Goal: Transaction & Acquisition: Purchase product/service

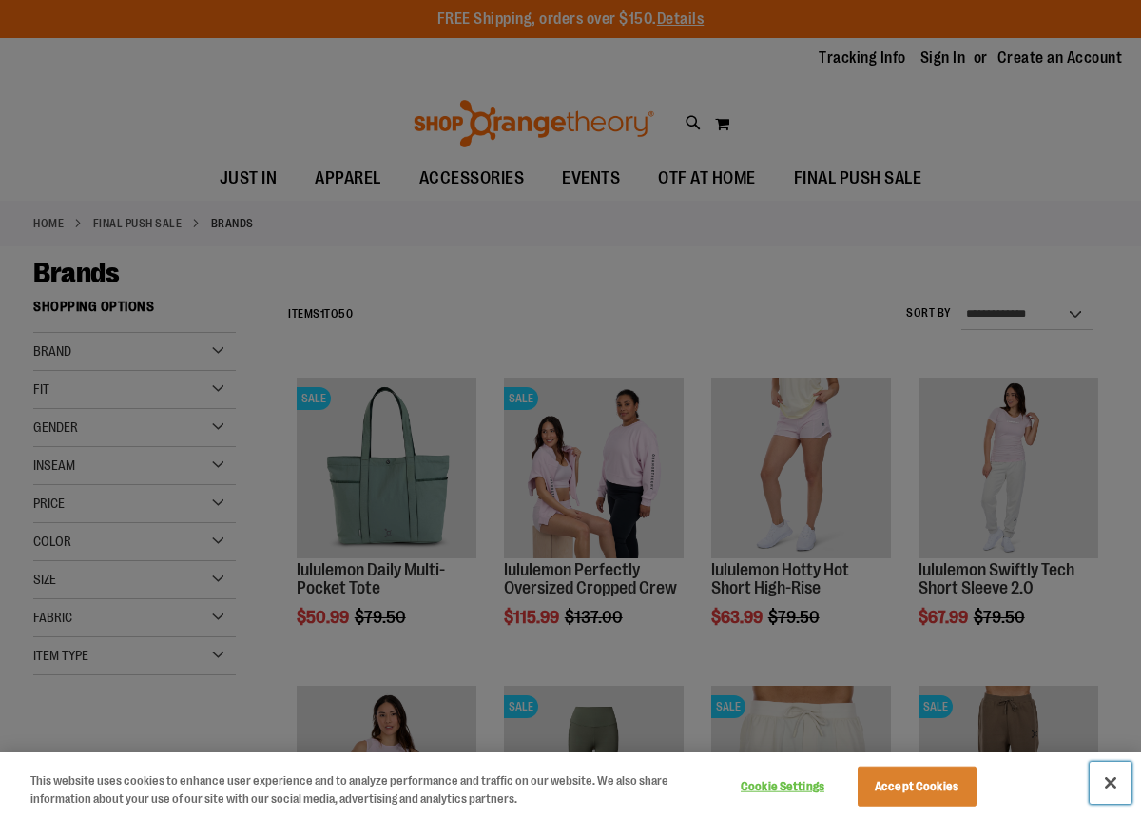
click at [1120, 780] on button "Close" at bounding box center [1110, 782] width 42 height 42
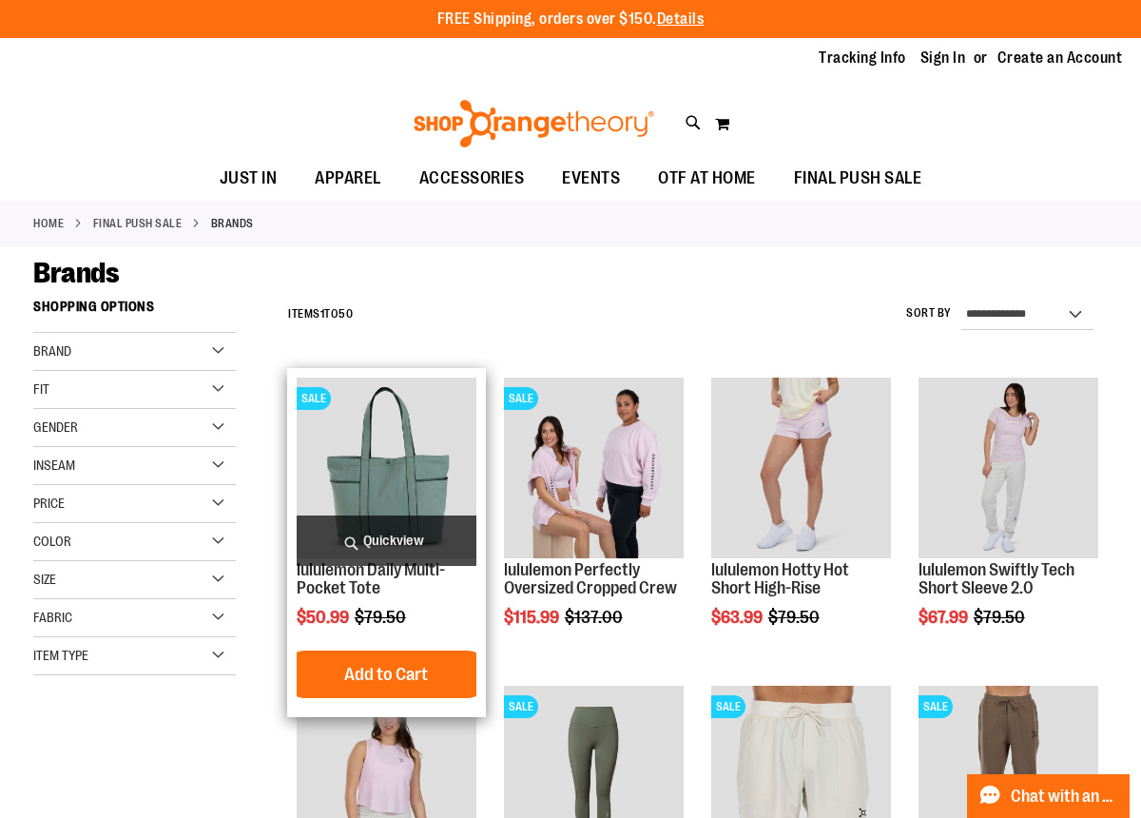
click at [375, 479] on img "product" at bounding box center [387, 467] width 180 height 180
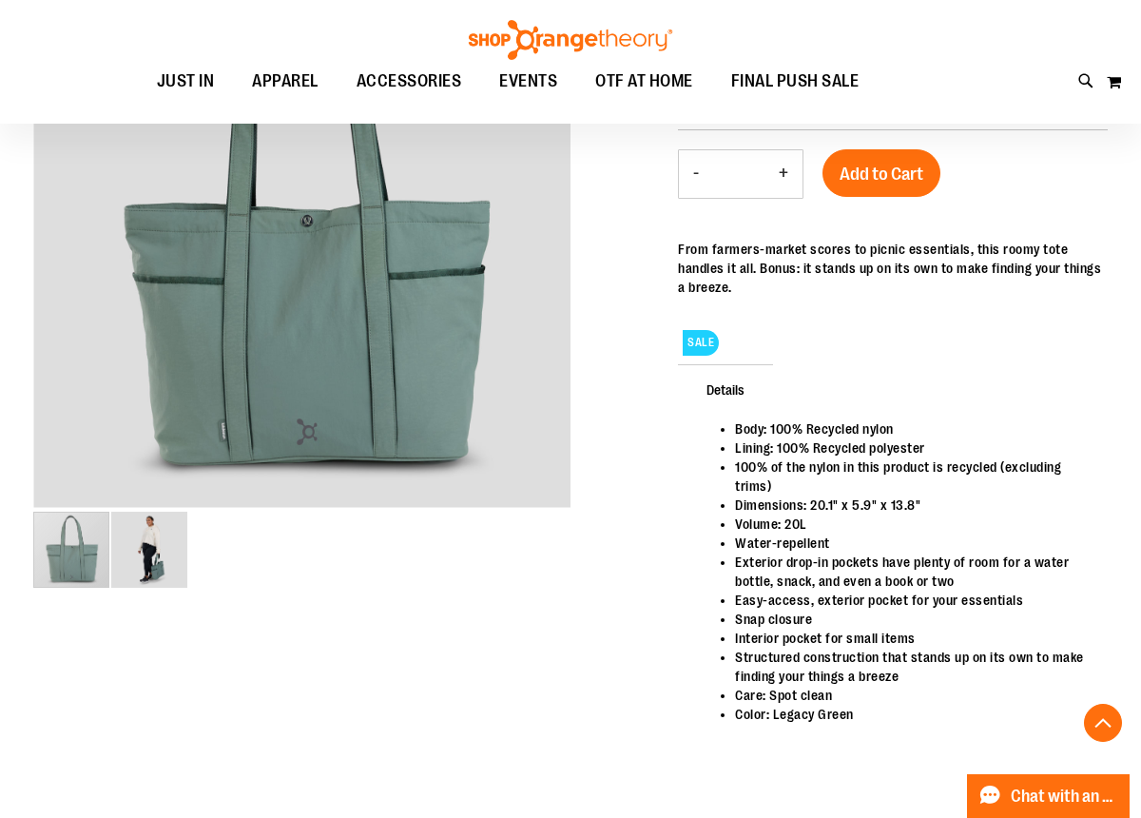
scroll to position [306, 0]
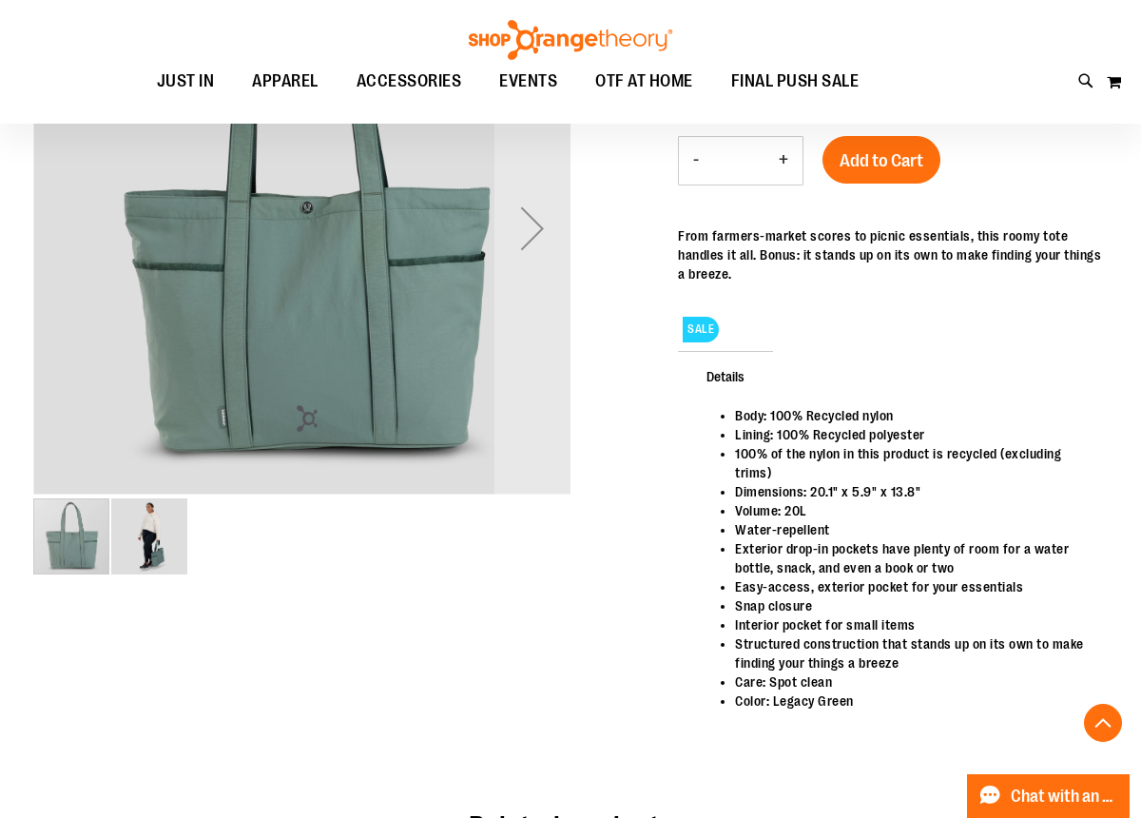
click at [148, 553] on img "image 2 of 2" at bounding box center [149, 536] width 76 height 76
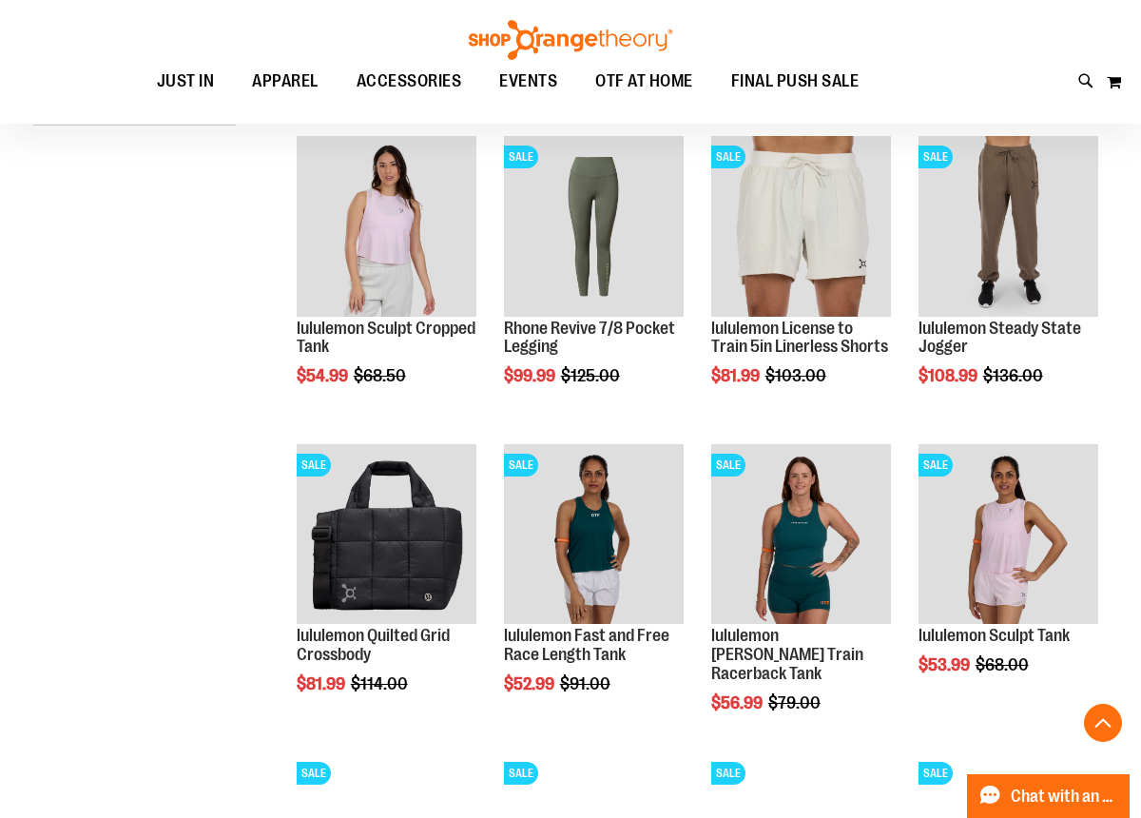
scroll to position [569, 0]
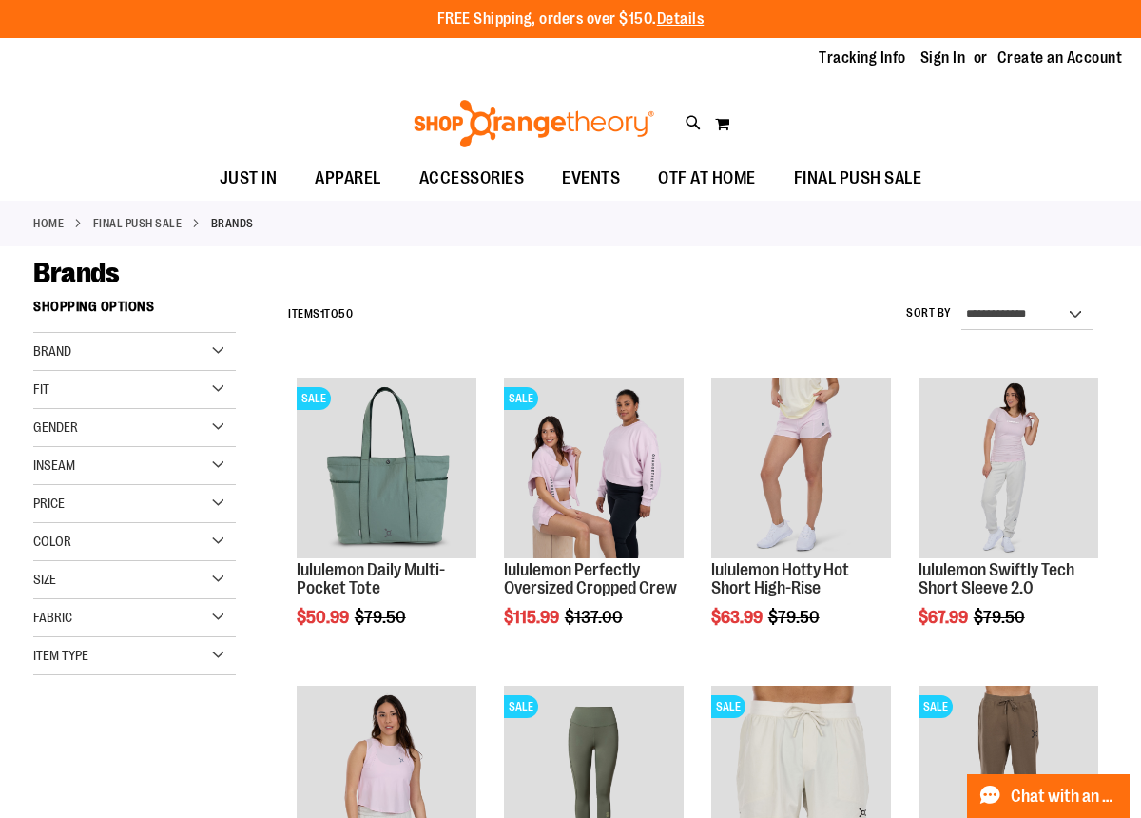
click at [212, 431] on div "Gender" at bounding box center [134, 428] width 202 height 38
click at [96, 488] on link "Women 37 items" at bounding box center [126, 486] width 194 height 20
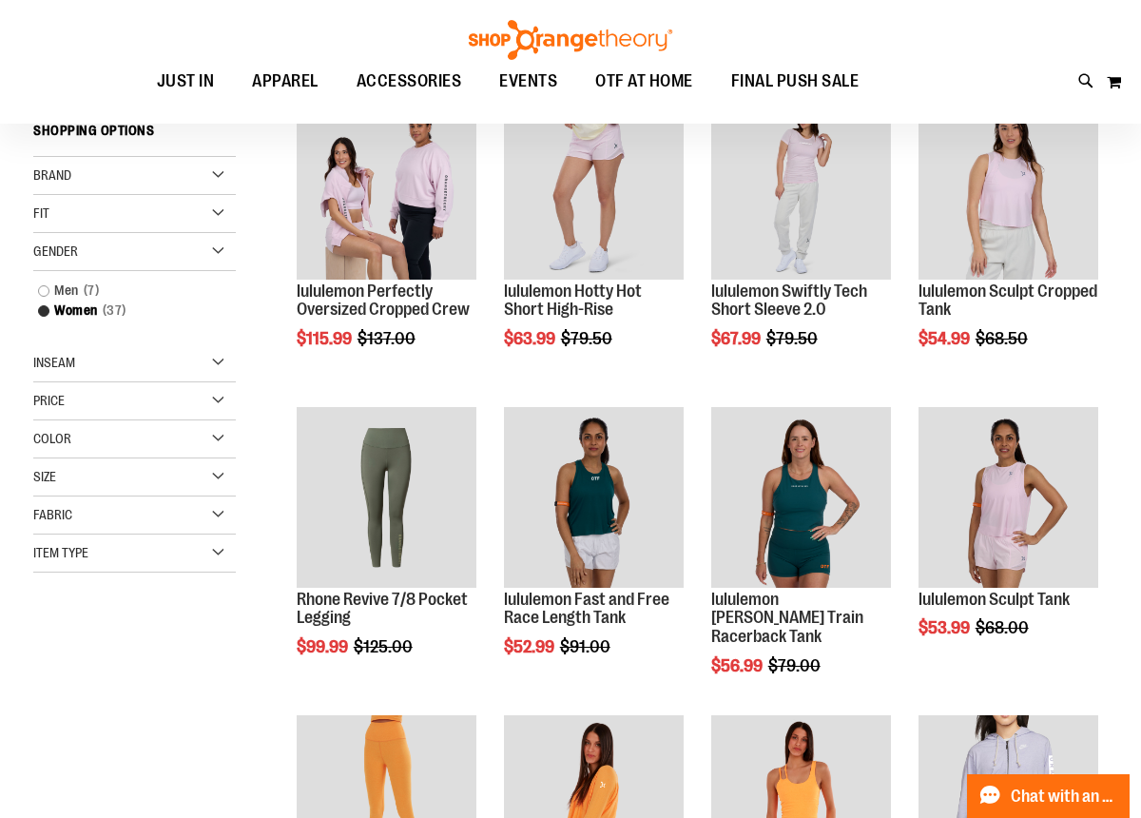
scroll to position [290, 0]
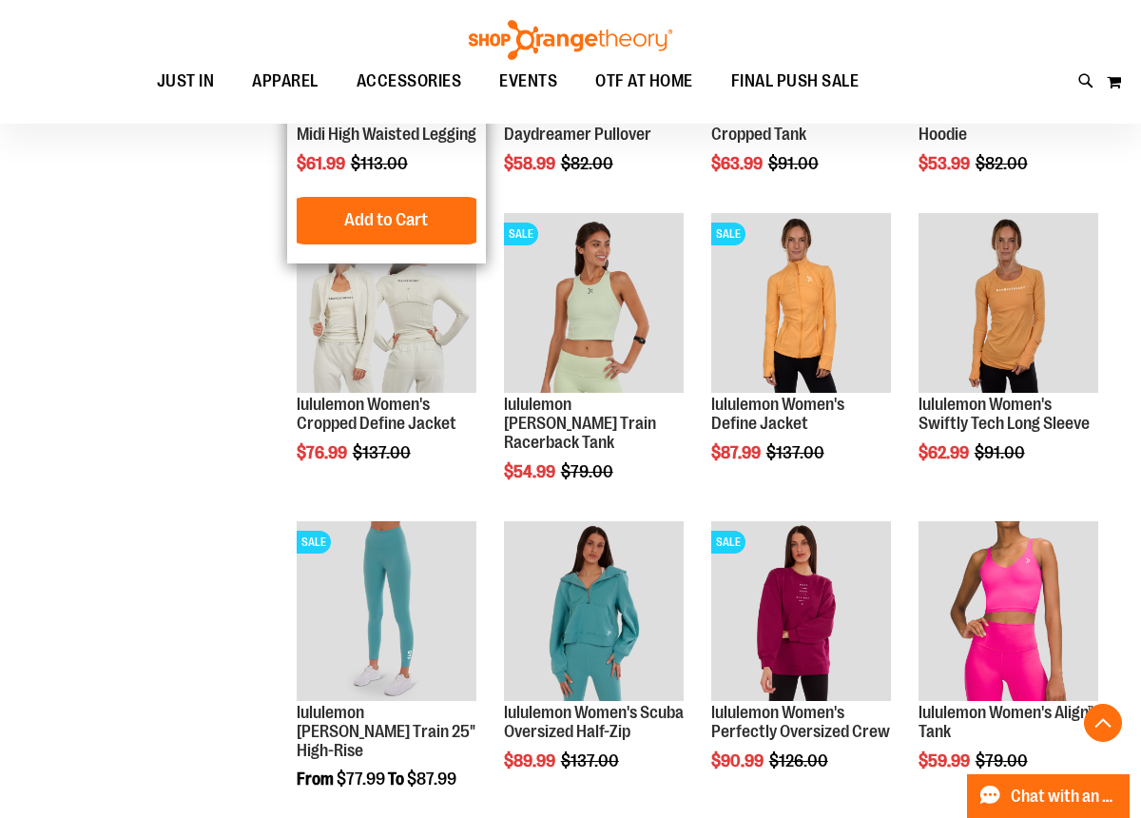
scroll to position [1088, 0]
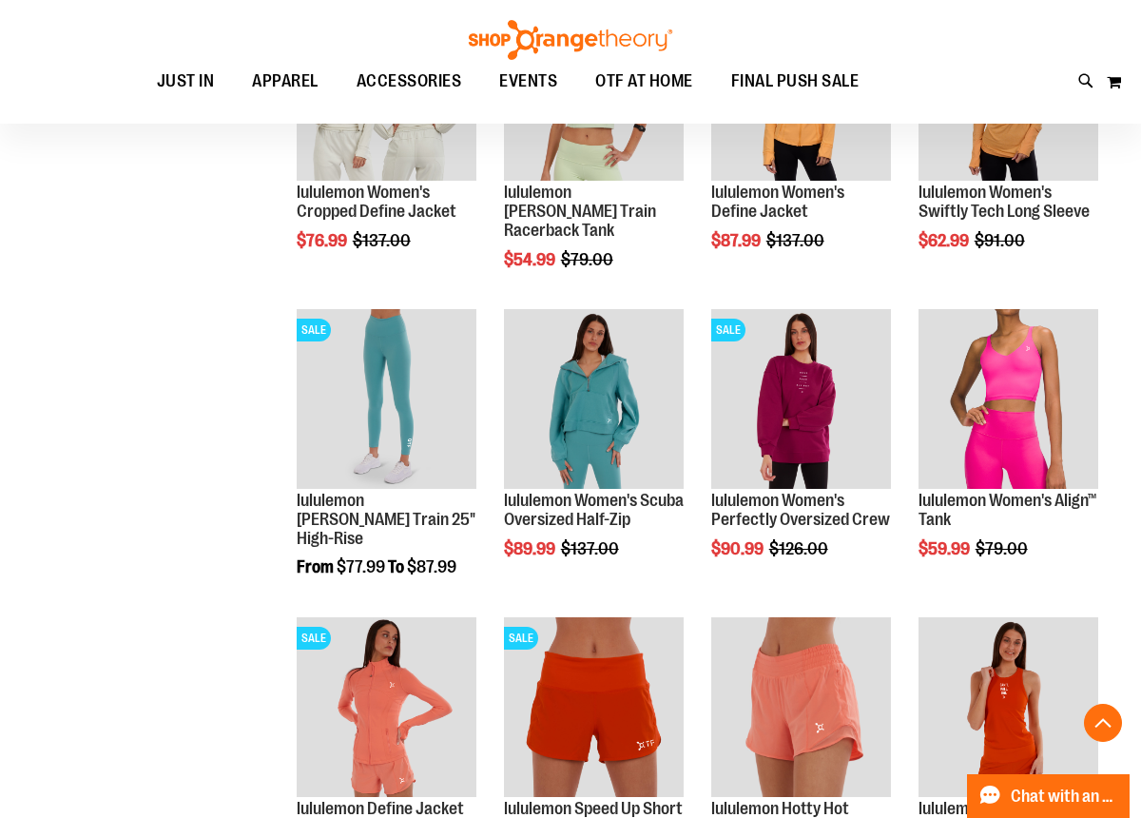
scroll to position [1317, 0]
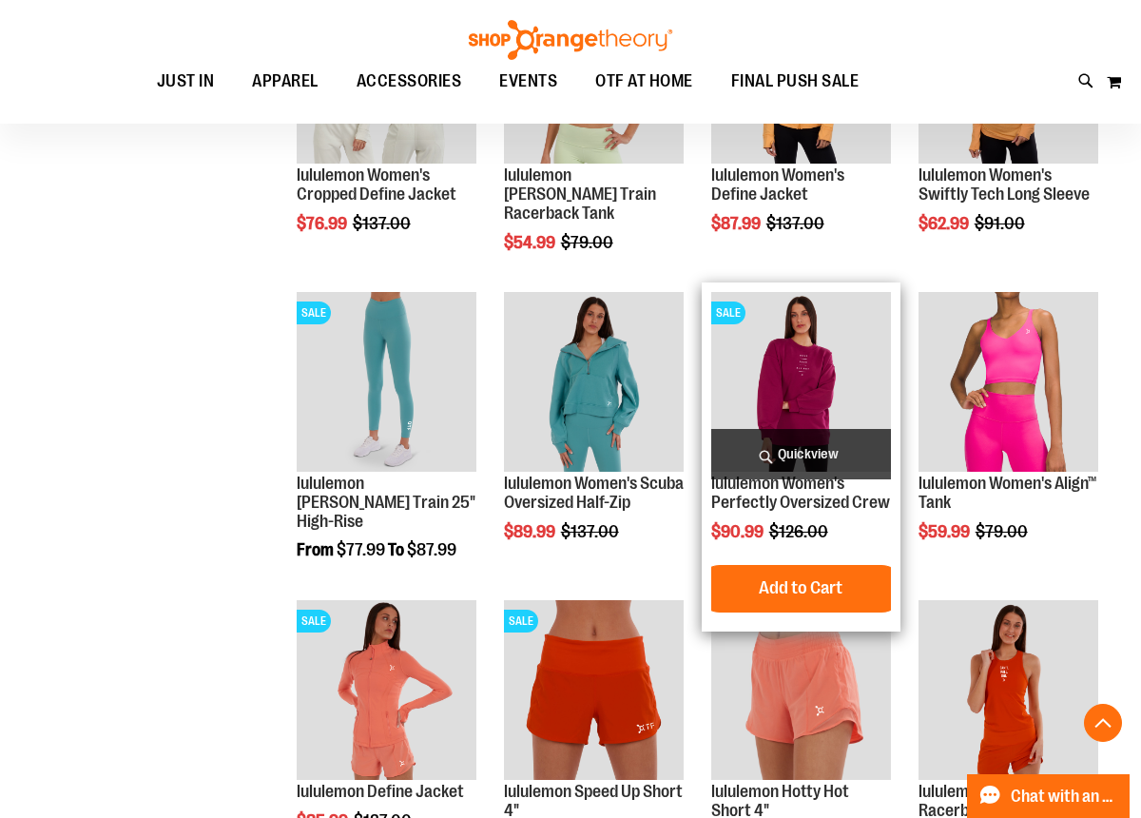
click at [777, 394] on img "product" at bounding box center [801, 382] width 180 height 180
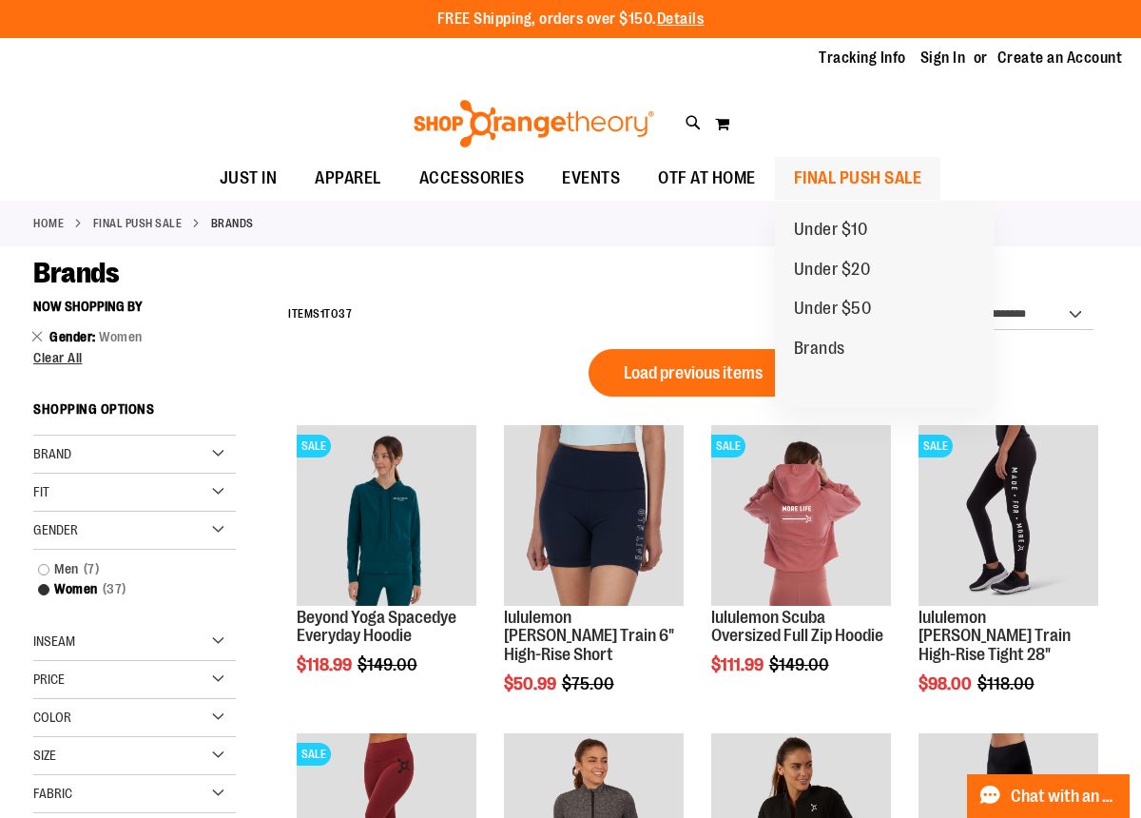
click at [841, 173] on span "FINAL PUSH SALE" at bounding box center [858, 178] width 128 height 43
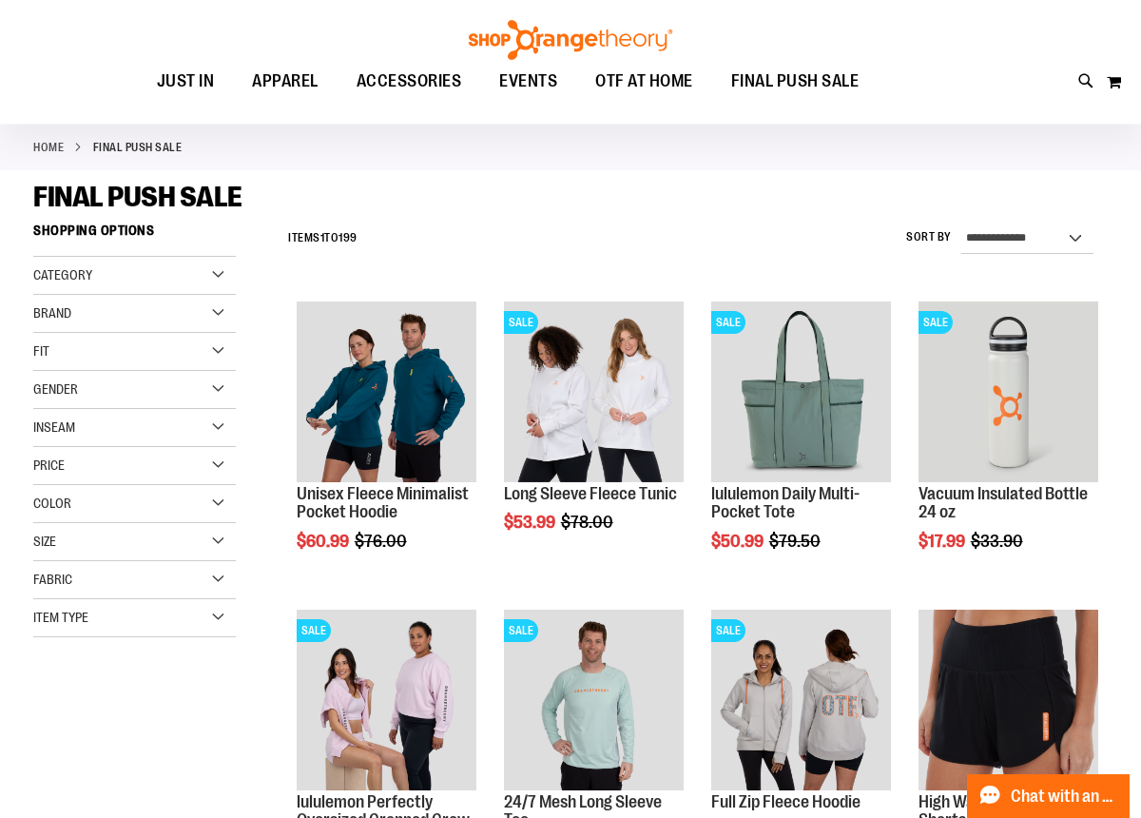
scroll to position [113, 0]
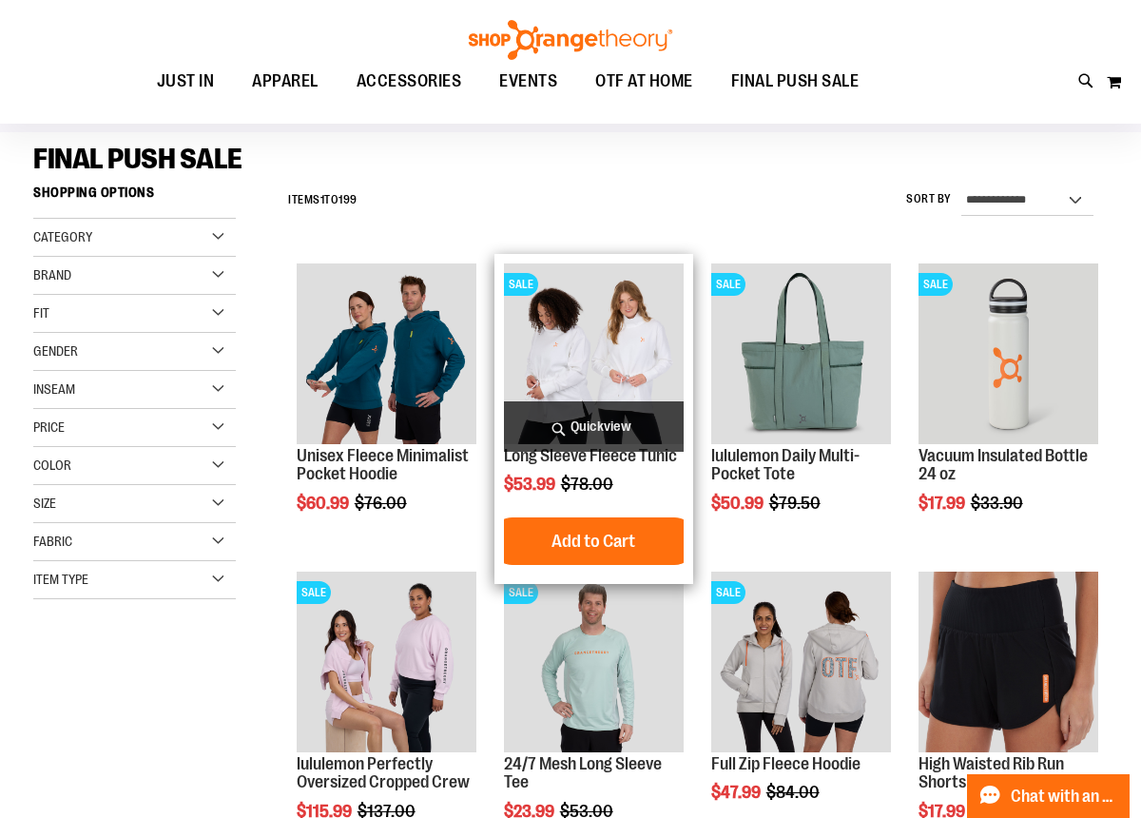
click at [565, 356] on img "product" at bounding box center [594, 353] width 180 height 180
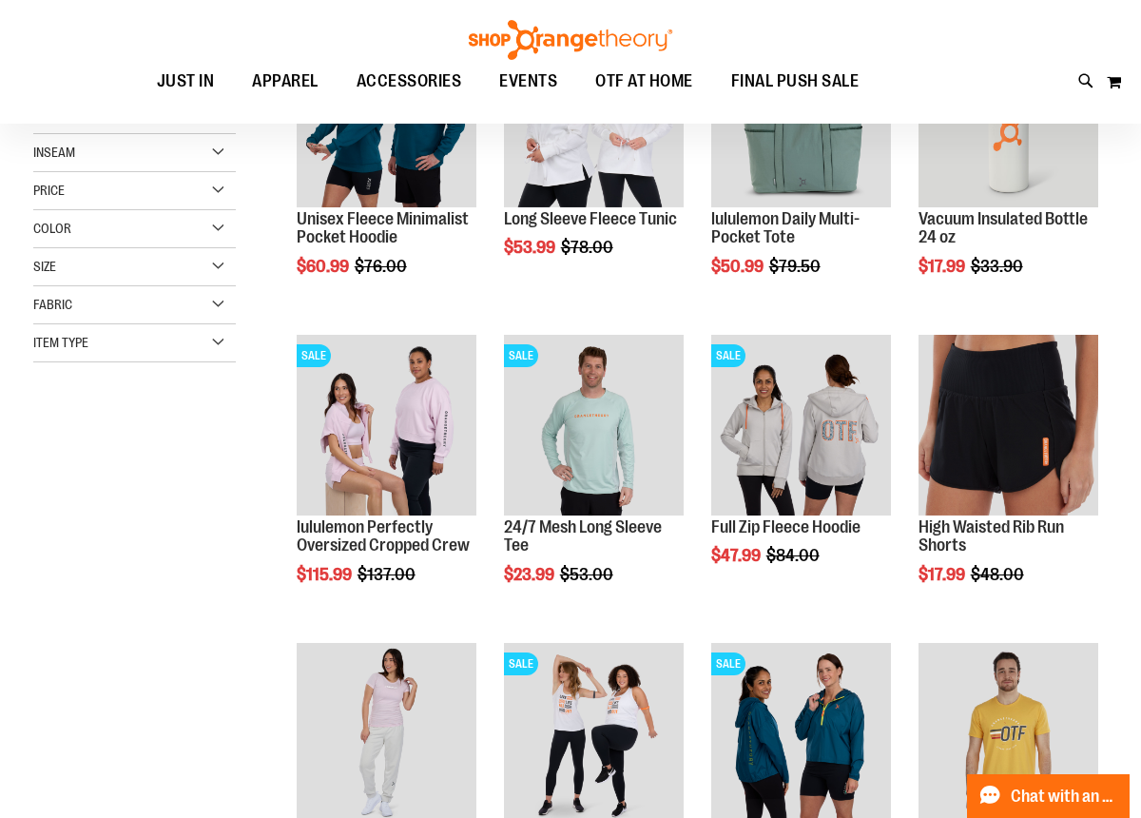
scroll to position [45, 0]
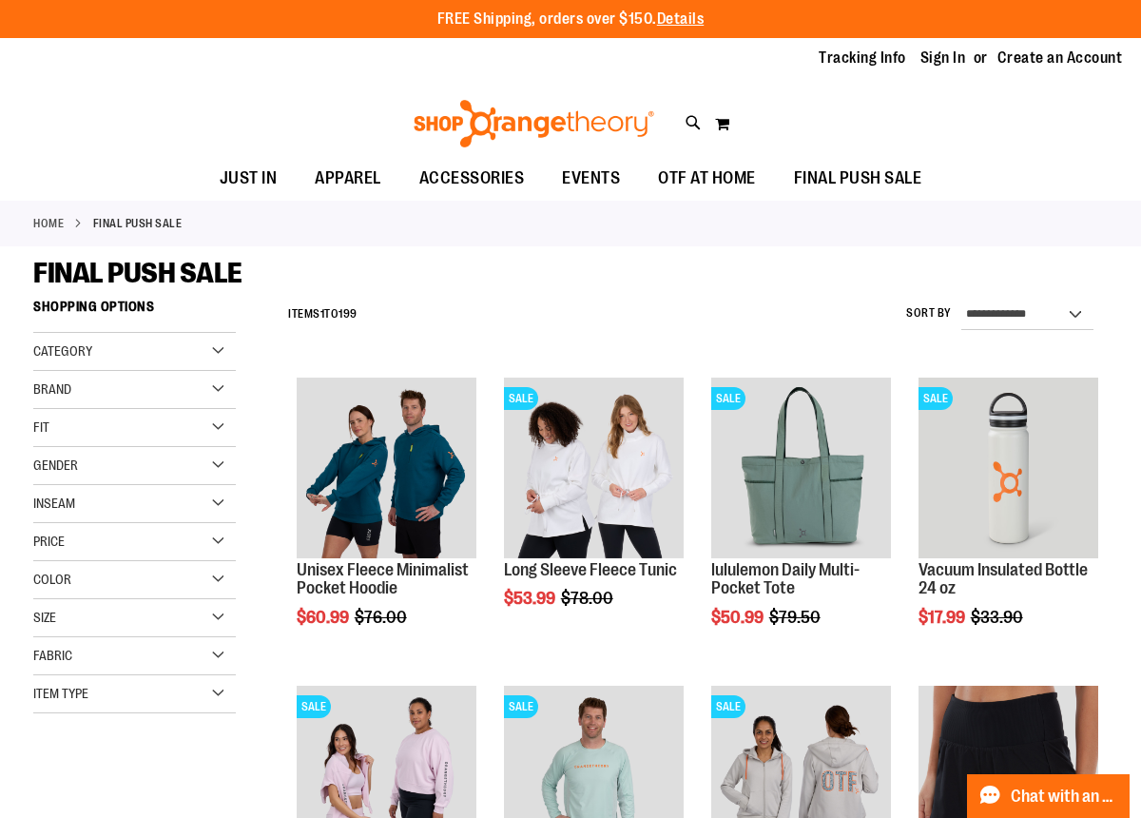
click at [218, 467] on div "Gender" at bounding box center [134, 466] width 202 height 38
click at [102, 521] on span "111 items" at bounding box center [115, 524] width 34 height 20
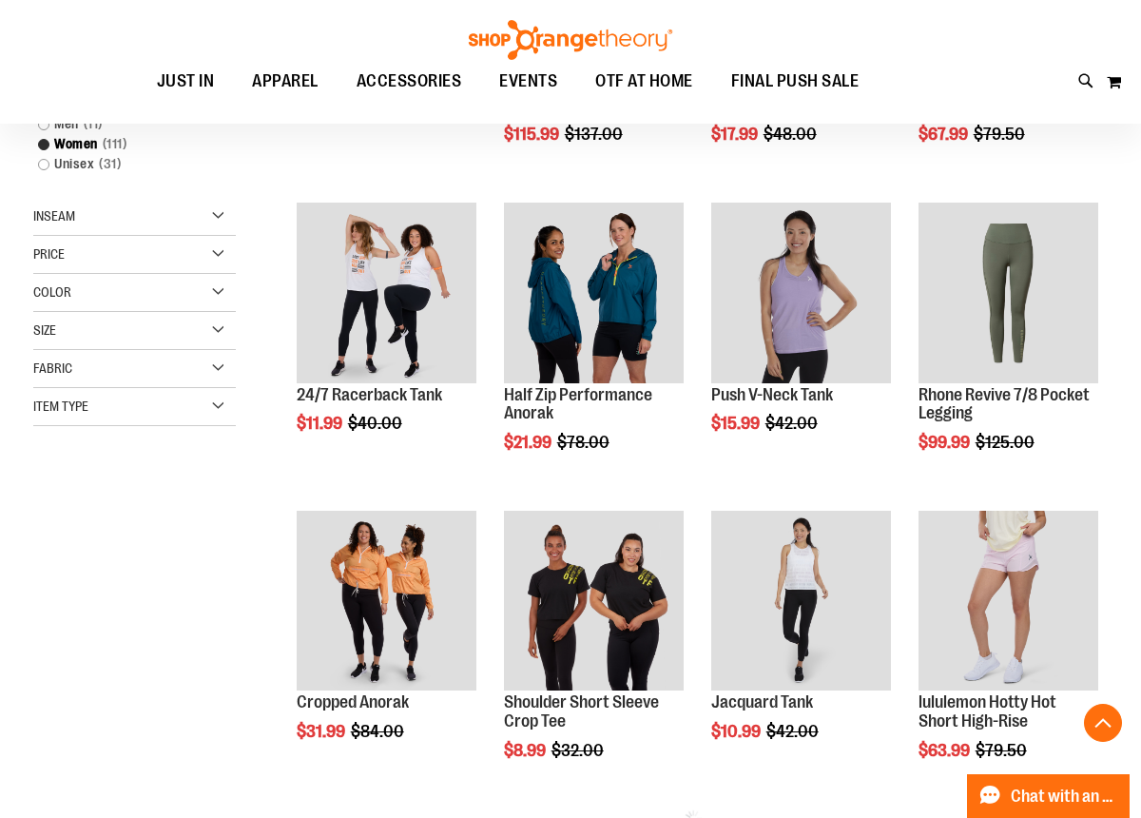
scroll to position [290, 0]
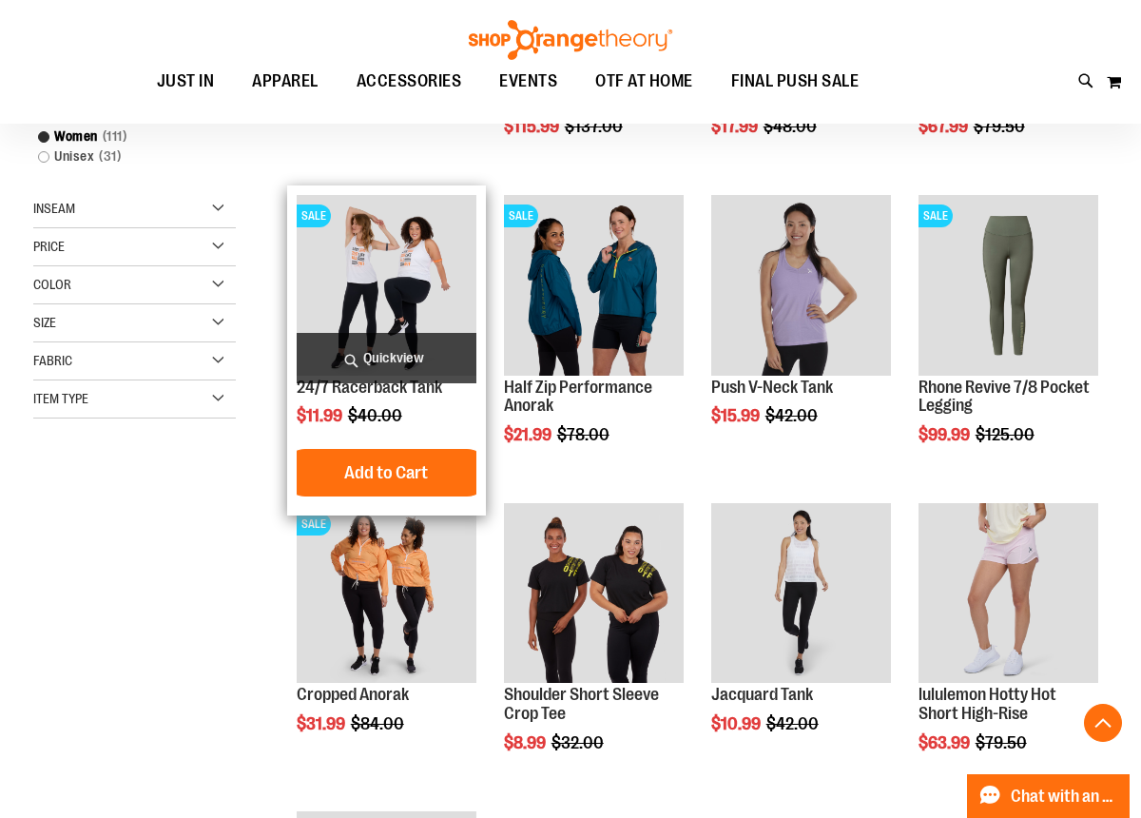
click at [375, 281] on img "product" at bounding box center [387, 285] width 180 height 180
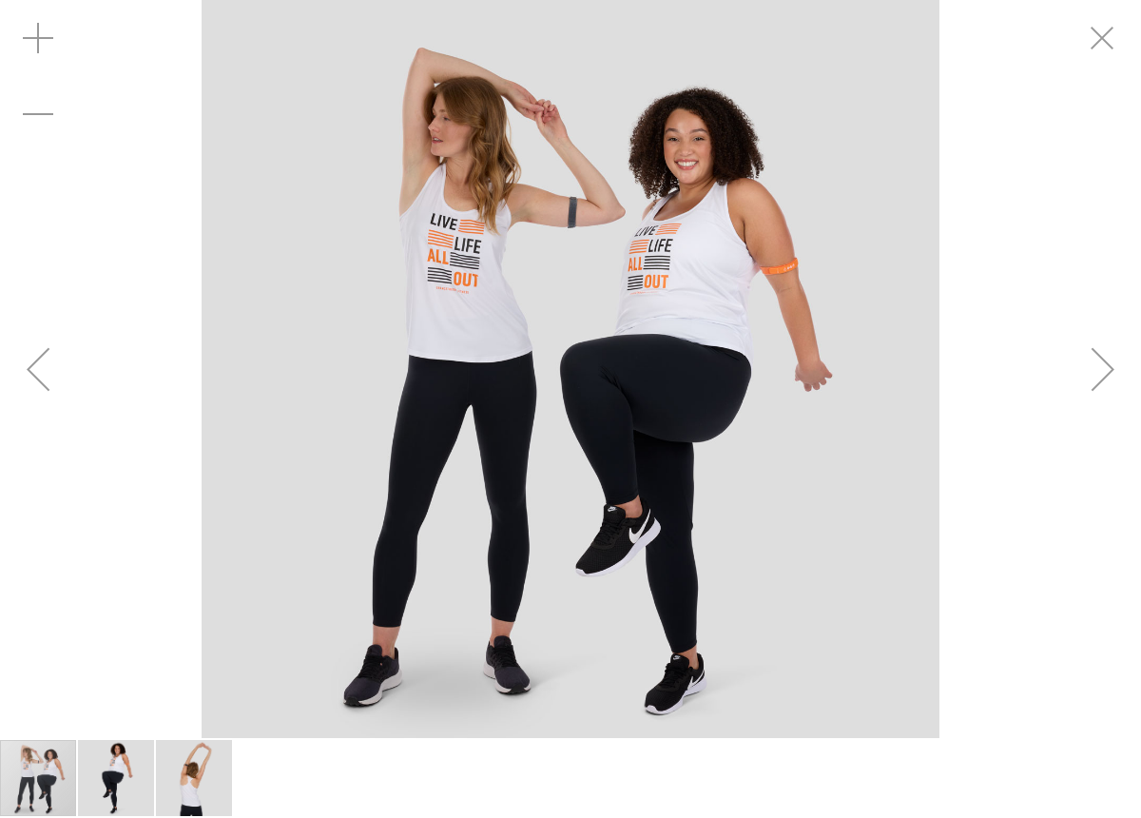
click at [1106, 359] on div "Next" at bounding box center [1103, 369] width 76 height 76
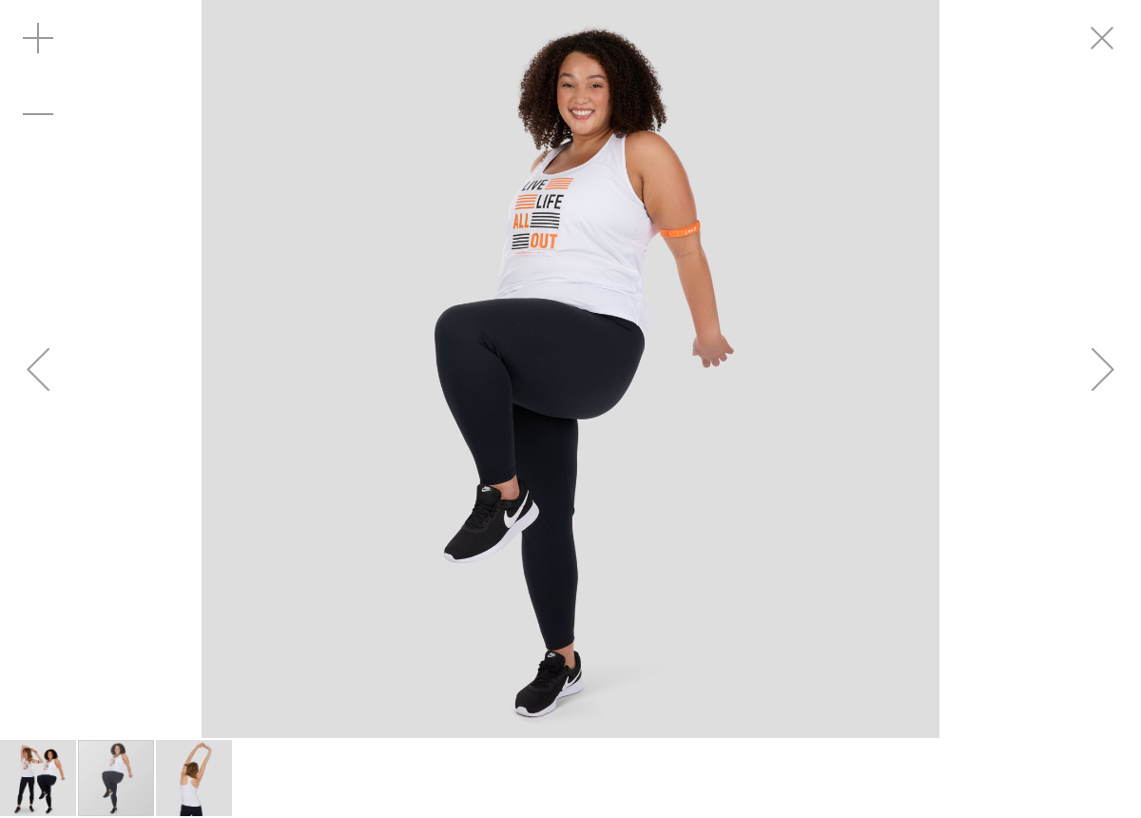
click at [1107, 360] on div "Next" at bounding box center [1103, 369] width 76 height 76
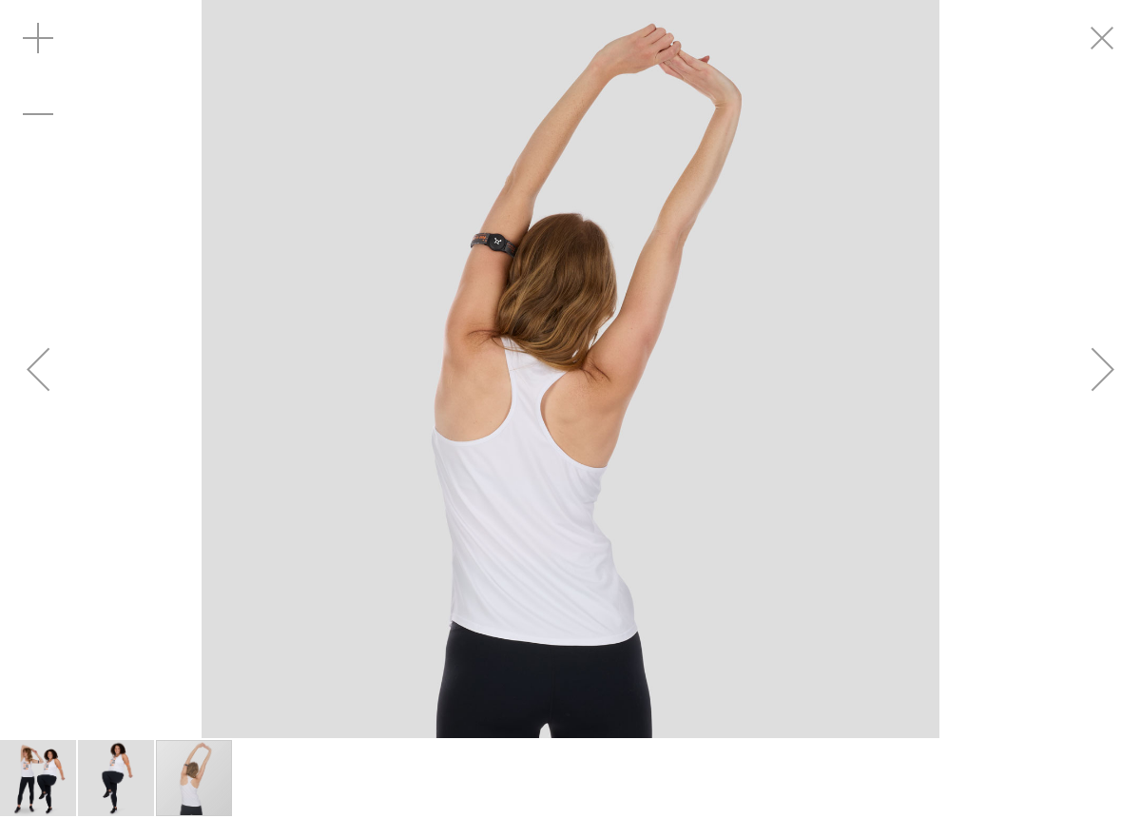
click at [1107, 360] on div "Next" at bounding box center [1103, 369] width 76 height 76
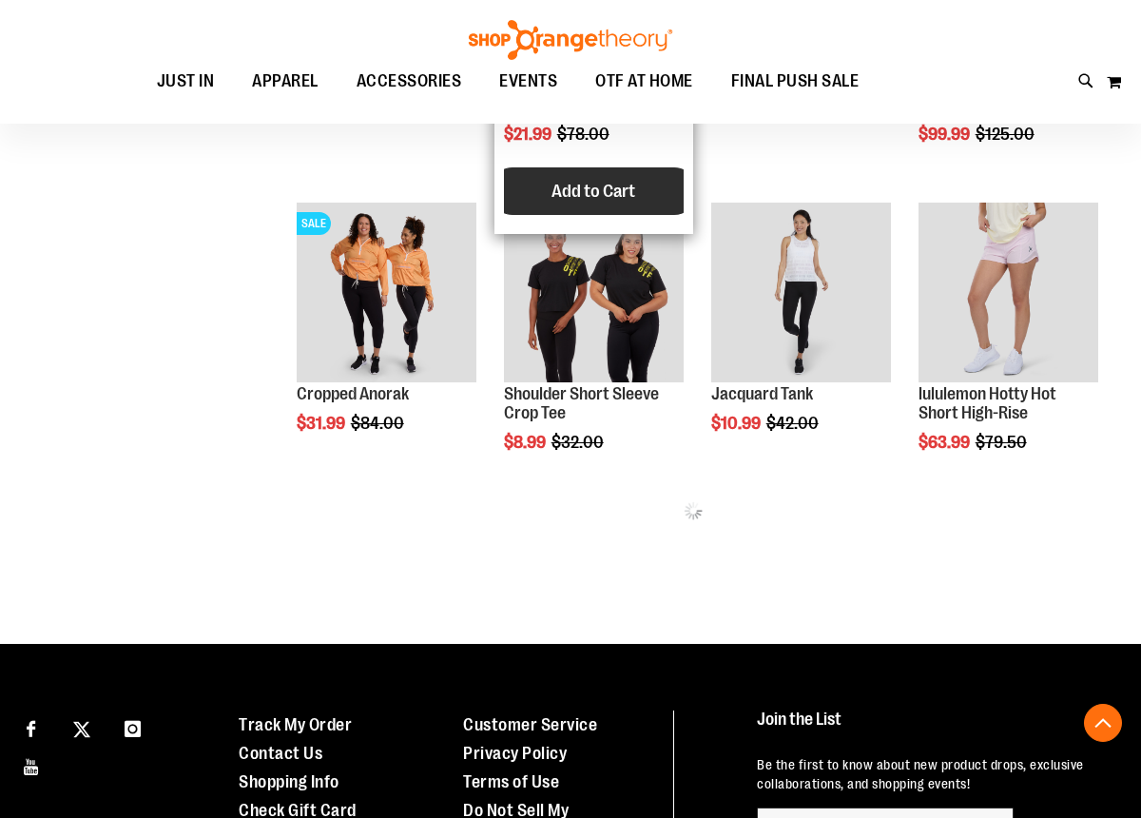
scroll to position [380, 0]
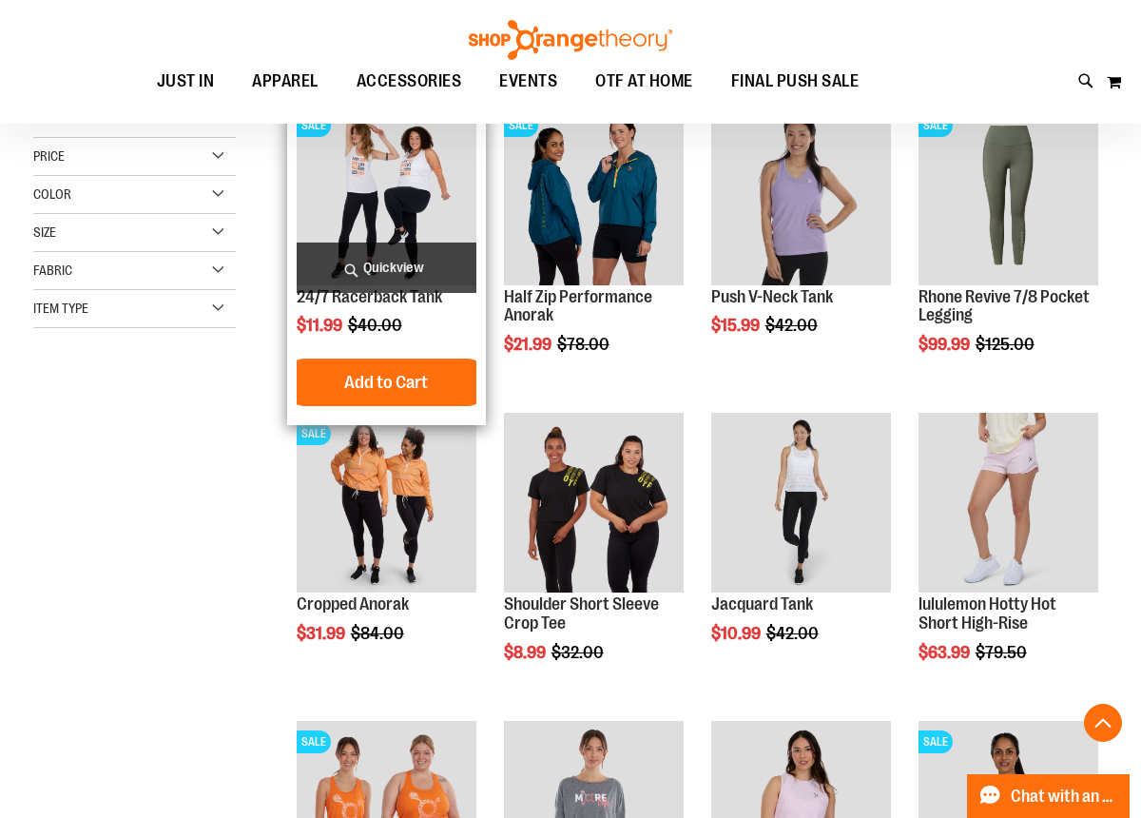
click at [446, 210] on img "product" at bounding box center [387, 195] width 180 height 180
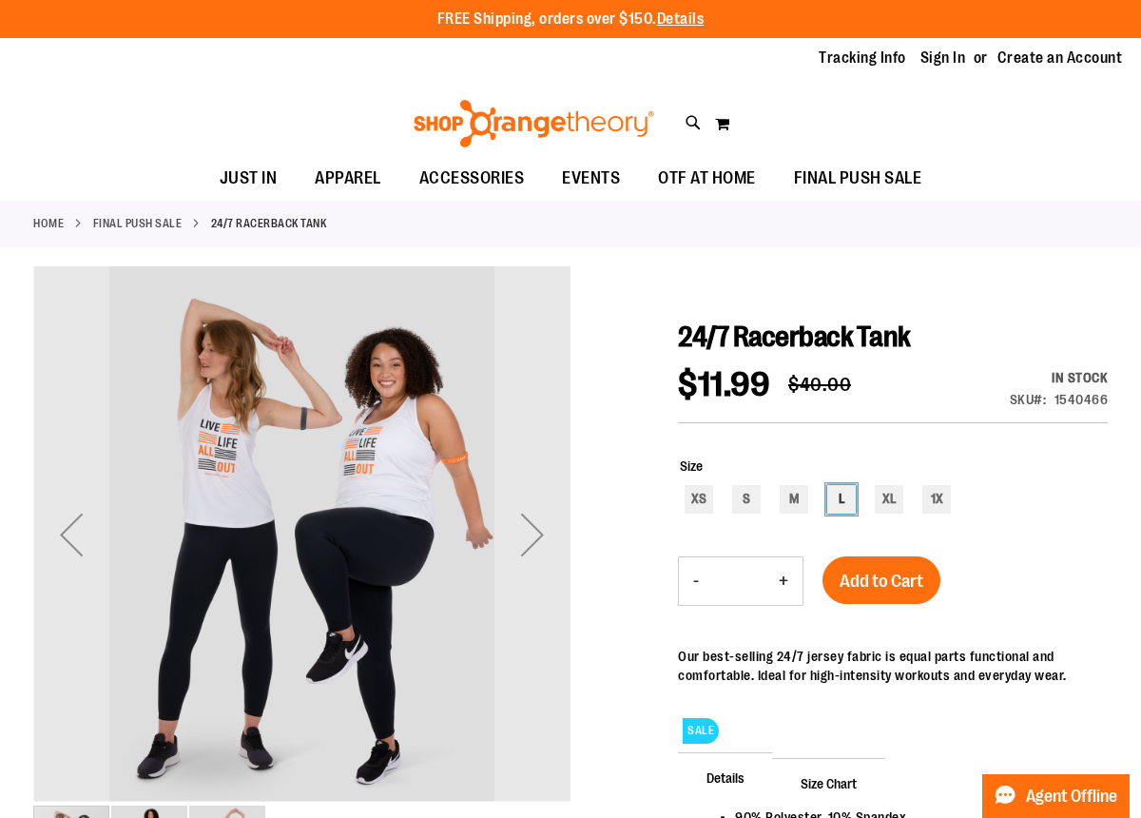
click at [838, 500] on div "L" at bounding box center [841, 499] width 29 height 29
type input "***"
click at [862, 581] on span "Add to Cart" at bounding box center [881, 580] width 84 height 21
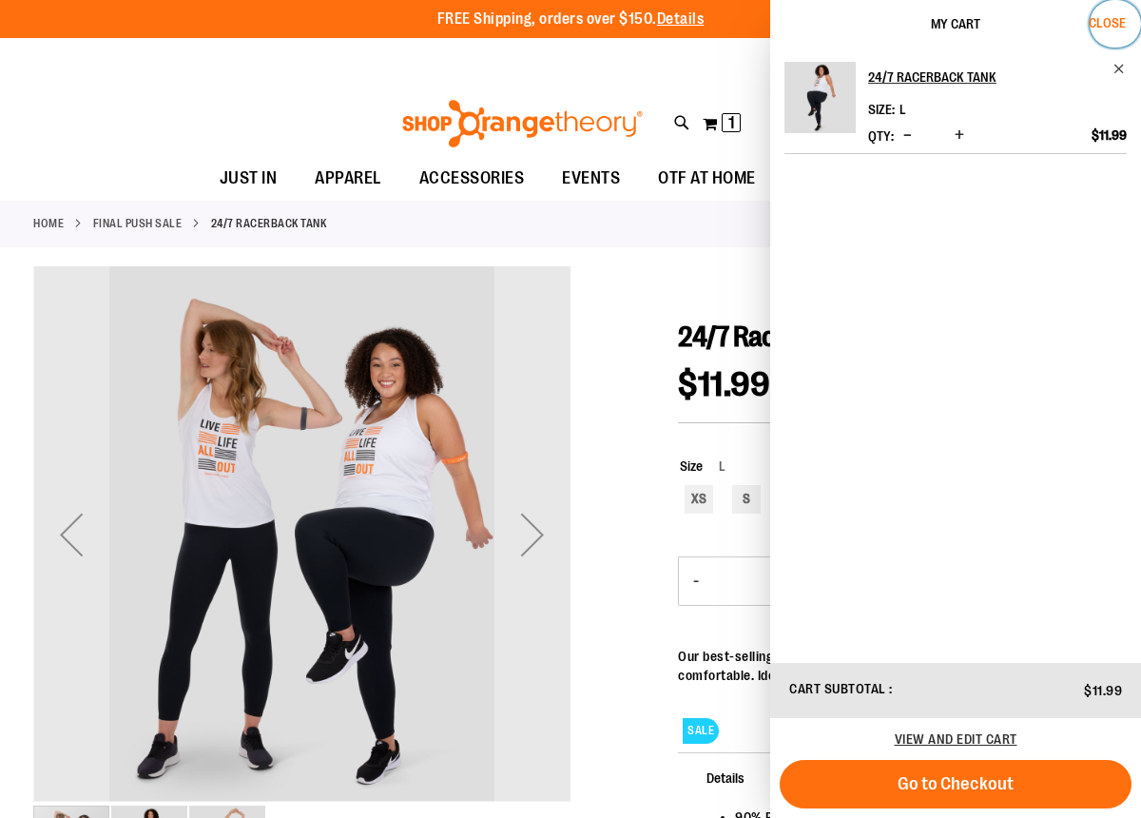
click at [1110, 29] on span "Close" at bounding box center [1106, 22] width 37 height 15
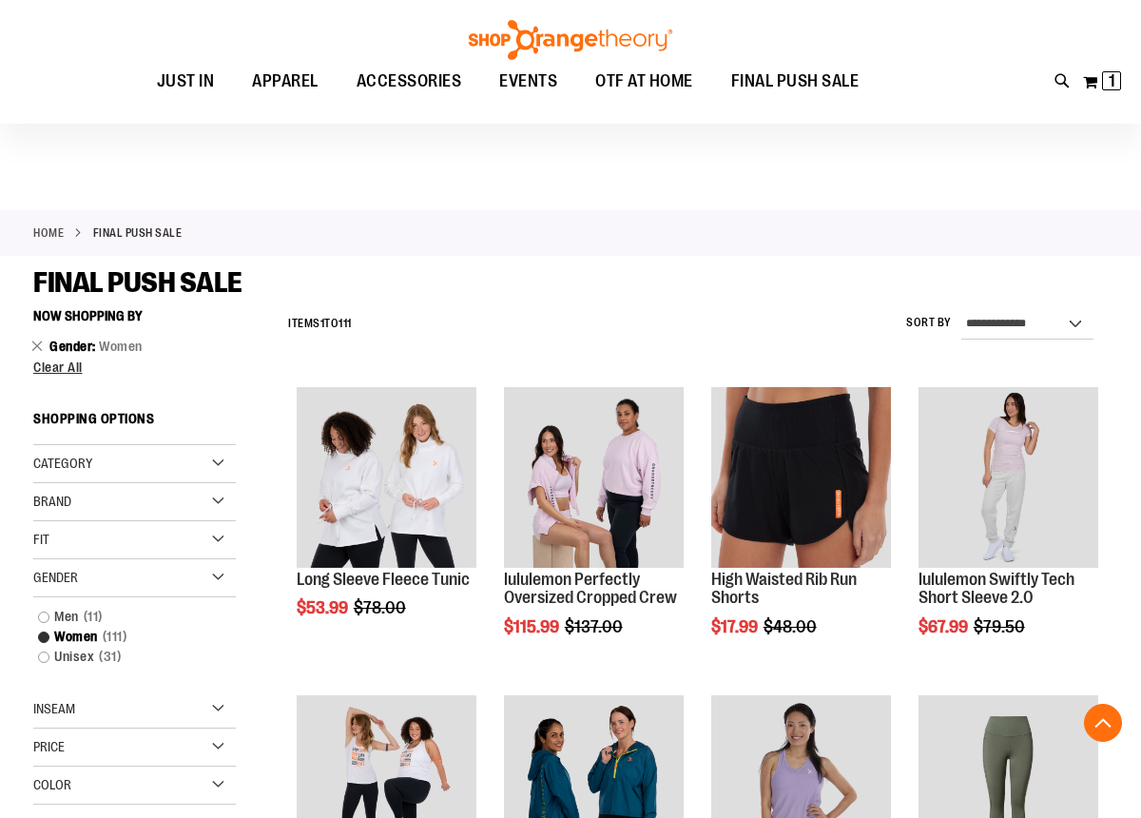
scroll to position [380, 0]
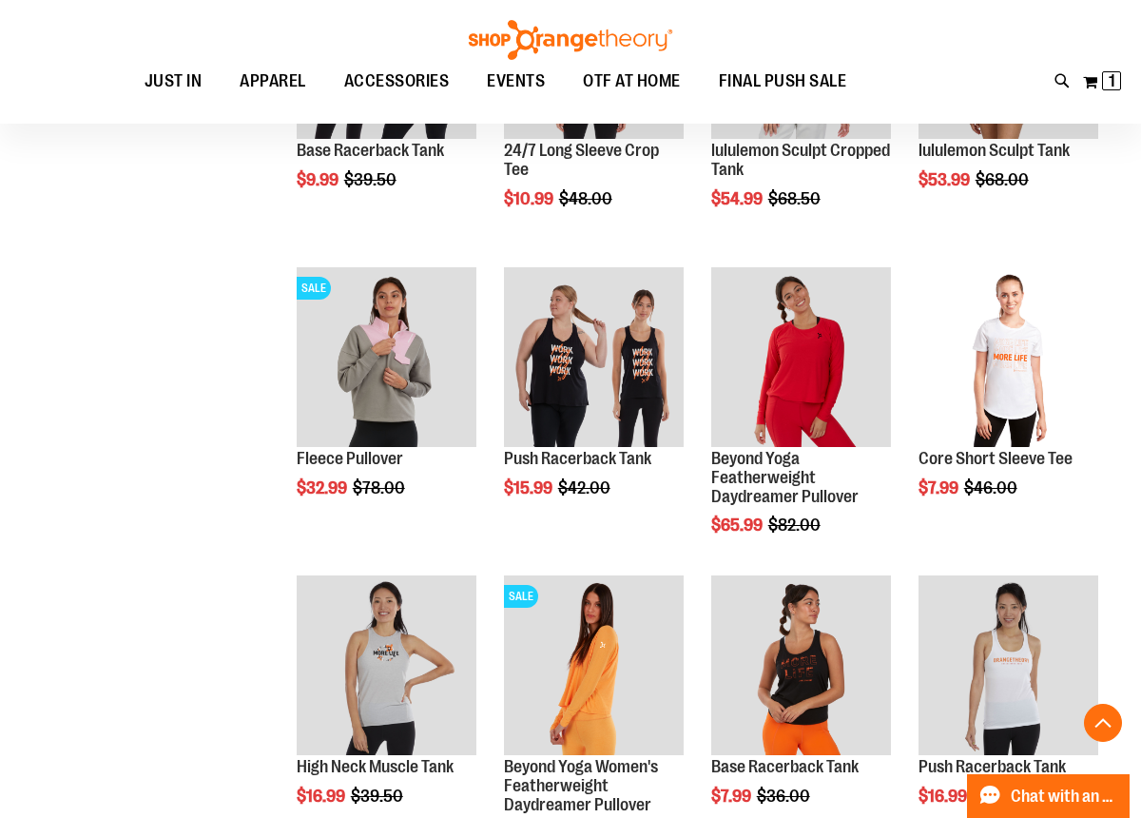
scroll to position [1179, 0]
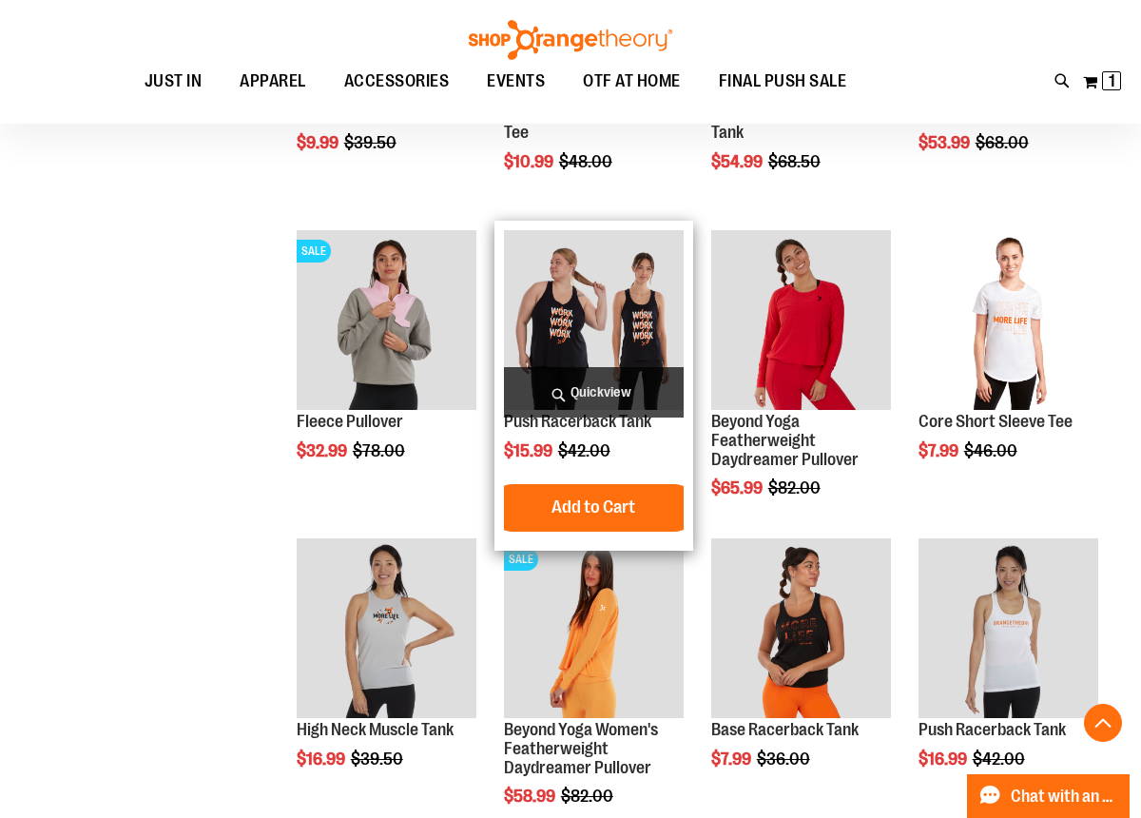
click at [594, 325] on img "product" at bounding box center [594, 320] width 180 height 180
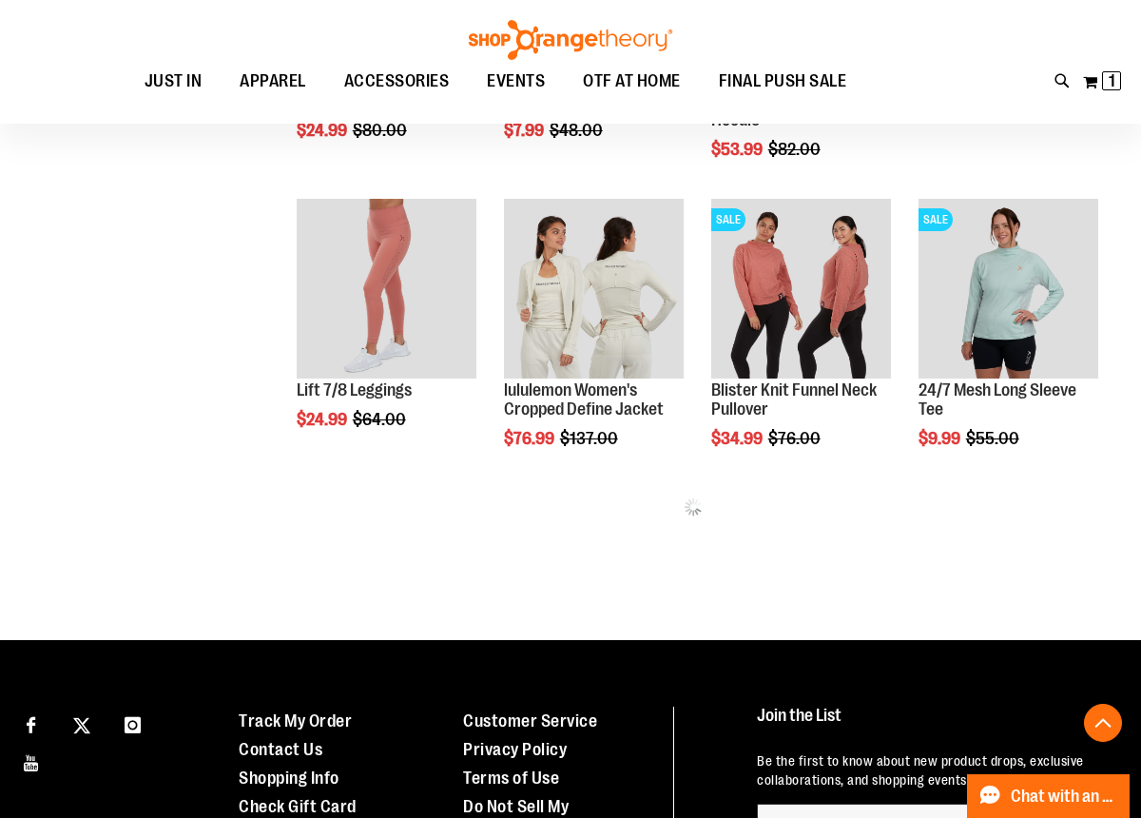
scroll to position [628, 0]
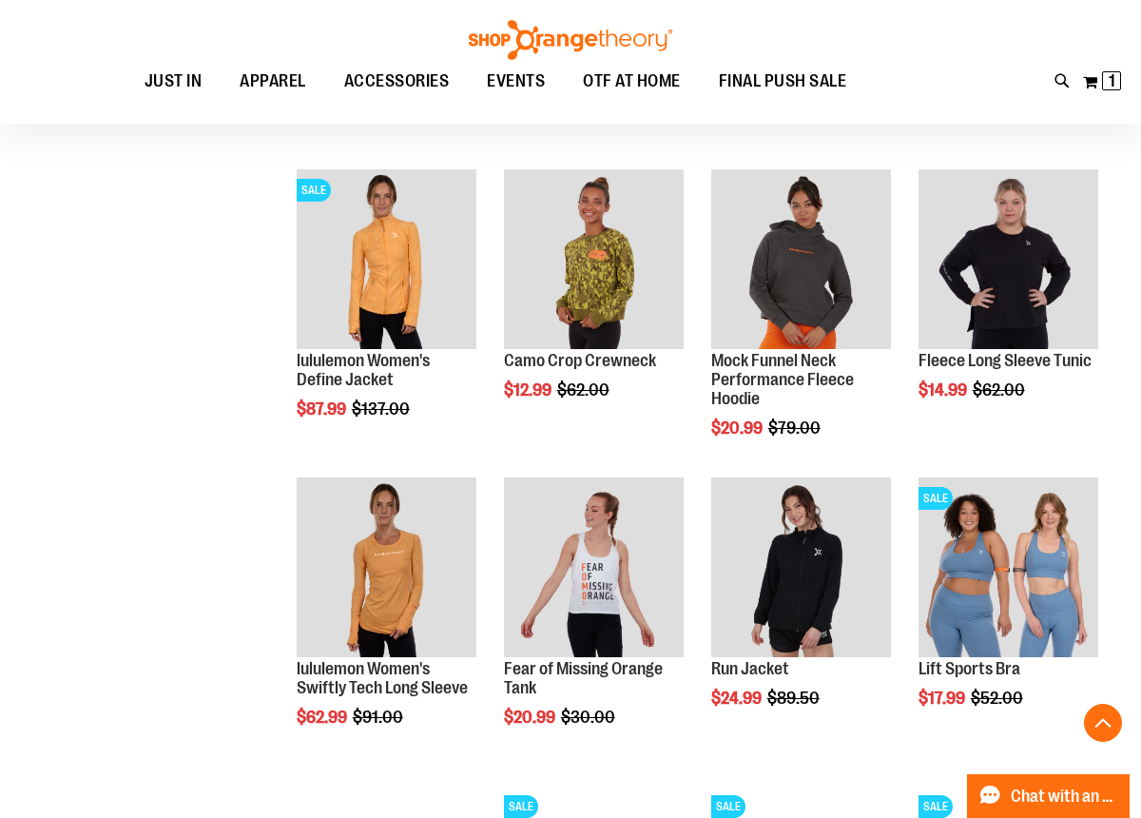
scroll to position [987, 0]
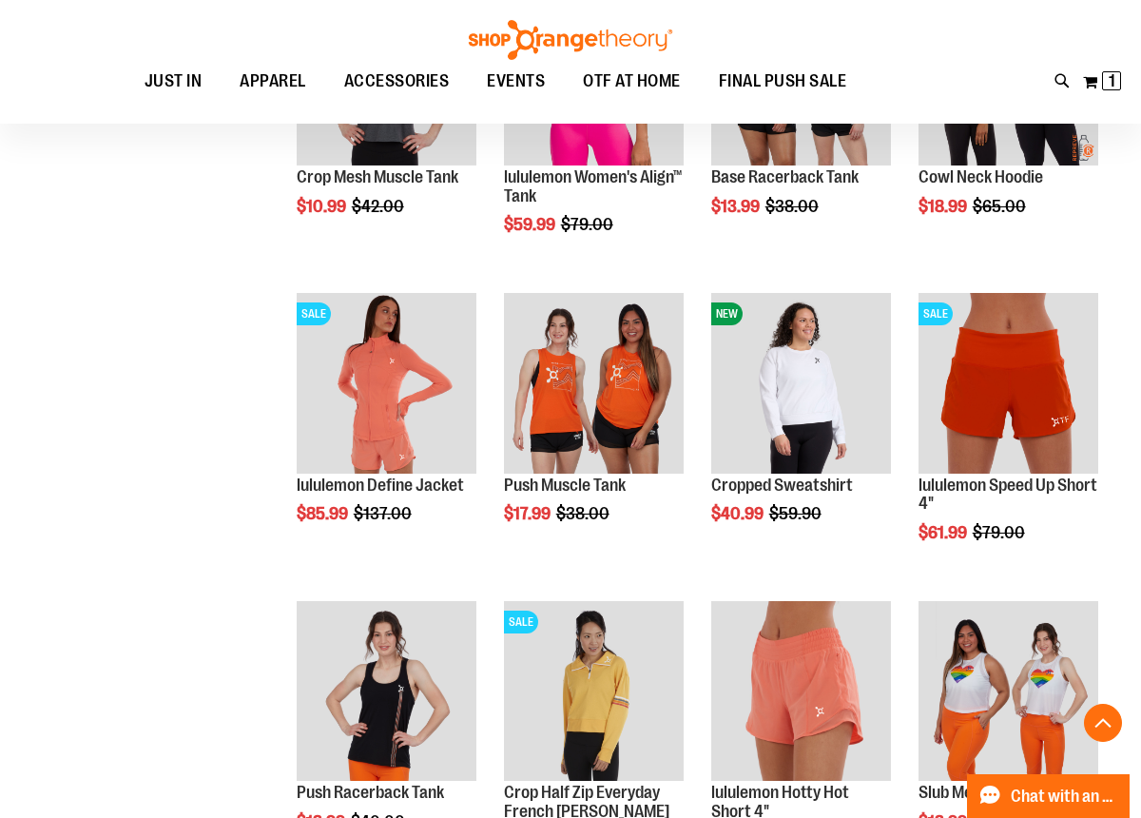
scroll to position [2089, 0]
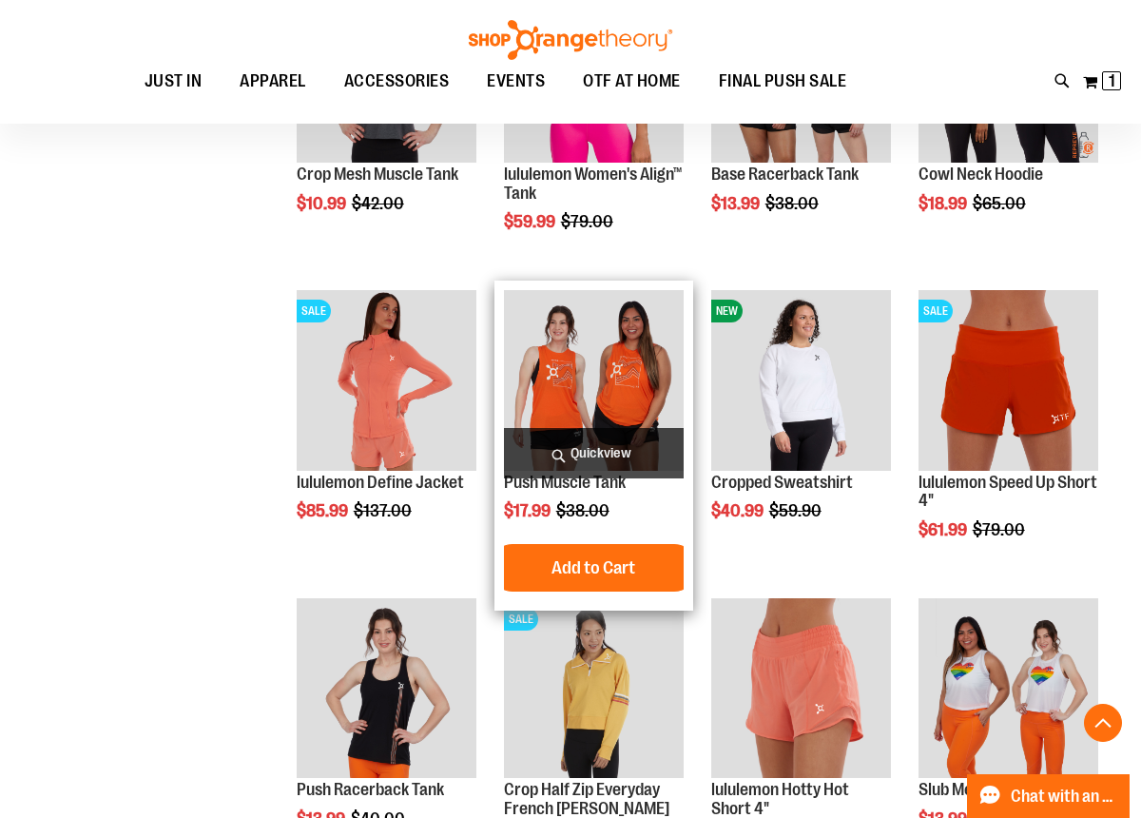
click at [596, 395] on img "product" at bounding box center [594, 380] width 180 height 180
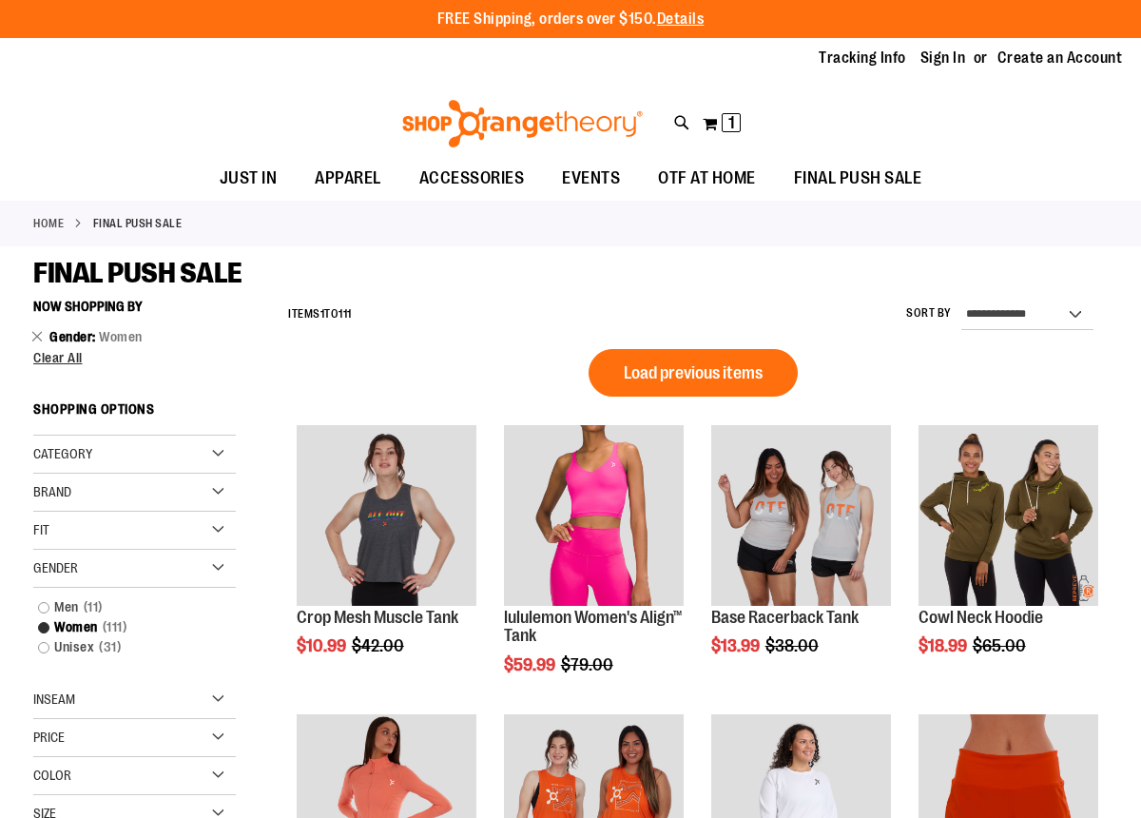
scroll to position [1018, 0]
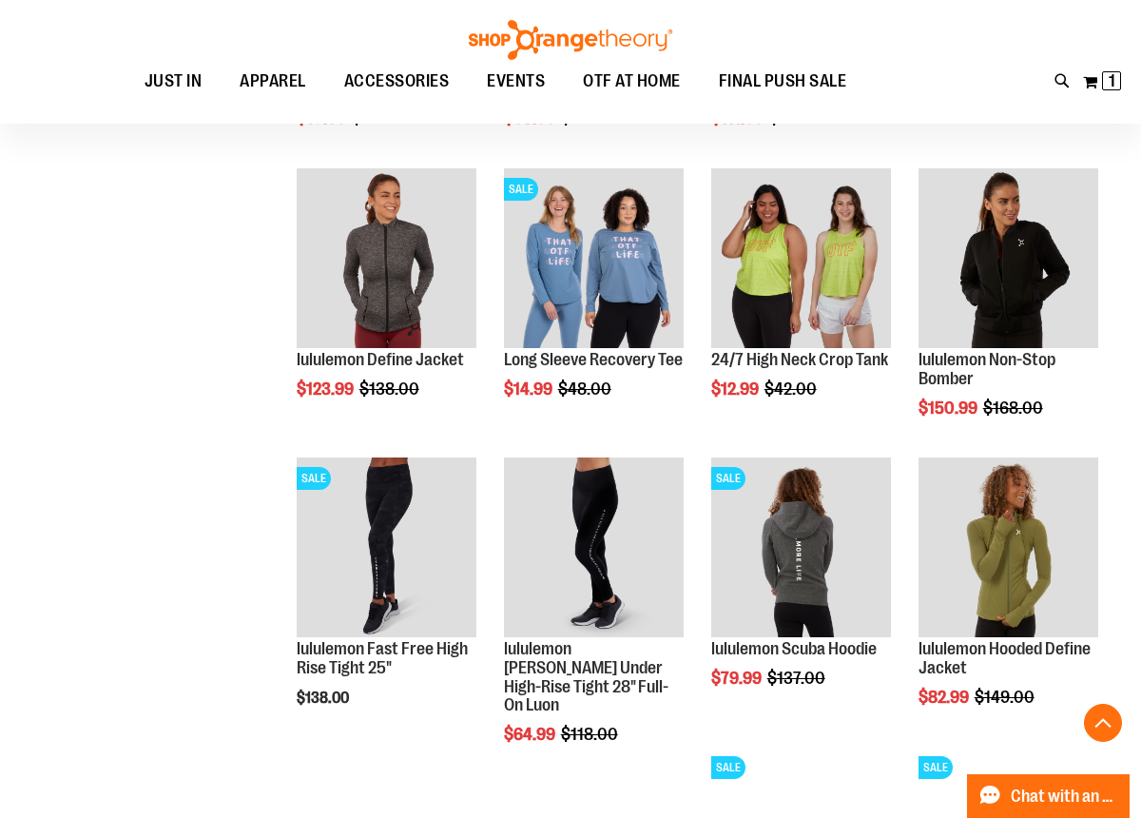
scroll to position [1703, 0]
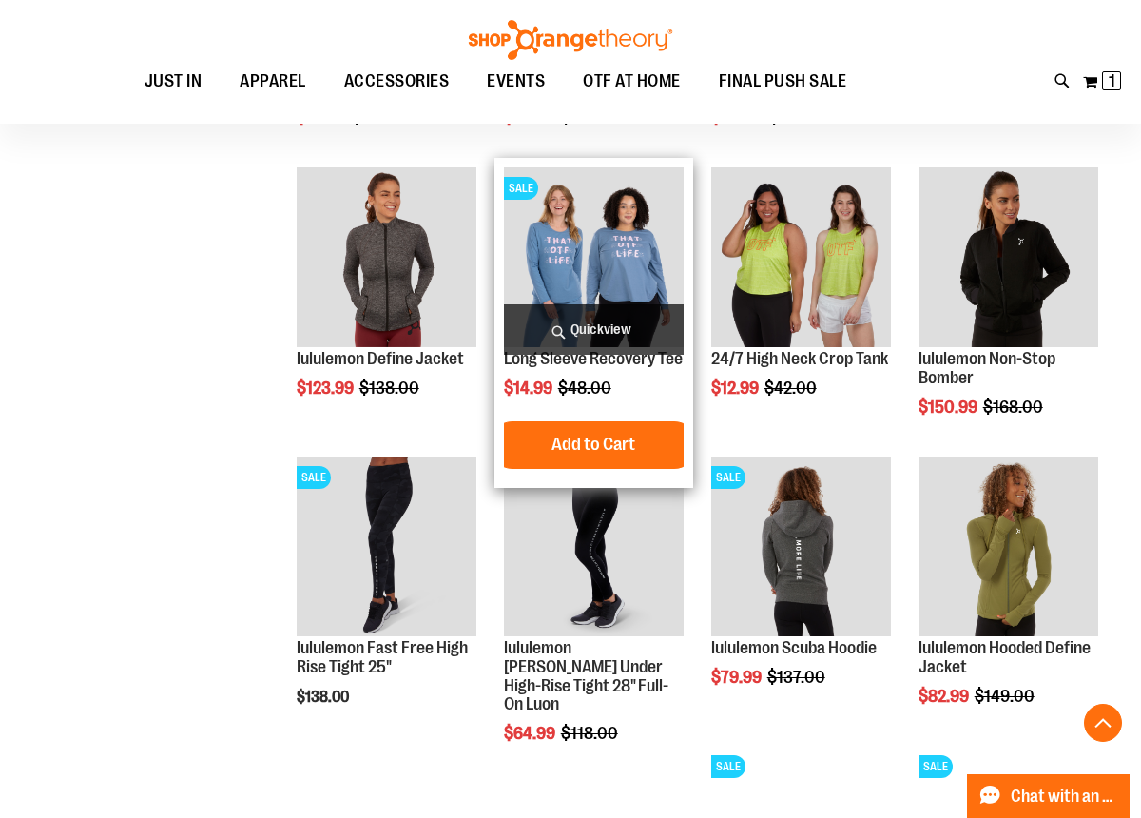
click at [589, 270] on img "product" at bounding box center [594, 257] width 180 height 180
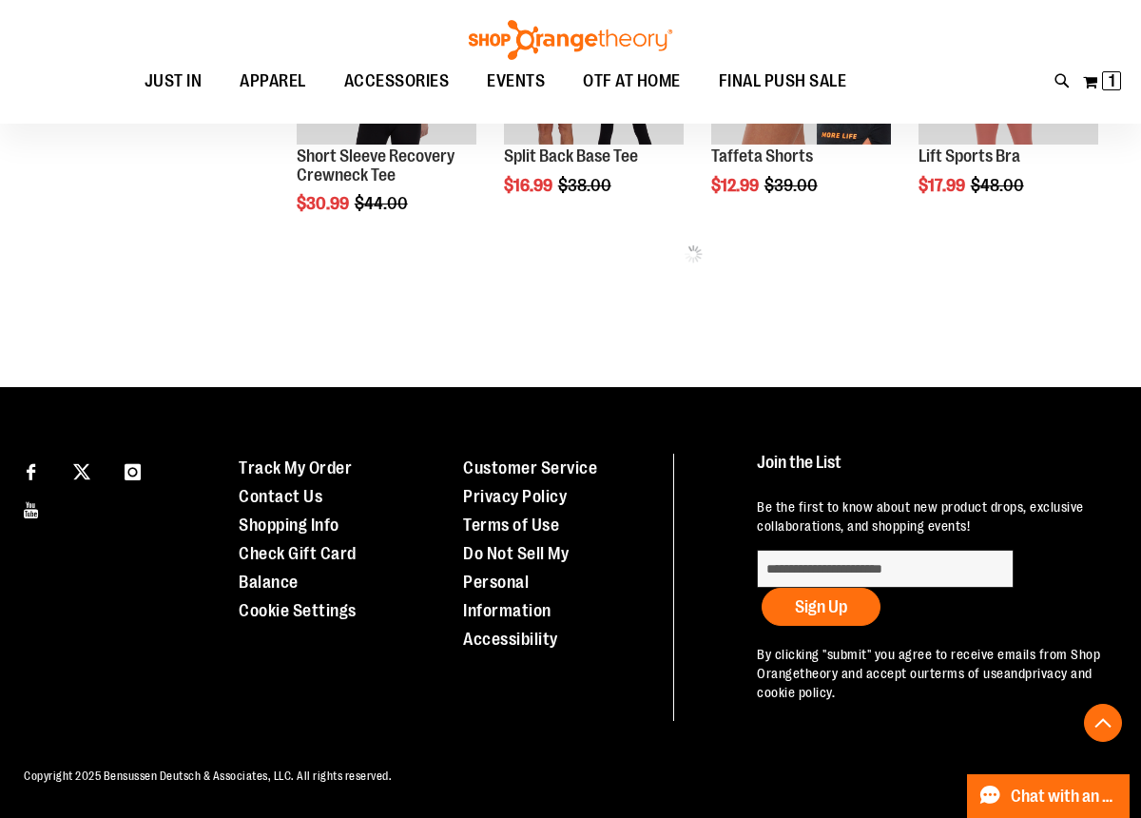
scroll to position [818, 0]
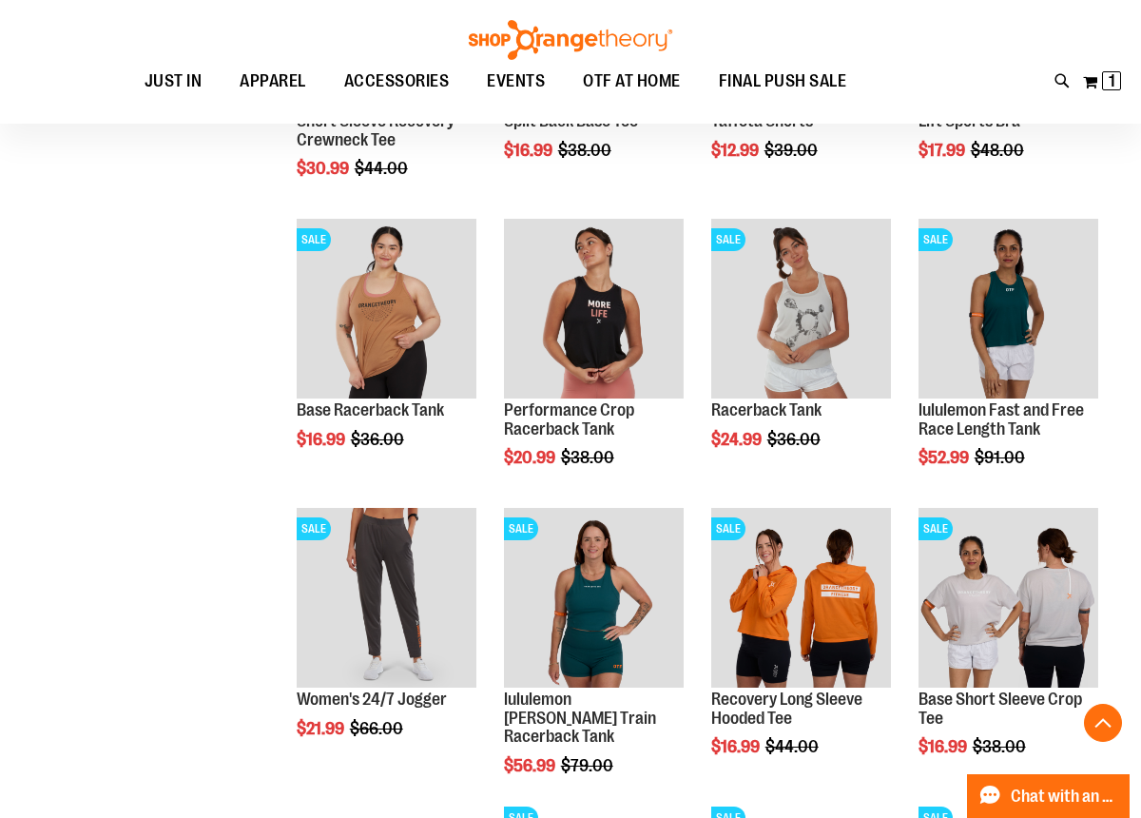
scroll to position [895, 0]
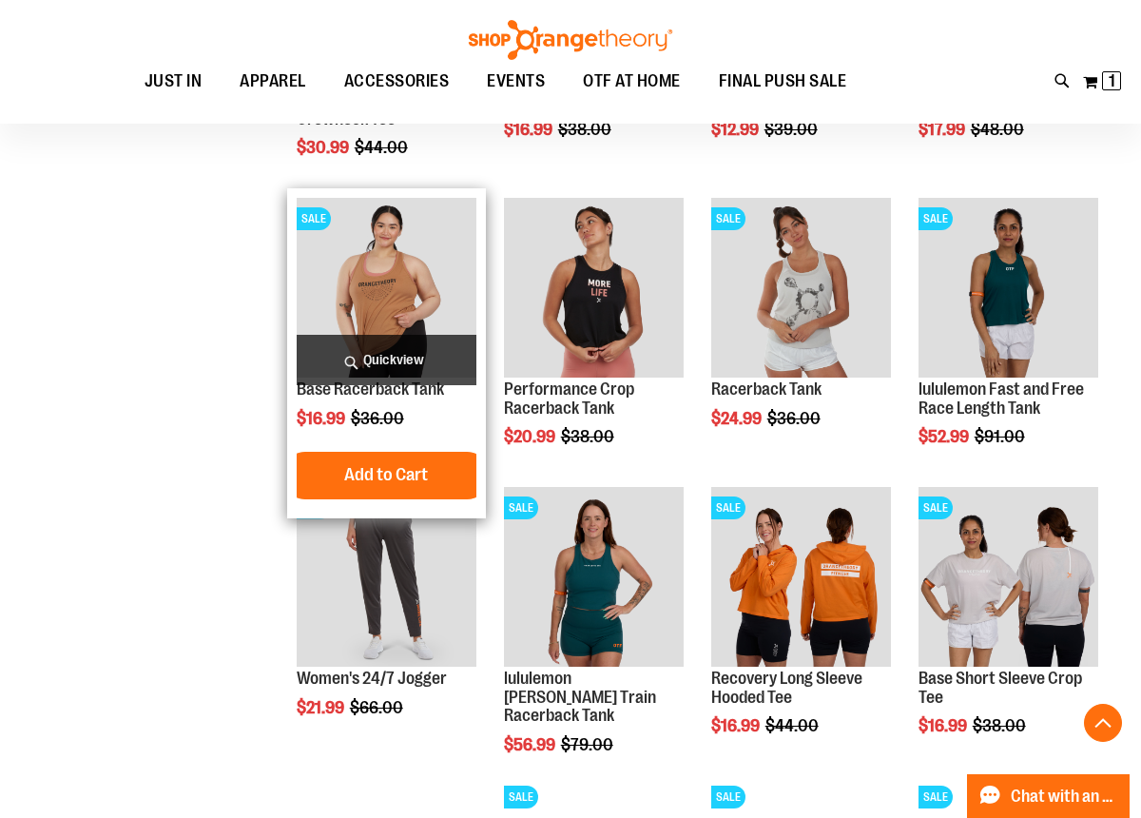
click at [387, 311] on img "product" at bounding box center [387, 288] width 180 height 180
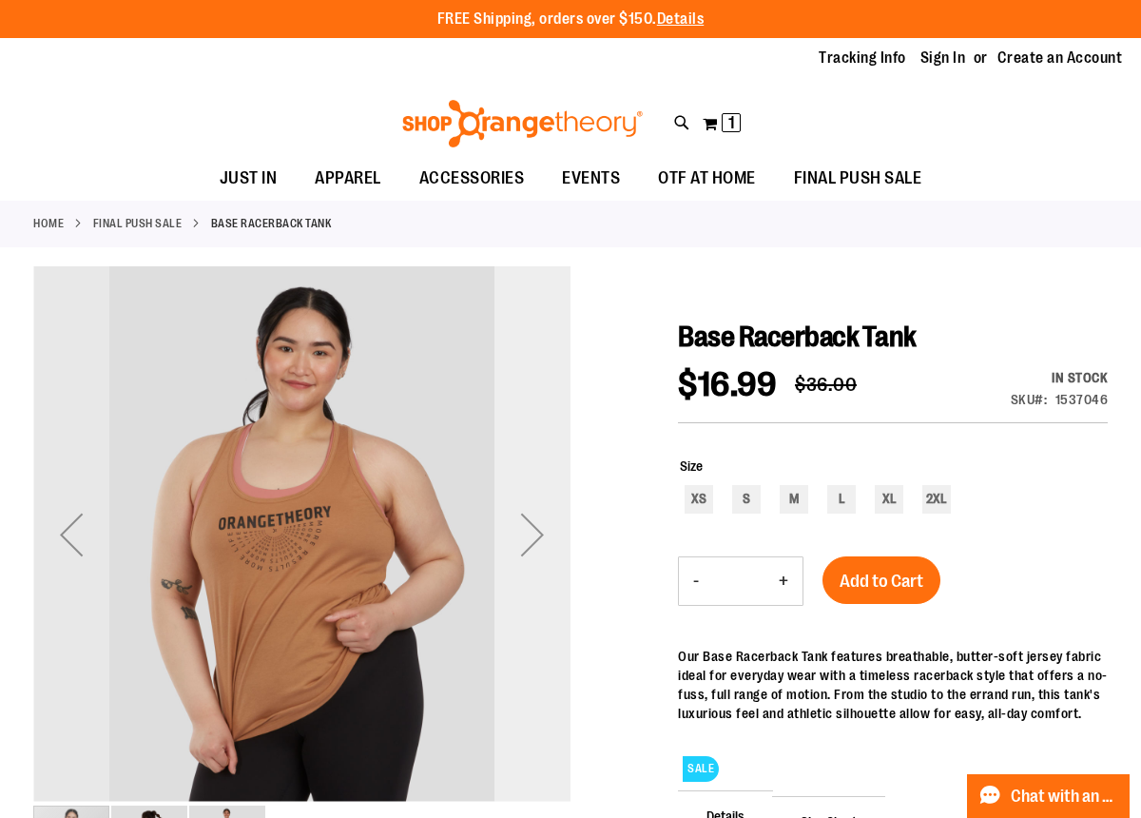
click at [536, 532] on div "Next" at bounding box center [532, 534] width 76 height 76
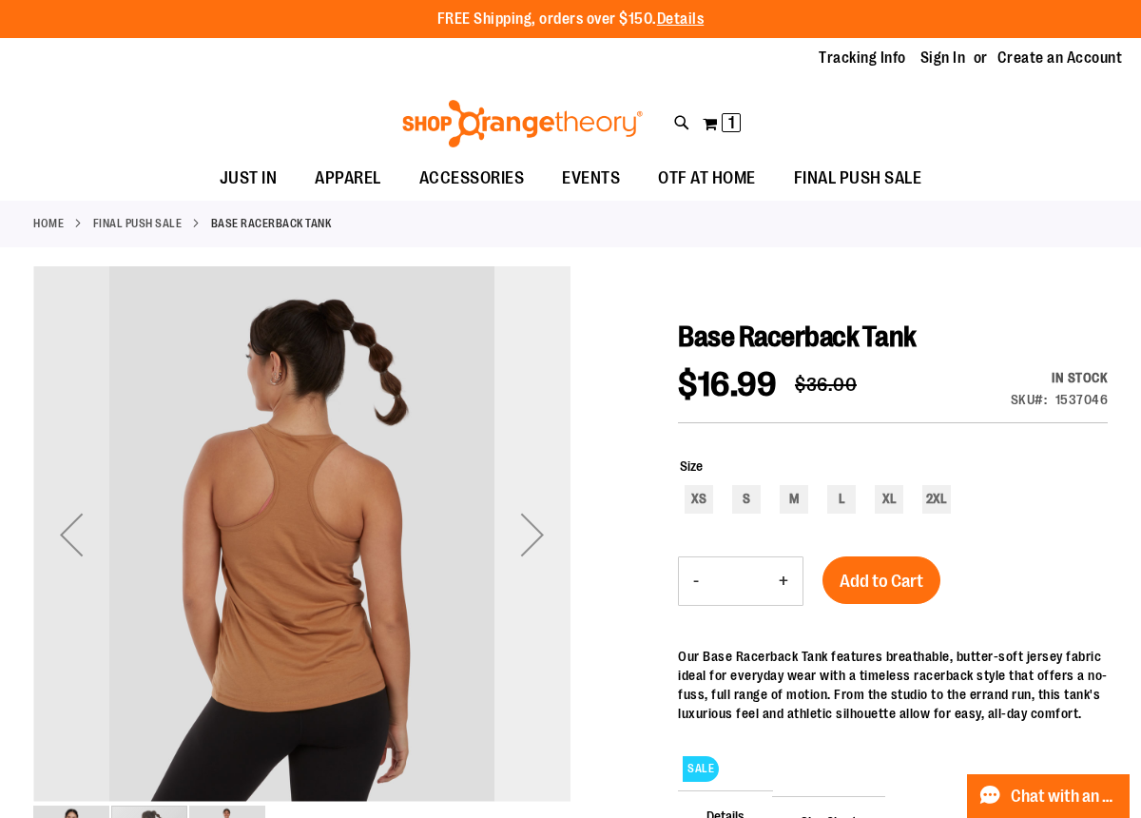
click at [536, 532] on div "Next" at bounding box center [532, 534] width 76 height 76
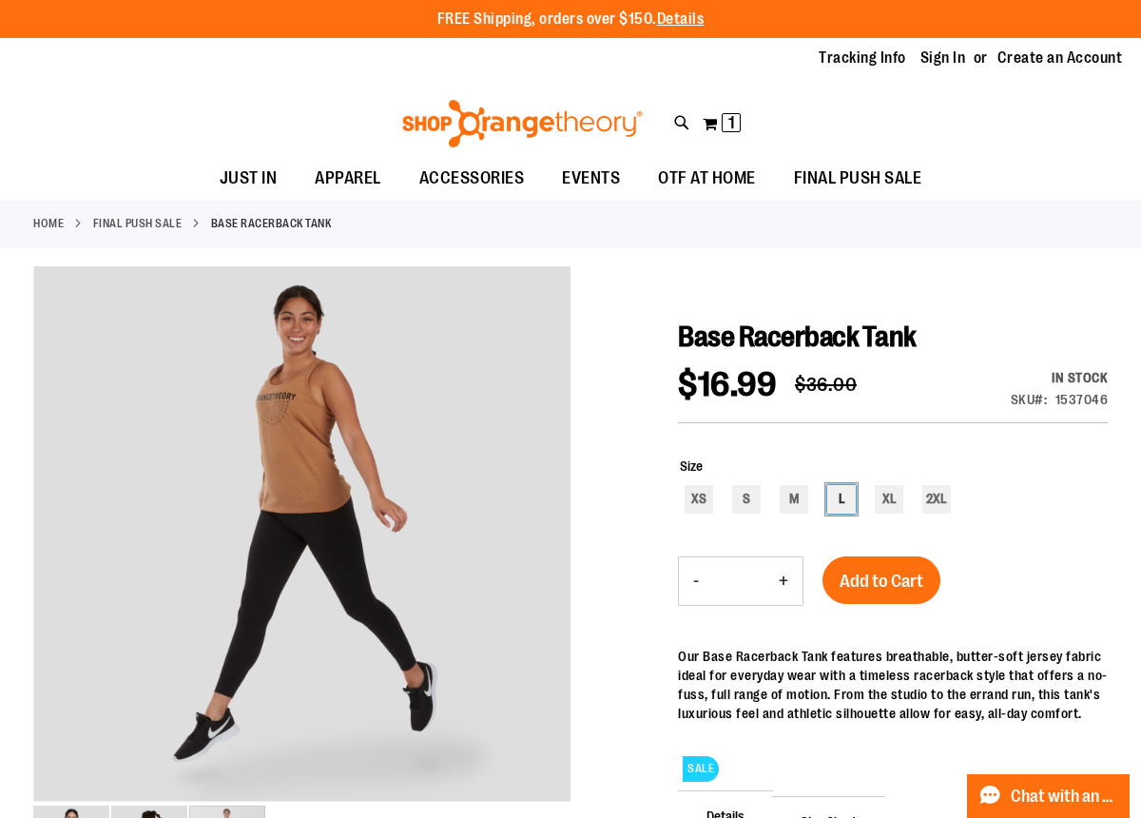
click at [836, 498] on div "L" at bounding box center [841, 499] width 29 height 29
type input "***"
click at [894, 567] on button "Add to Cart" at bounding box center [881, 580] width 118 height 48
click at [895, 568] on div "Adding..." at bounding box center [870, 591] width 97 height 71
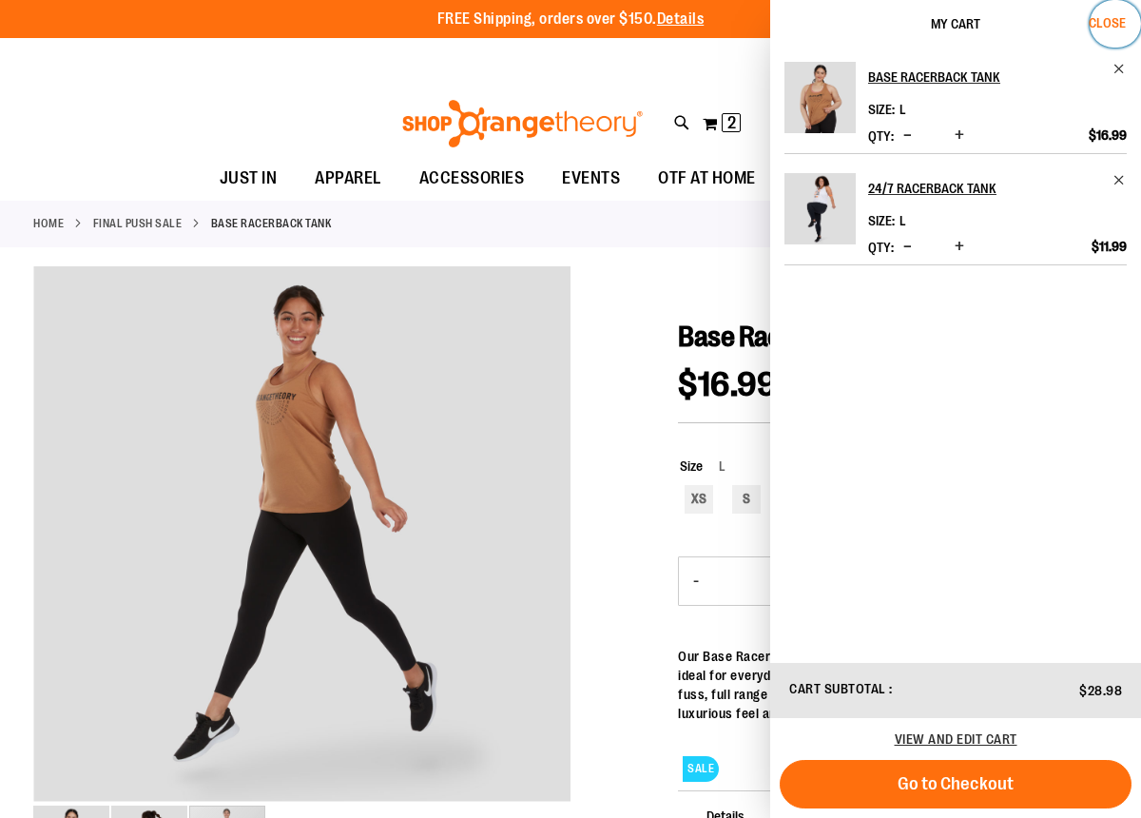
click at [1111, 23] on span "Close" at bounding box center [1106, 22] width 37 height 15
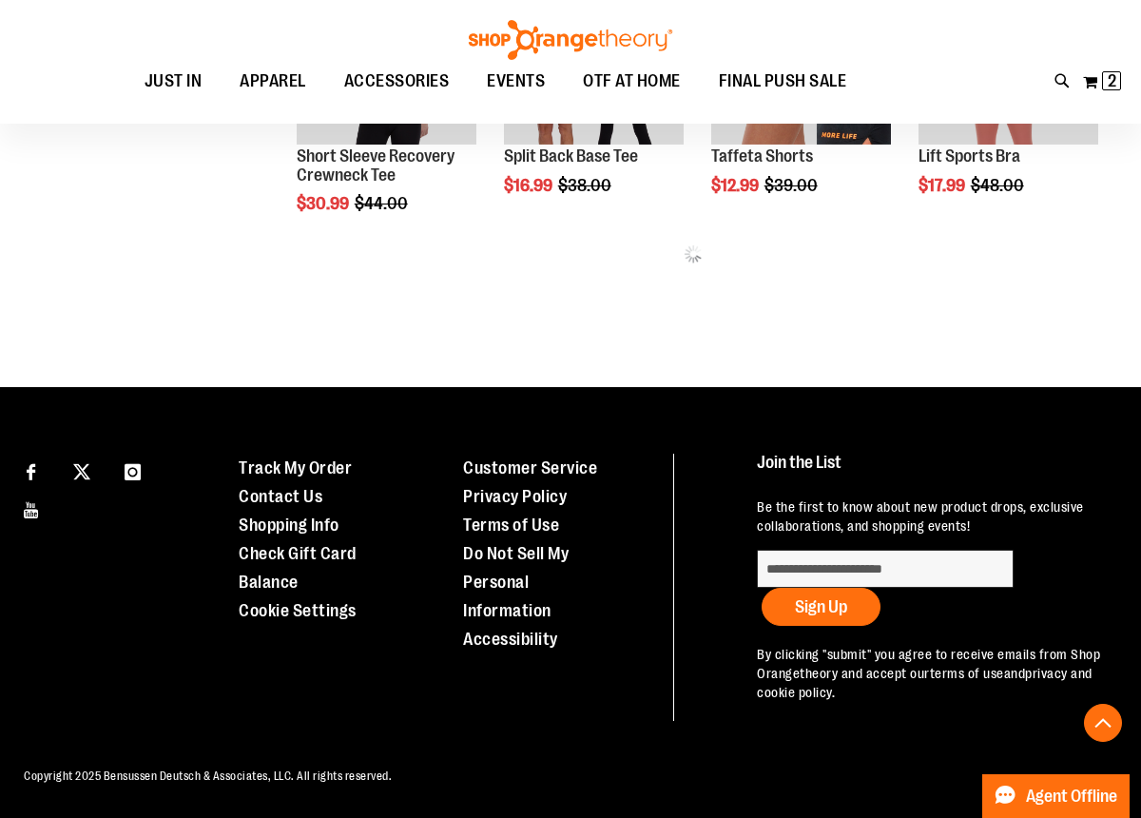
scroll to position [684, 0]
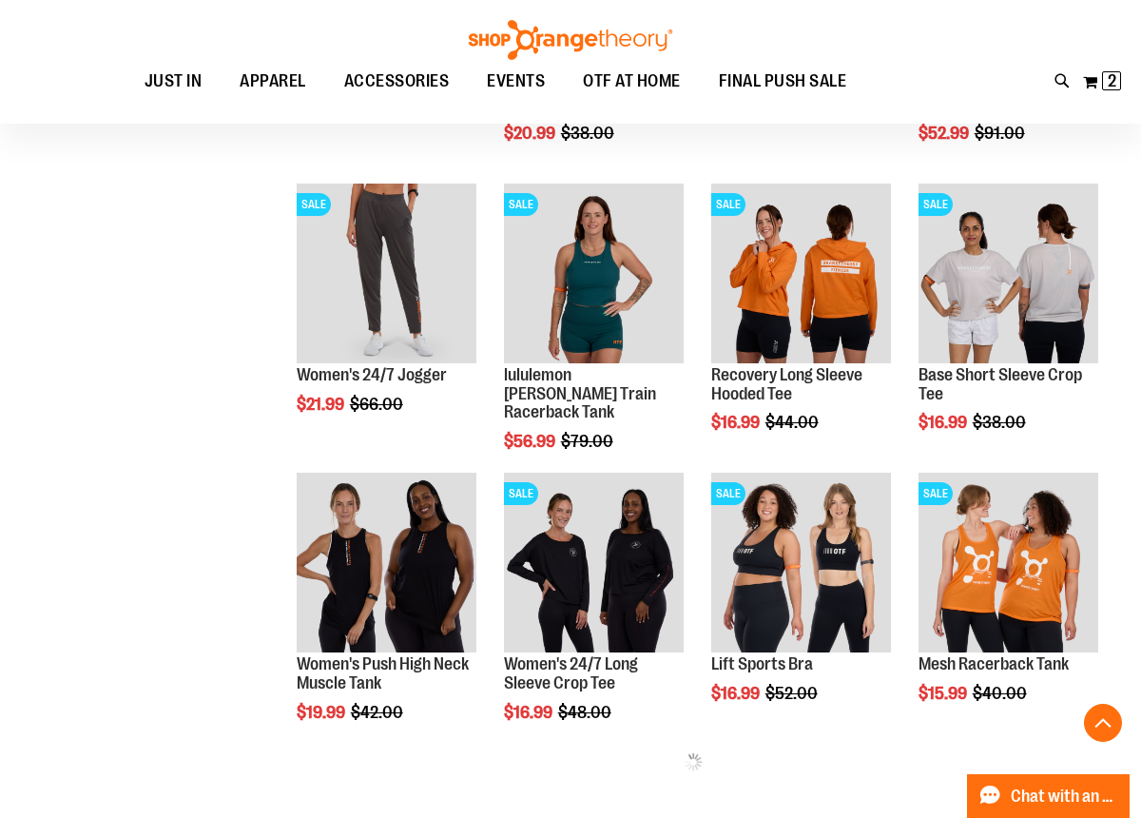
scroll to position [1179, 0]
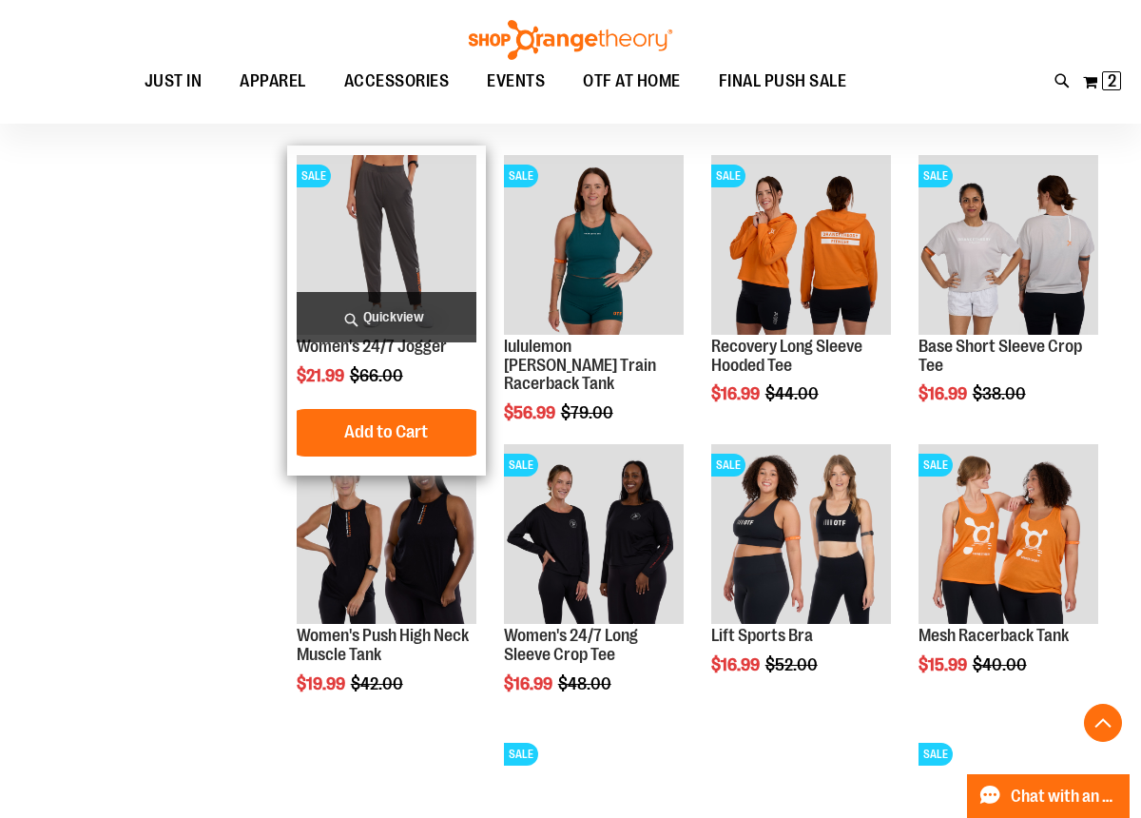
click at [380, 217] on img "product" at bounding box center [387, 245] width 180 height 180
click at [390, 213] on img "product" at bounding box center [387, 245] width 180 height 180
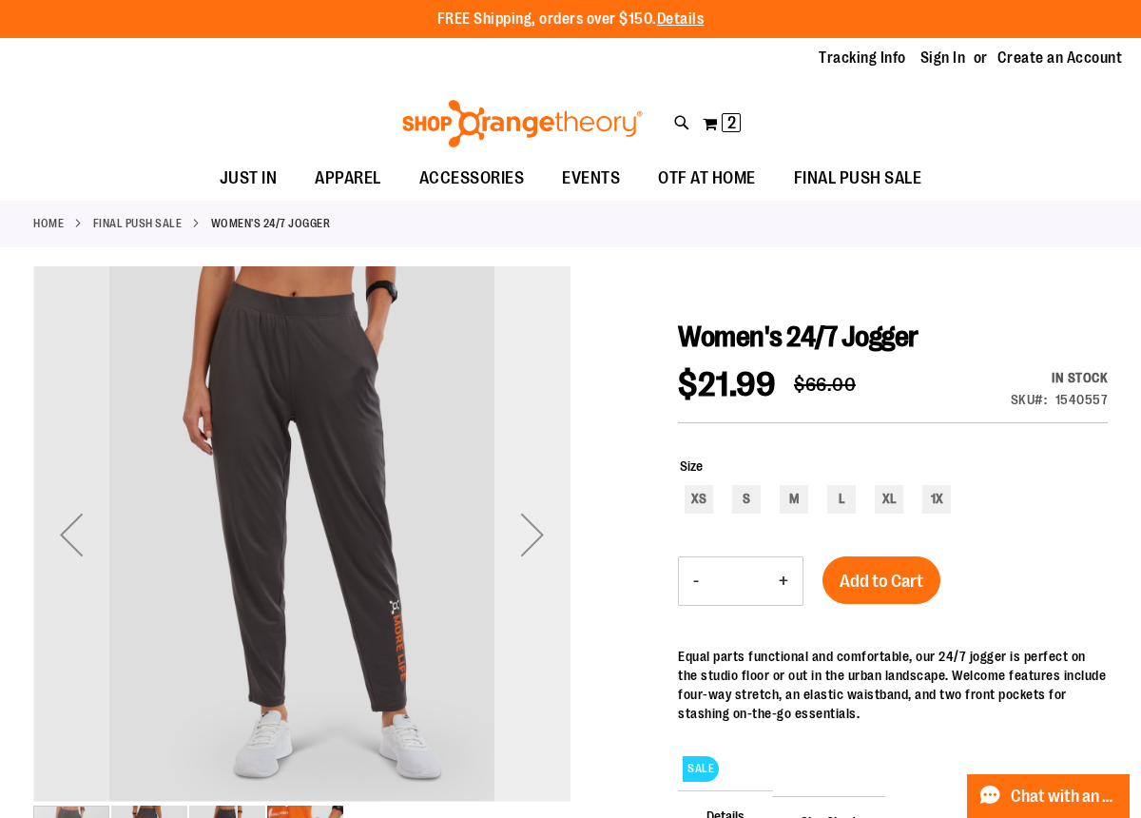
click at [537, 529] on div "Next" at bounding box center [532, 534] width 76 height 76
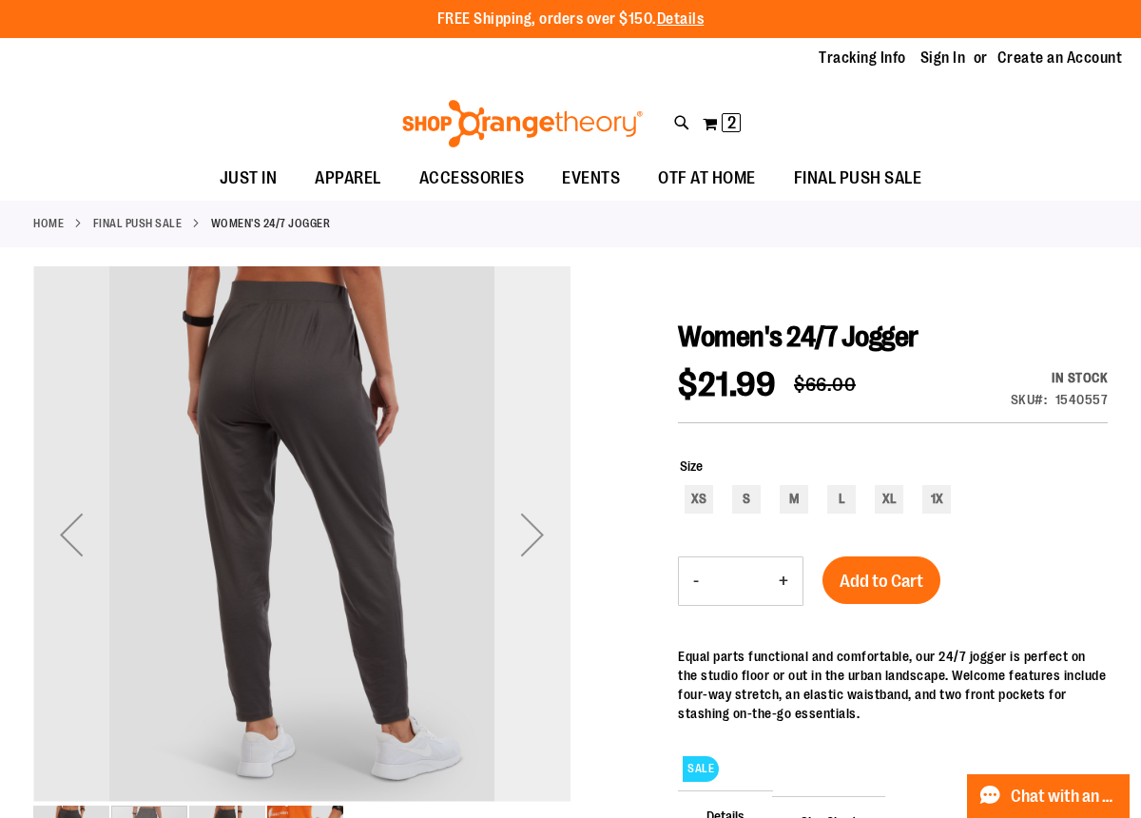
click at [537, 529] on div "Next" at bounding box center [532, 534] width 76 height 76
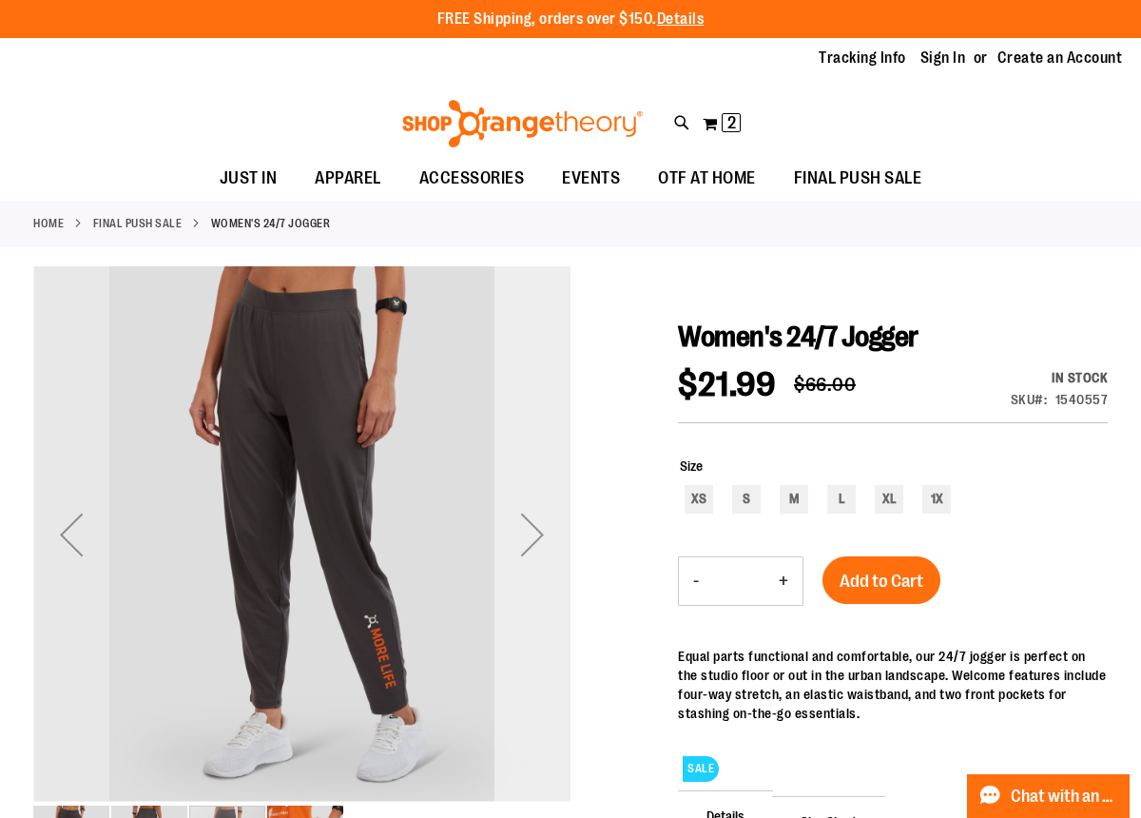
click at [537, 529] on div "Next" at bounding box center [532, 534] width 76 height 76
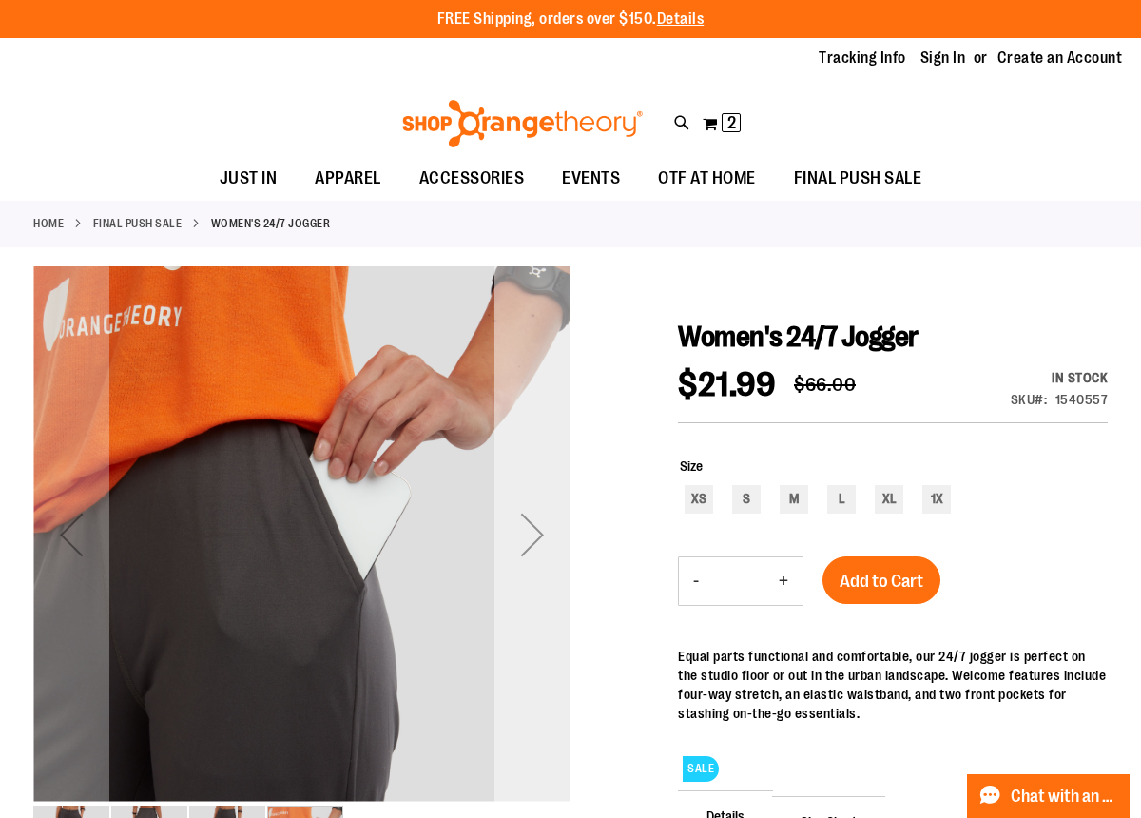
click at [536, 529] on div "Next" at bounding box center [532, 534] width 76 height 76
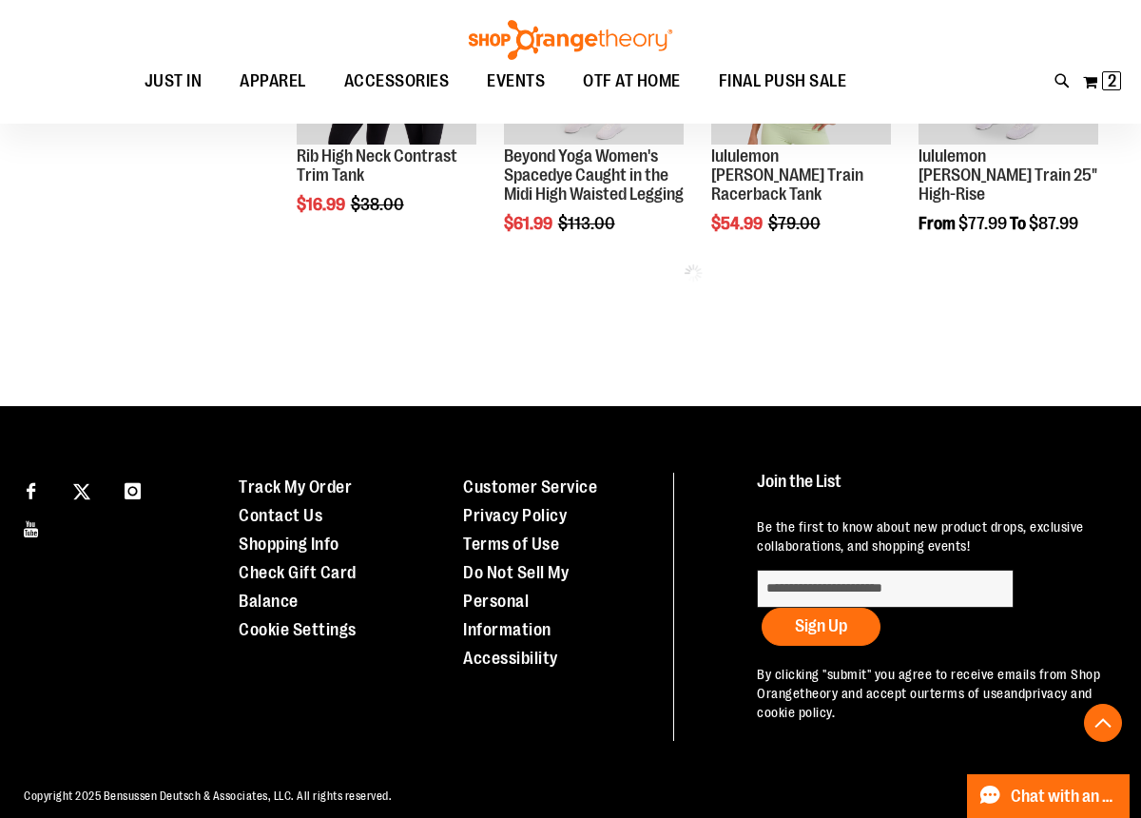
scroll to position [876, 0]
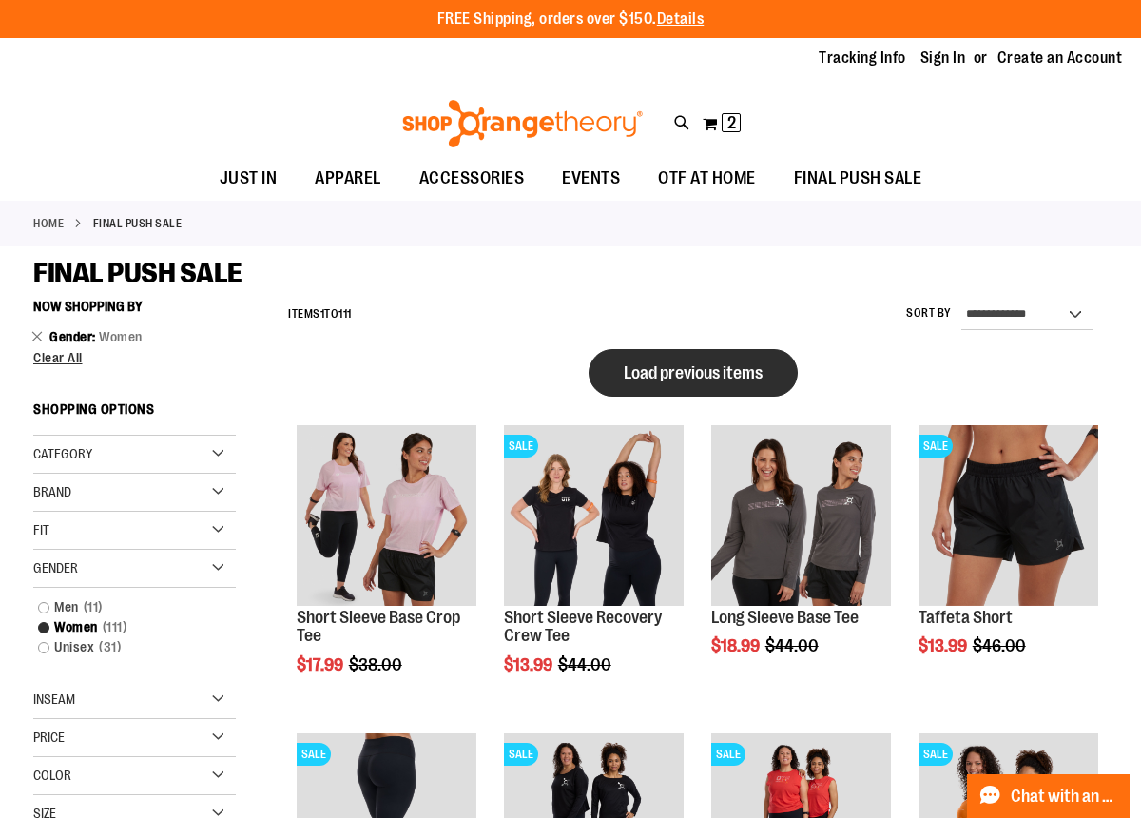
click at [626, 361] on button "Load previous items" at bounding box center [692, 373] width 209 height 48
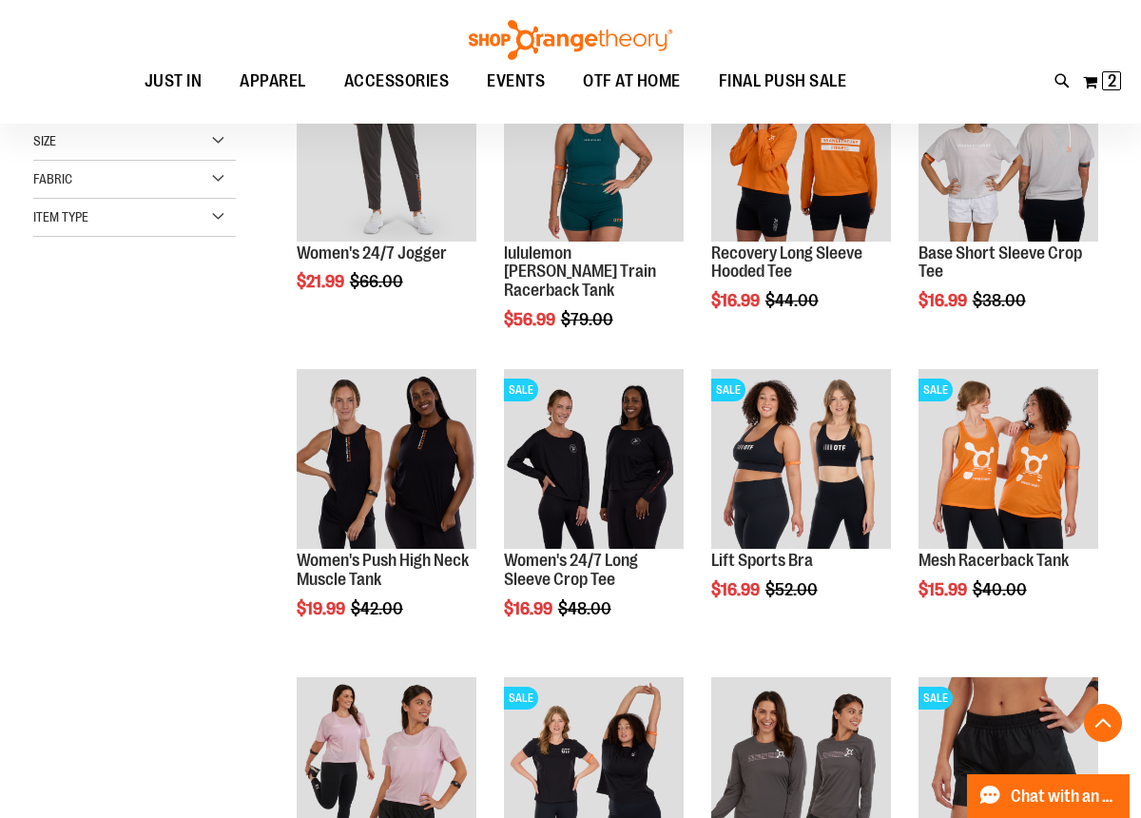
scroll to position [492, 0]
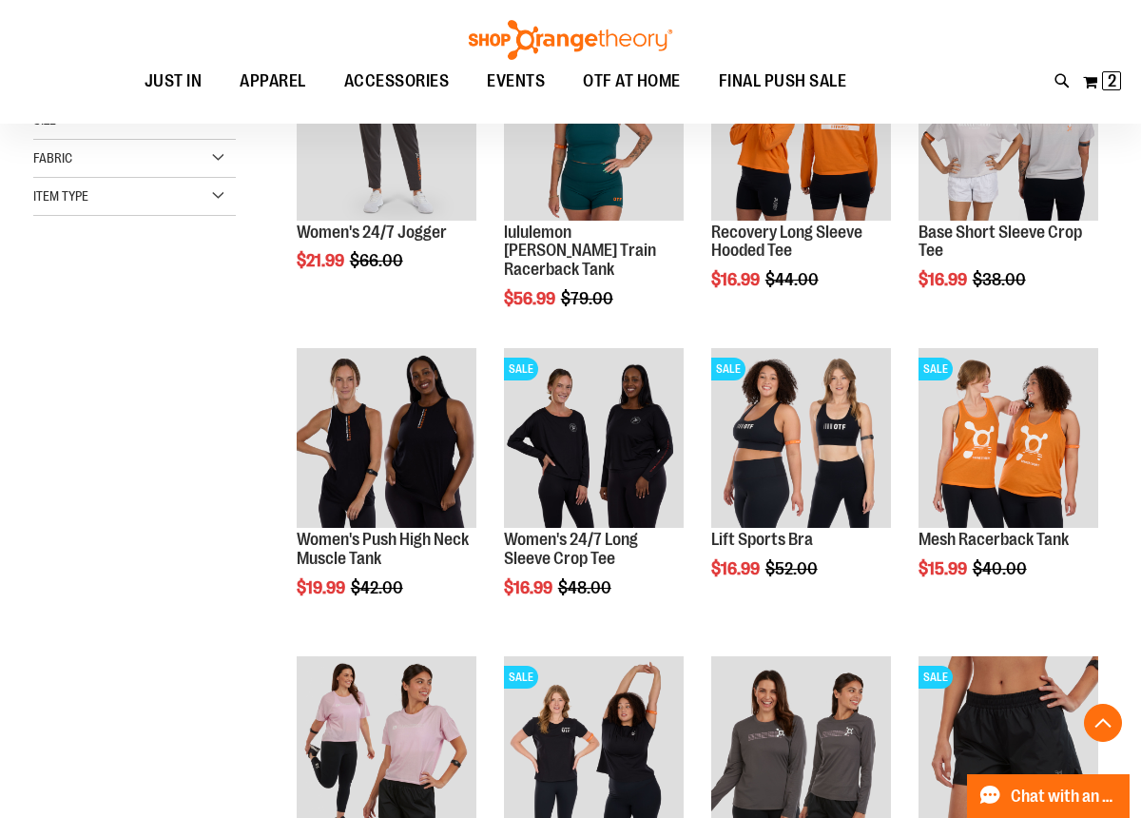
scroll to position [530, 0]
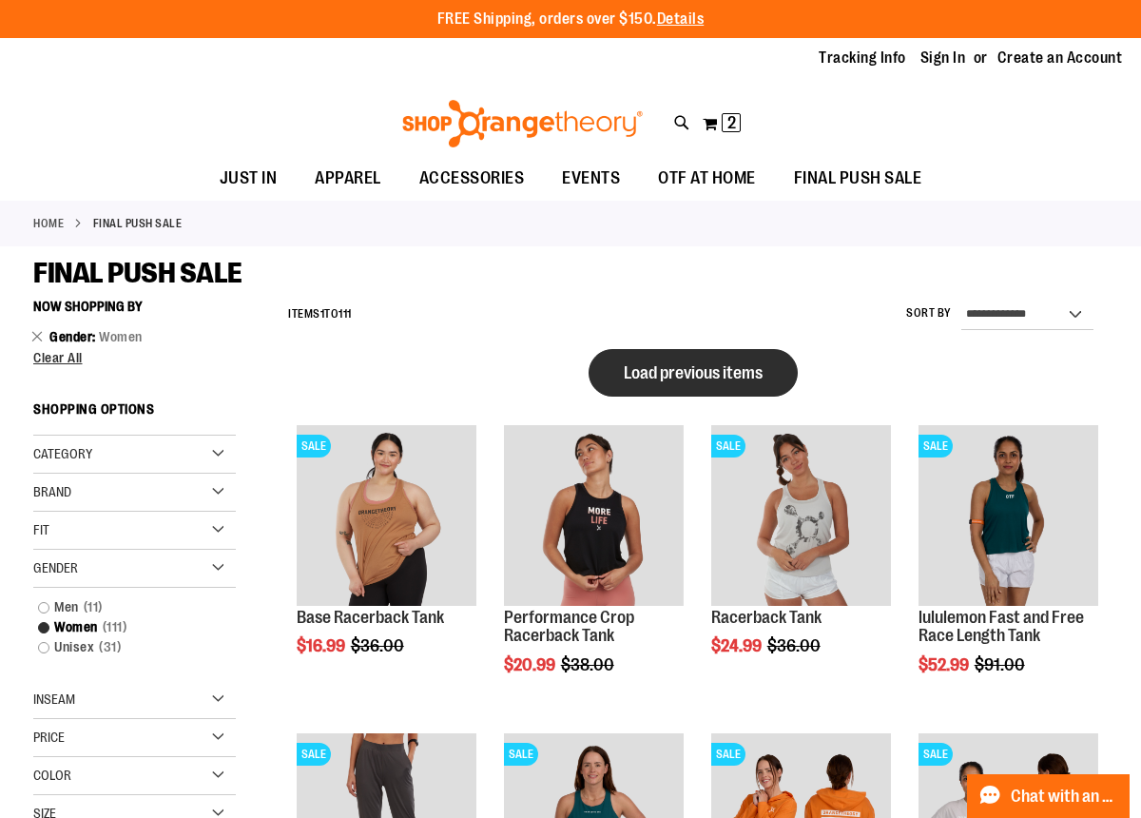
click at [683, 365] on span "Load previous items" at bounding box center [693, 372] width 139 height 19
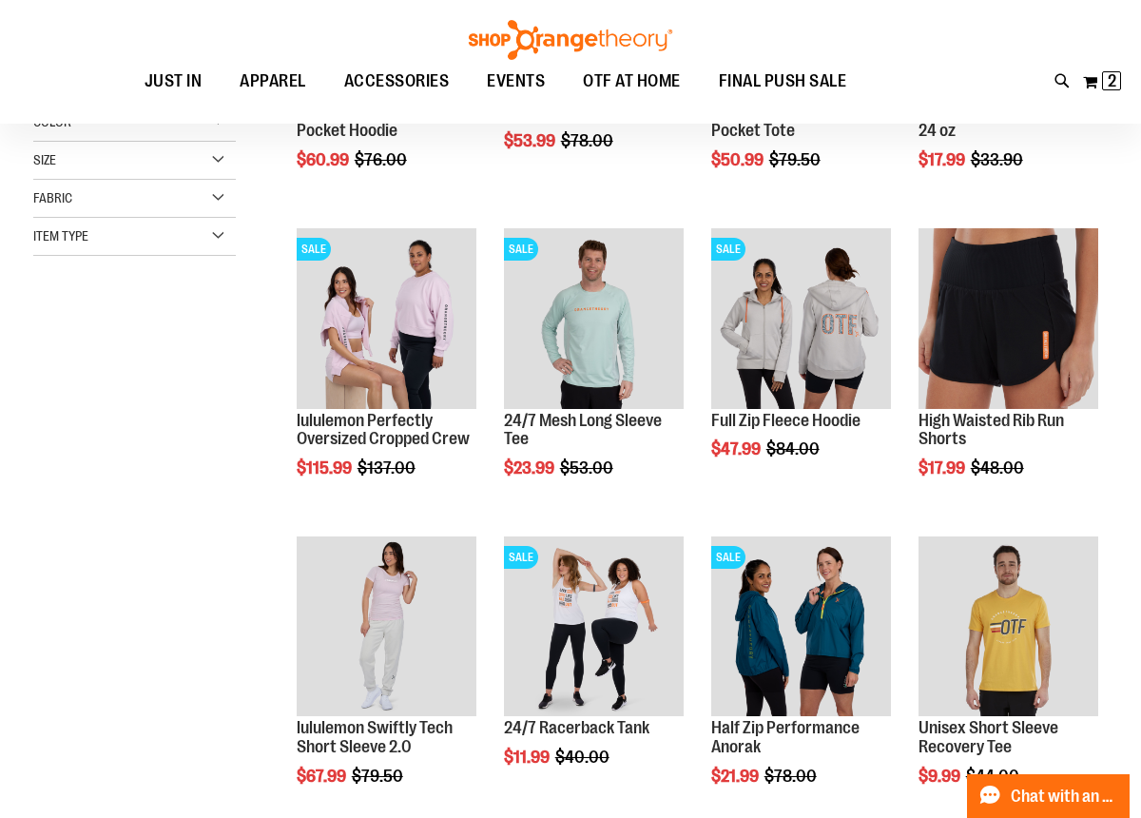
scroll to position [252, 0]
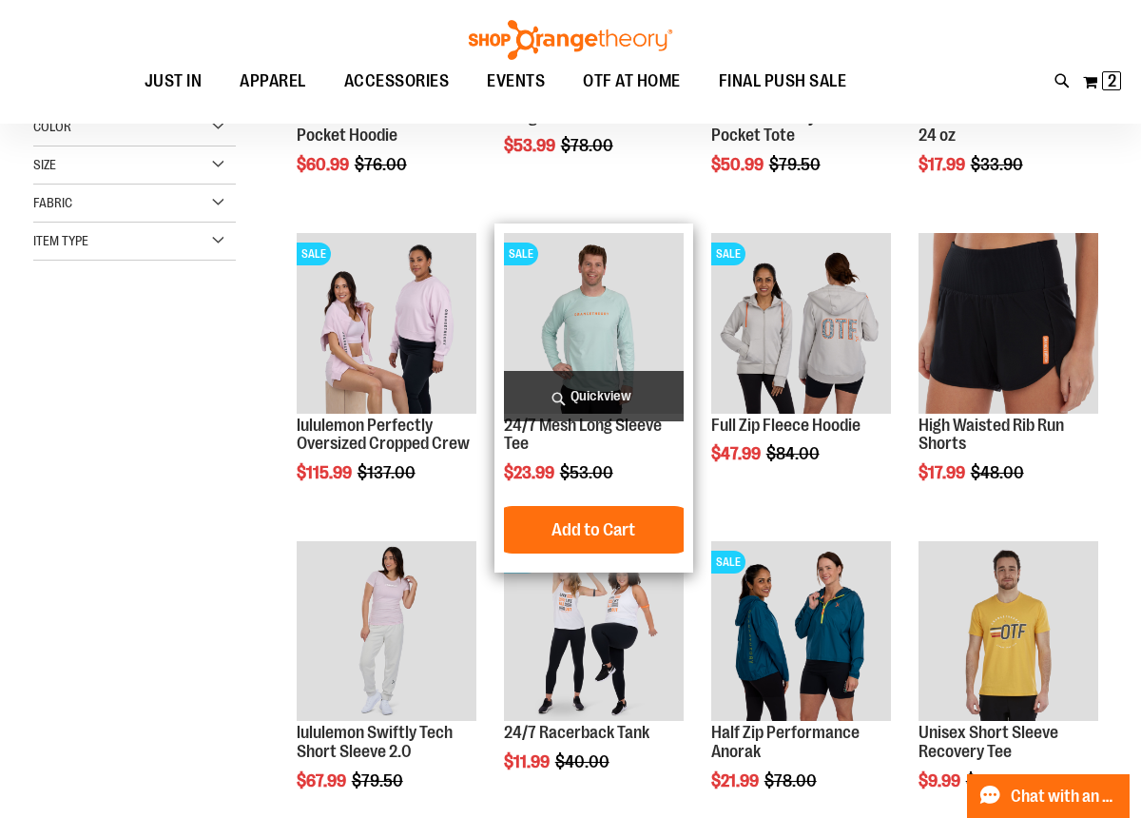
click at [624, 358] on img "product" at bounding box center [594, 323] width 180 height 180
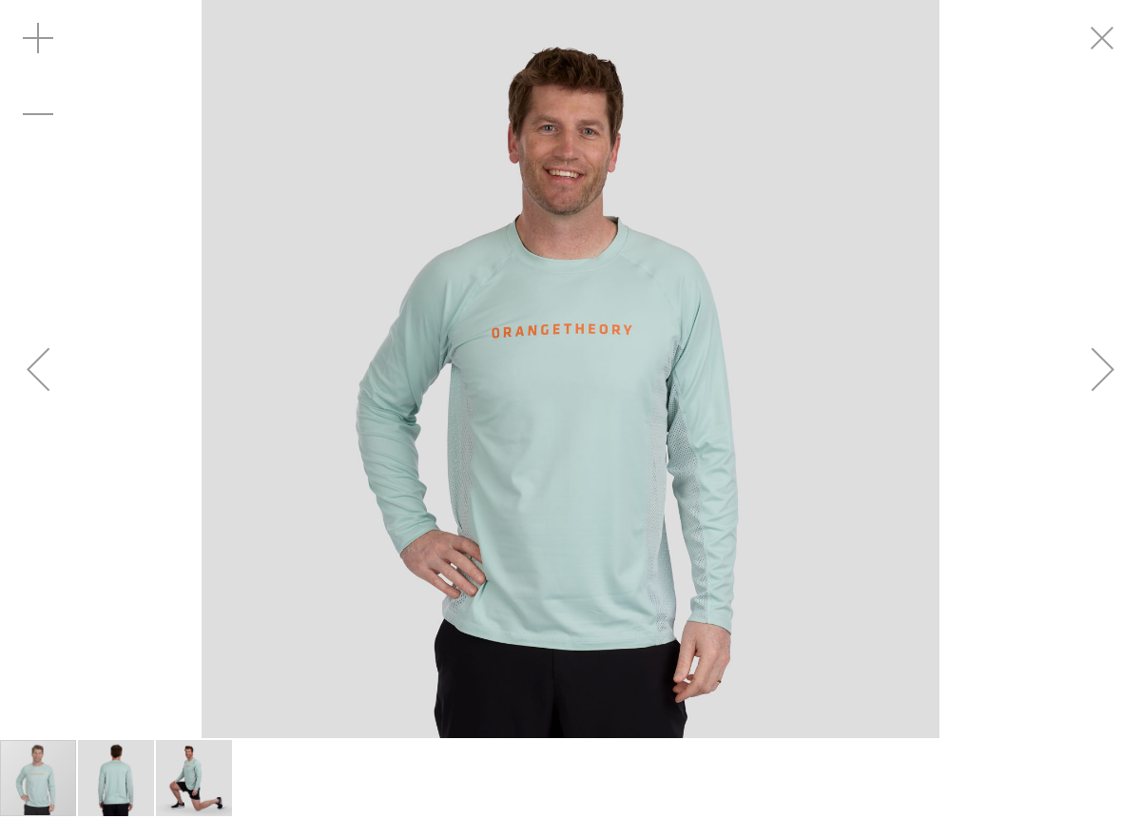
click at [1100, 370] on div "Next" at bounding box center [1103, 369] width 76 height 76
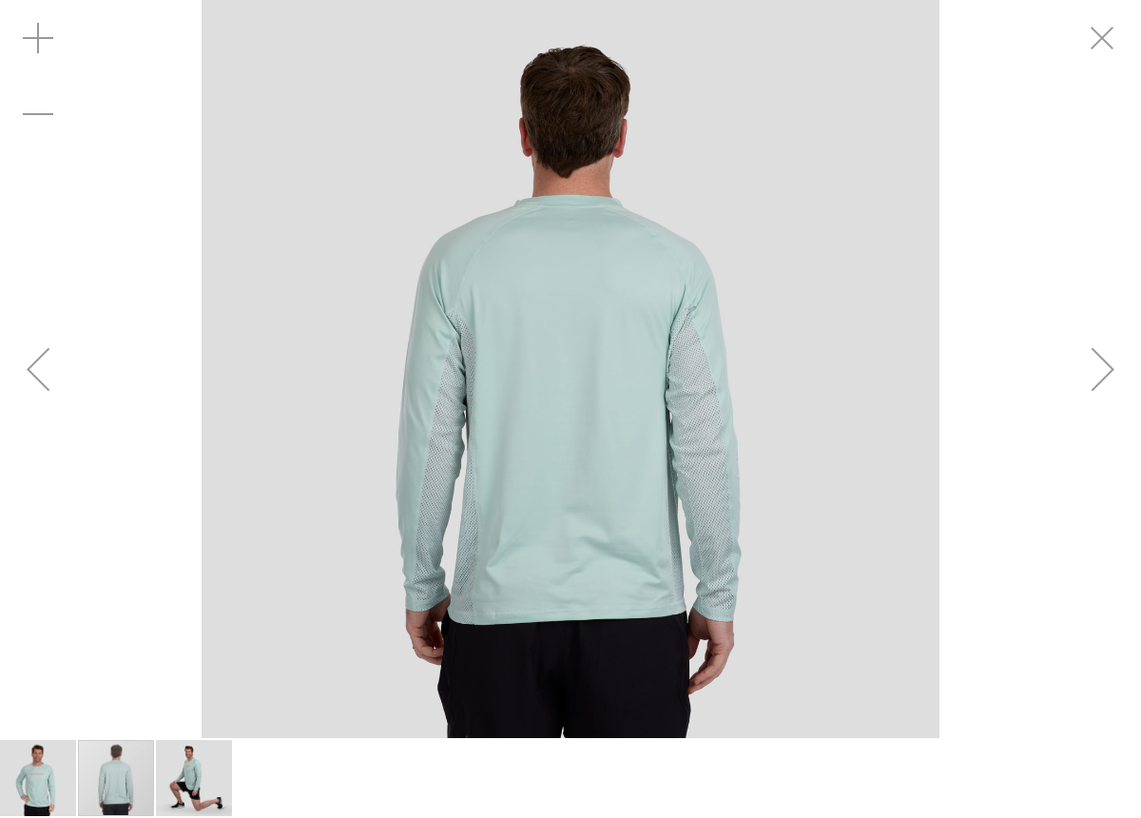
click at [1100, 370] on div "Next" at bounding box center [1103, 369] width 76 height 76
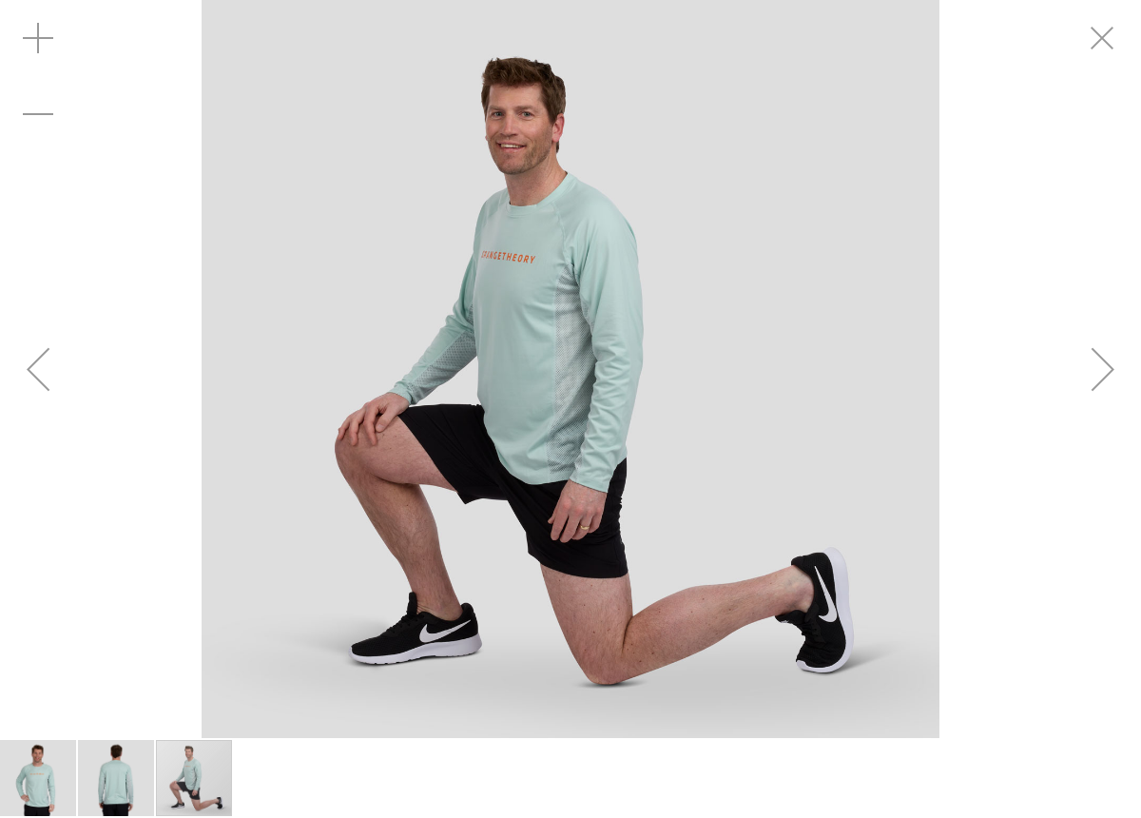
click at [1100, 370] on div "Next" at bounding box center [1103, 369] width 76 height 76
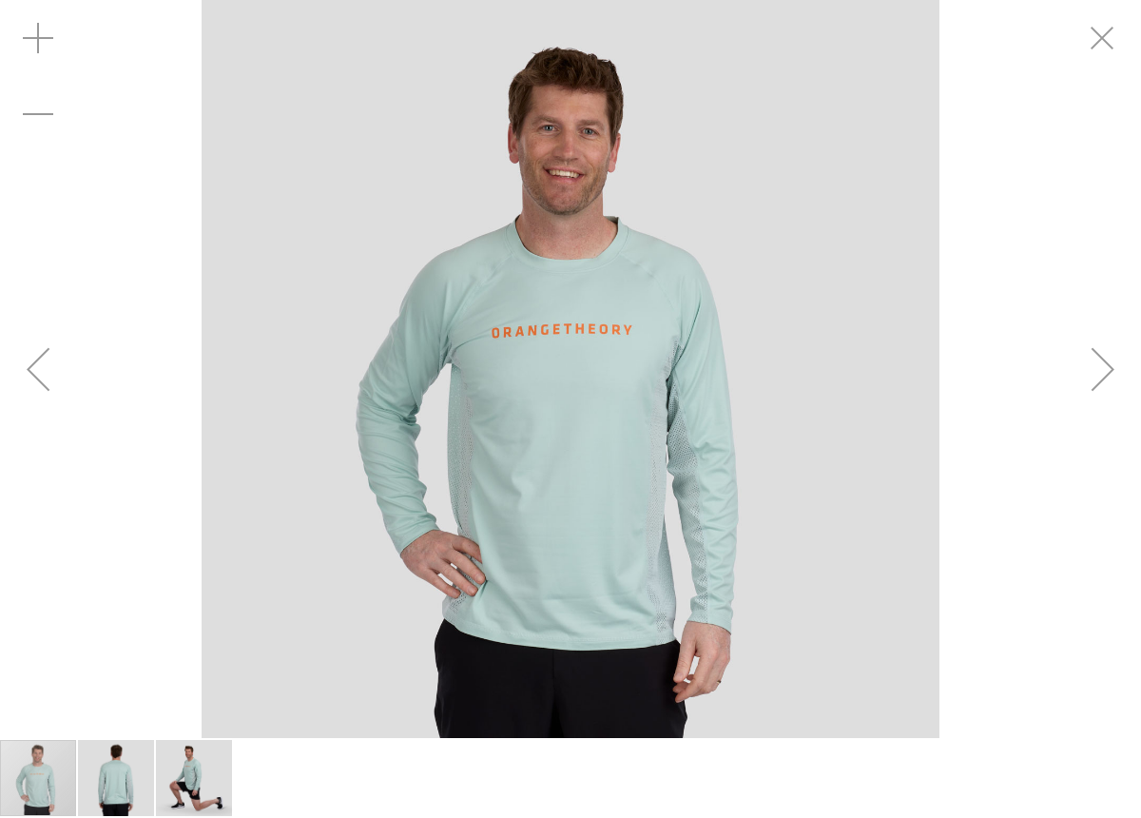
click at [1100, 370] on div "Next" at bounding box center [1103, 369] width 76 height 76
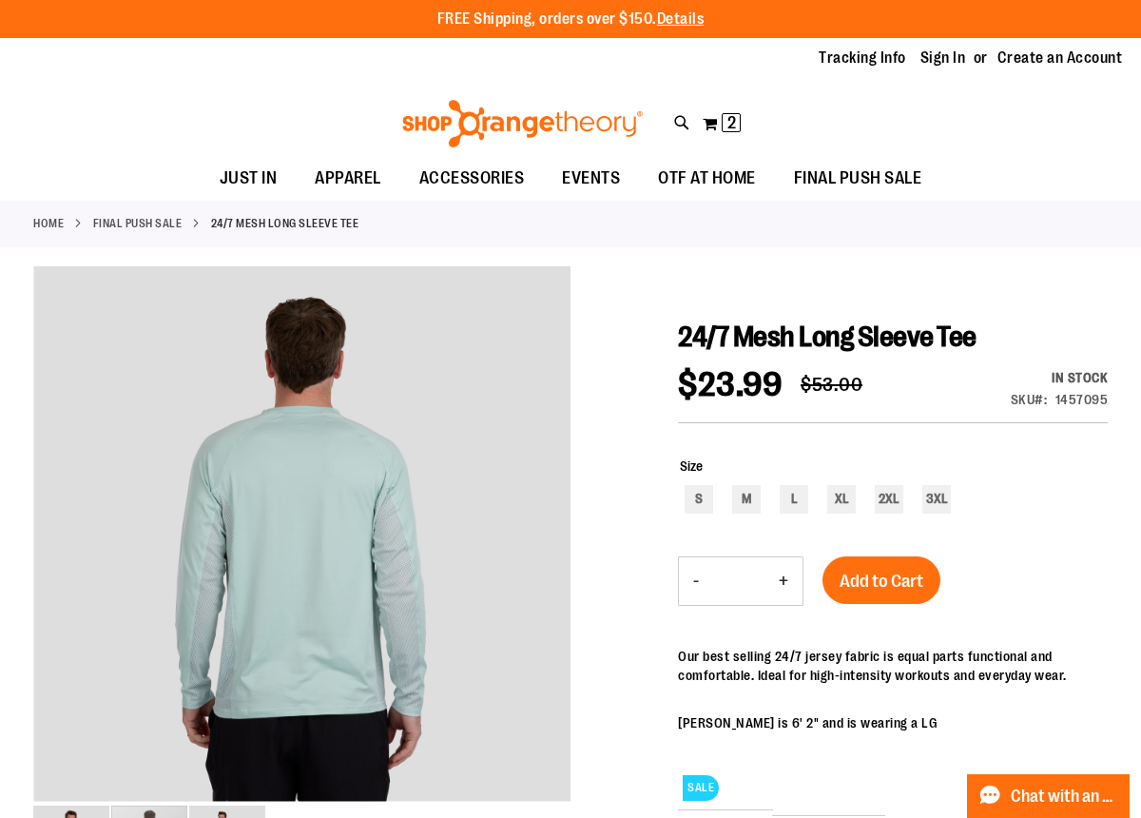
click at [123, 226] on link "FINAL PUSH SALE" at bounding box center [137, 223] width 89 height 17
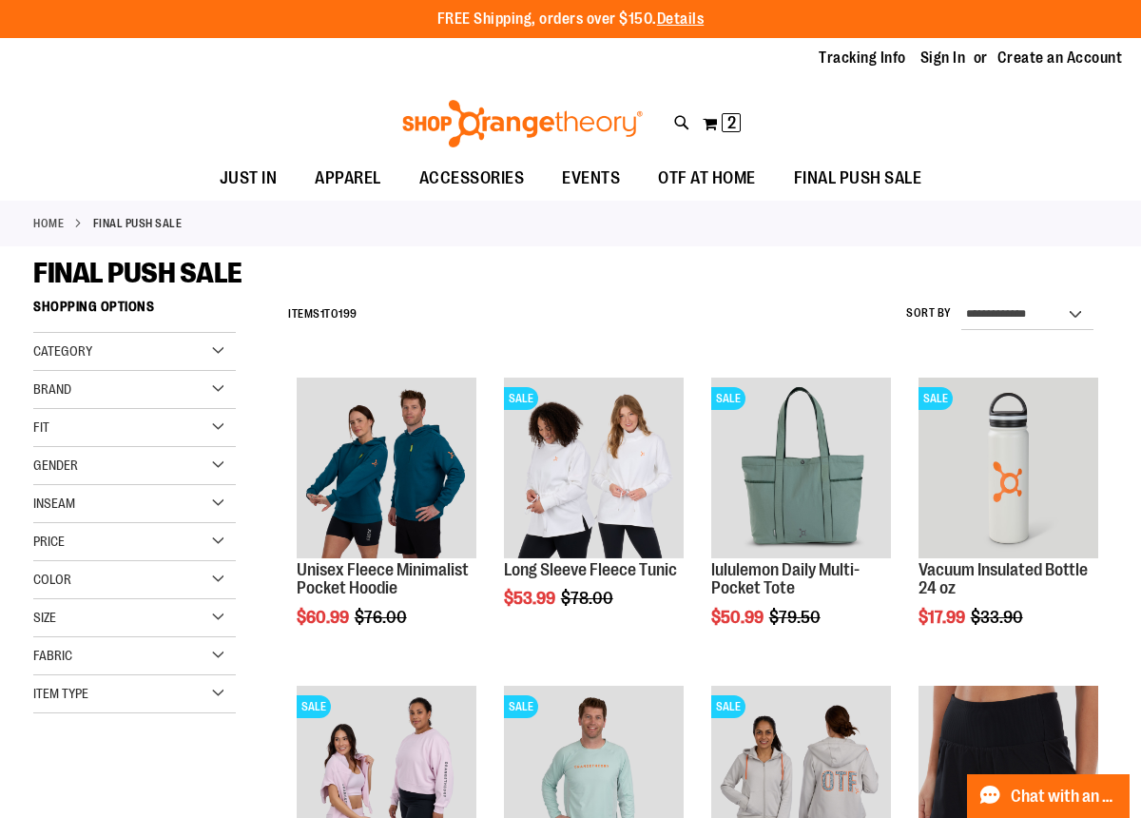
click at [222, 465] on div "Gender" at bounding box center [134, 466] width 202 height 38
click at [68, 507] on link "Men 11 items" at bounding box center [126, 504] width 194 height 20
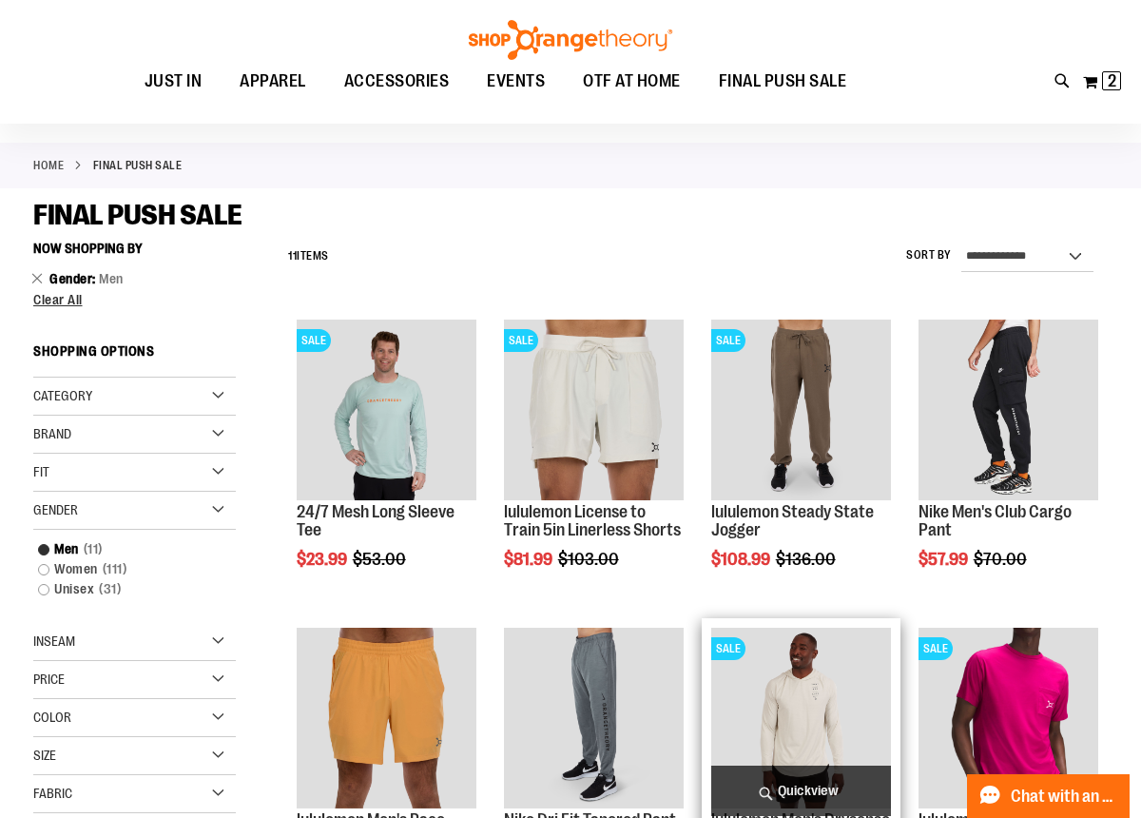
scroll to position [24, 0]
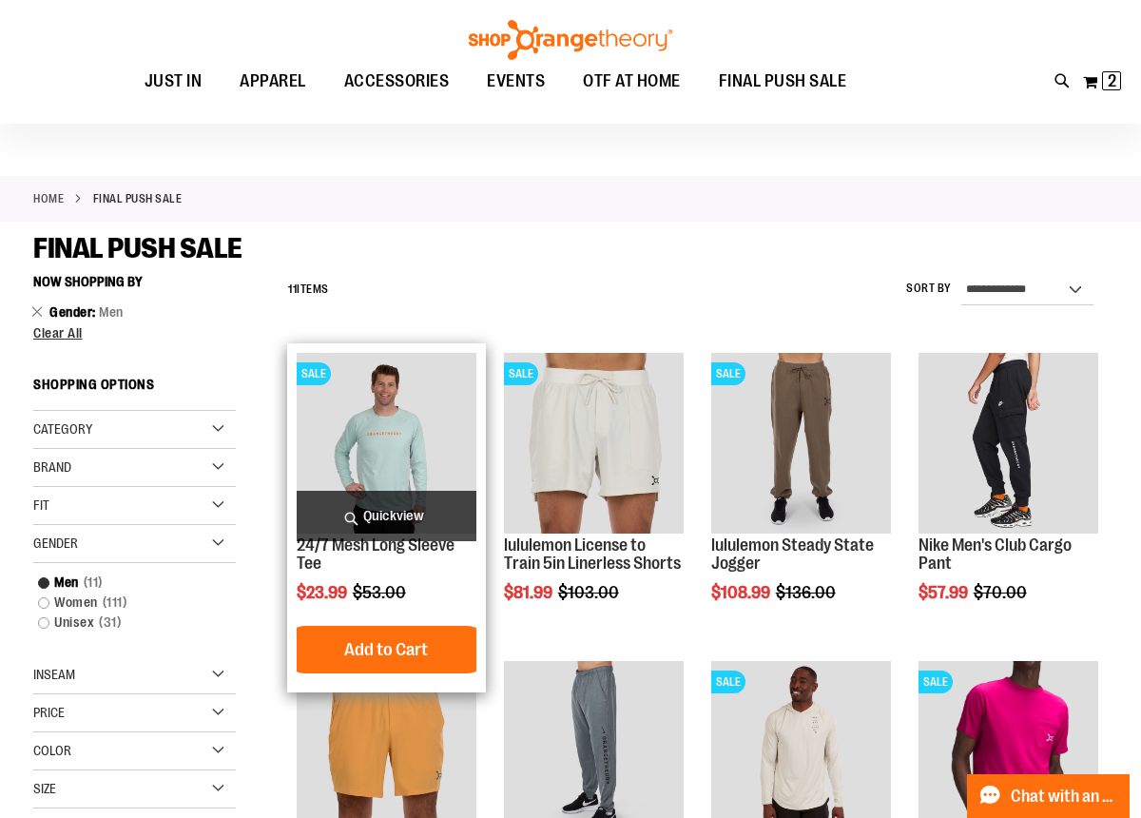
click at [415, 431] on img "product" at bounding box center [387, 443] width 180 height 180
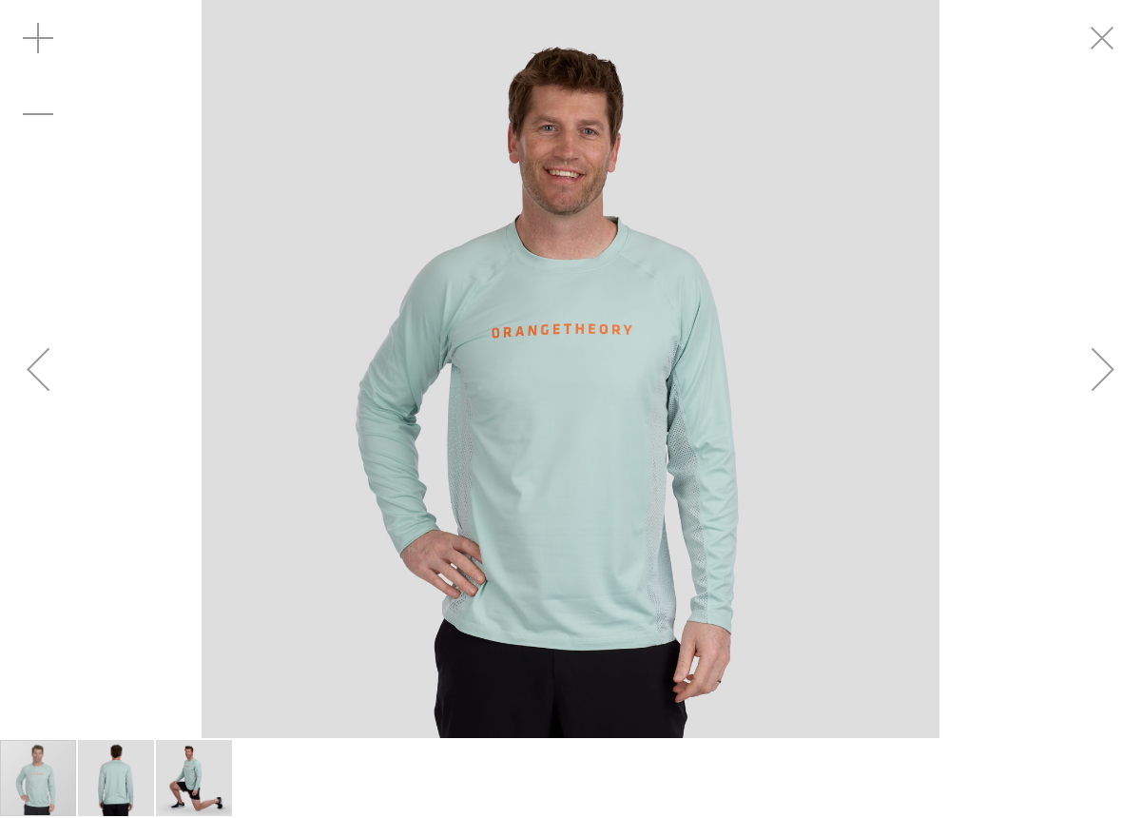
click at [1082, 371] on div "Next" at bounding box center [1103, 369] width 76 height 76
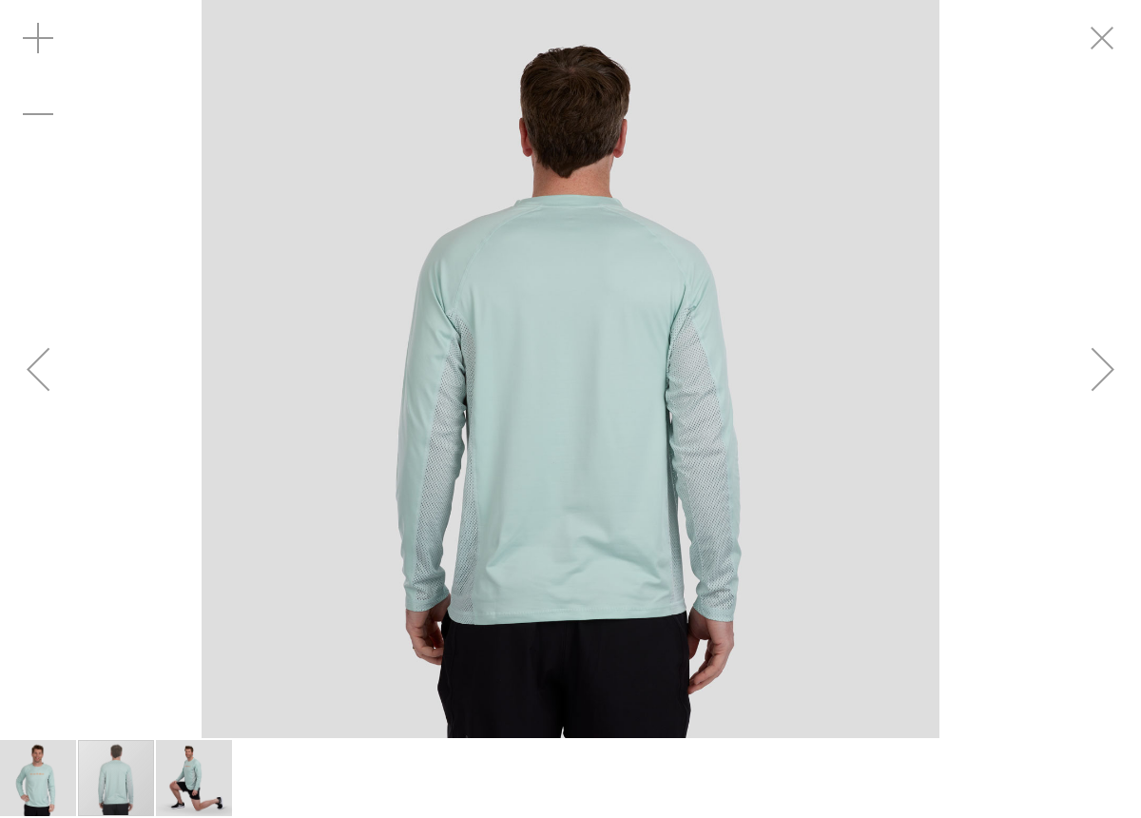
click at [1082, 371] on div "Next" at bounding box center [1103, 369] width 76 height 76
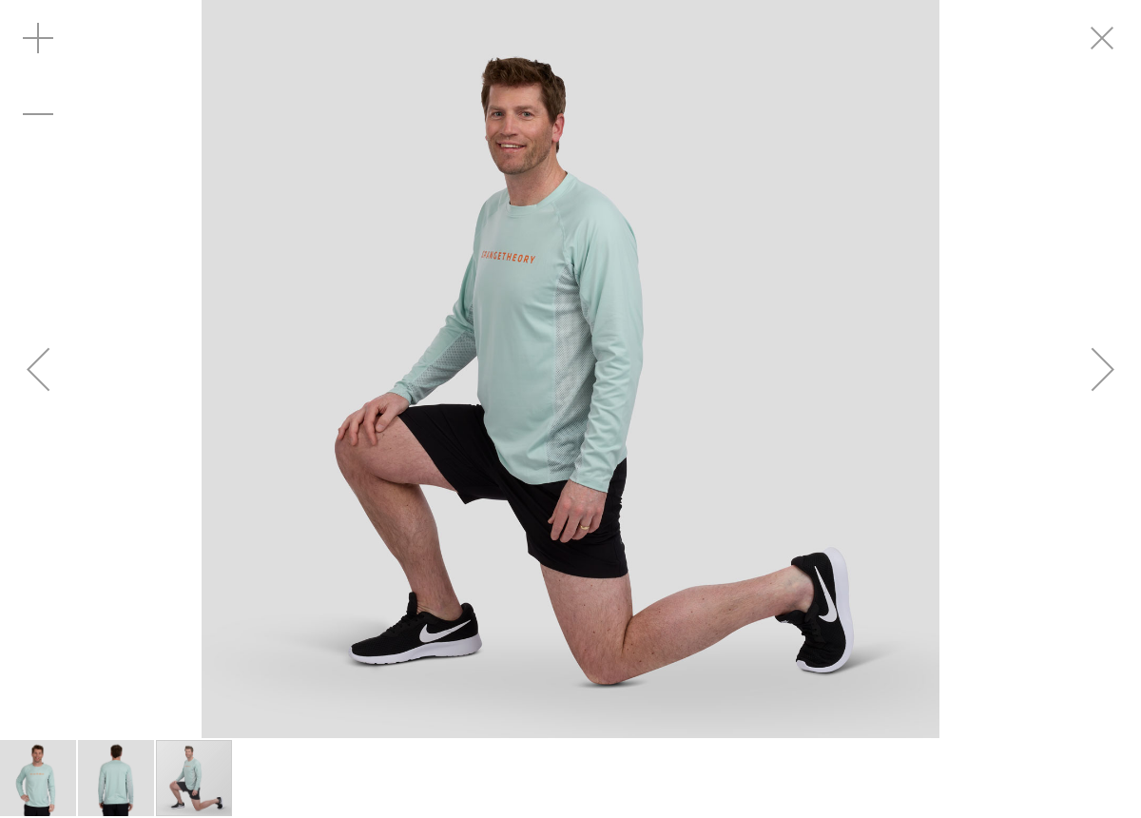
click at [1083, 371] on div "Next" at bounding box center [1103, 369] width 76 height 76
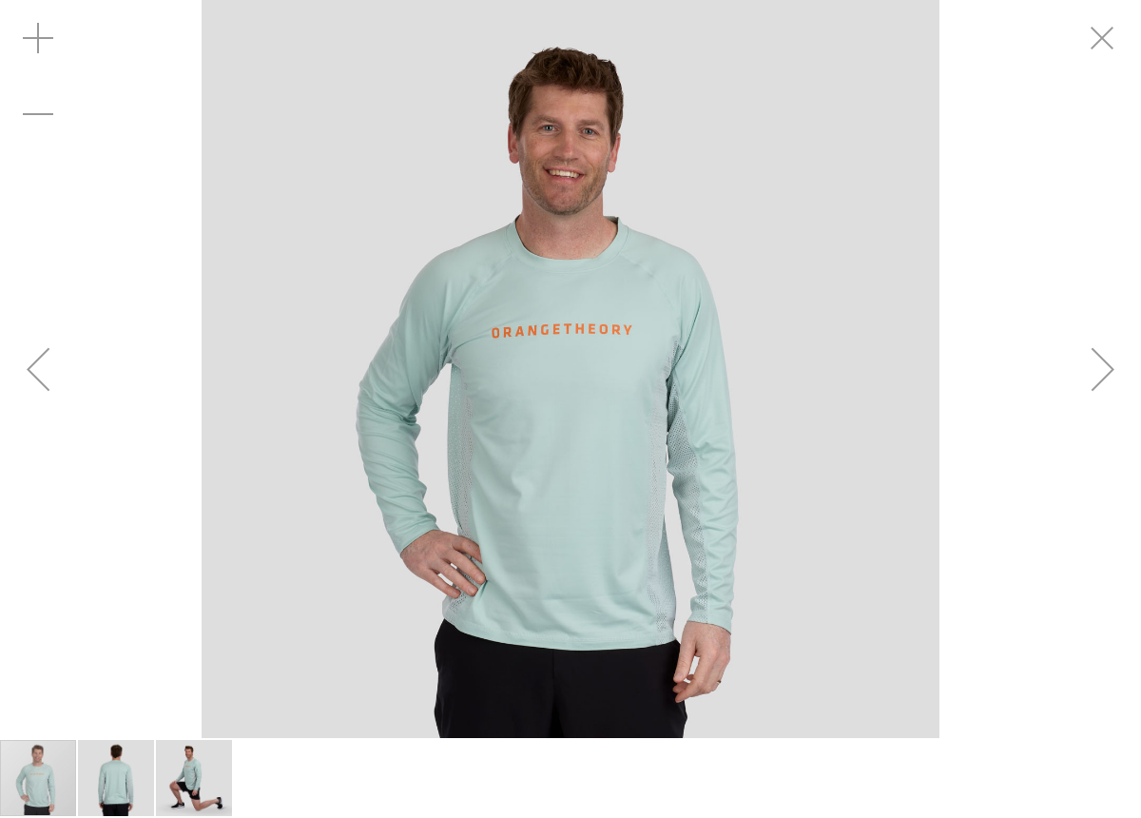
click at [1084, 372] on div "Next" at bounding box center [1103, 369] width 76 height 76
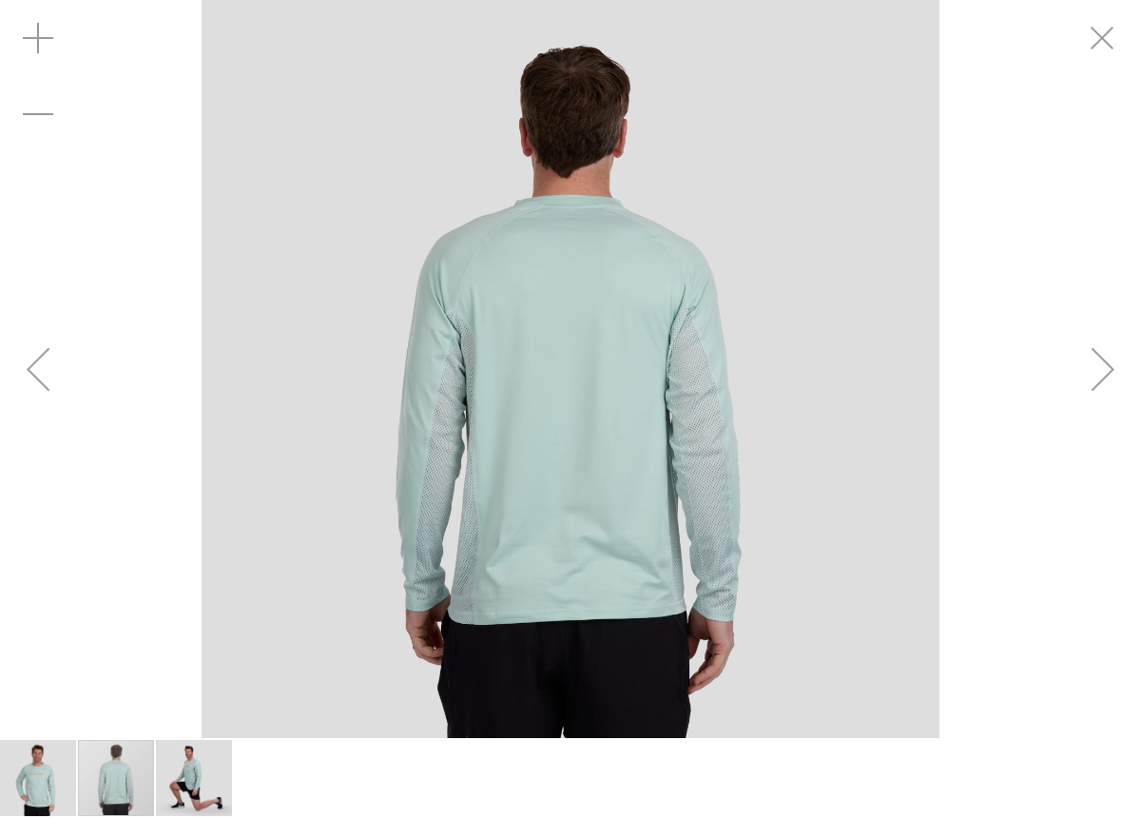
click at [1085, 375] on div "Next" at bounding box center [1103, 369] width 76 height 76
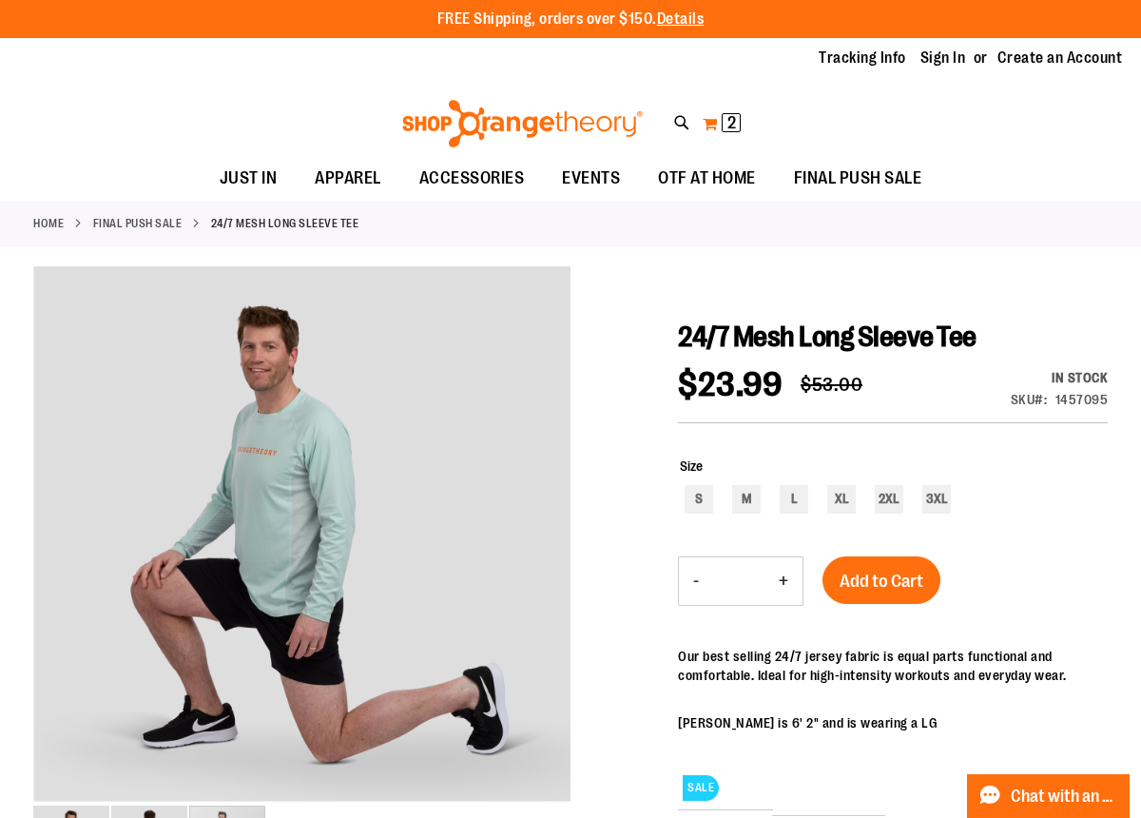
click at [724, 127] on span "2 2 items" at bounding box center [731, 122] width 19 height 19
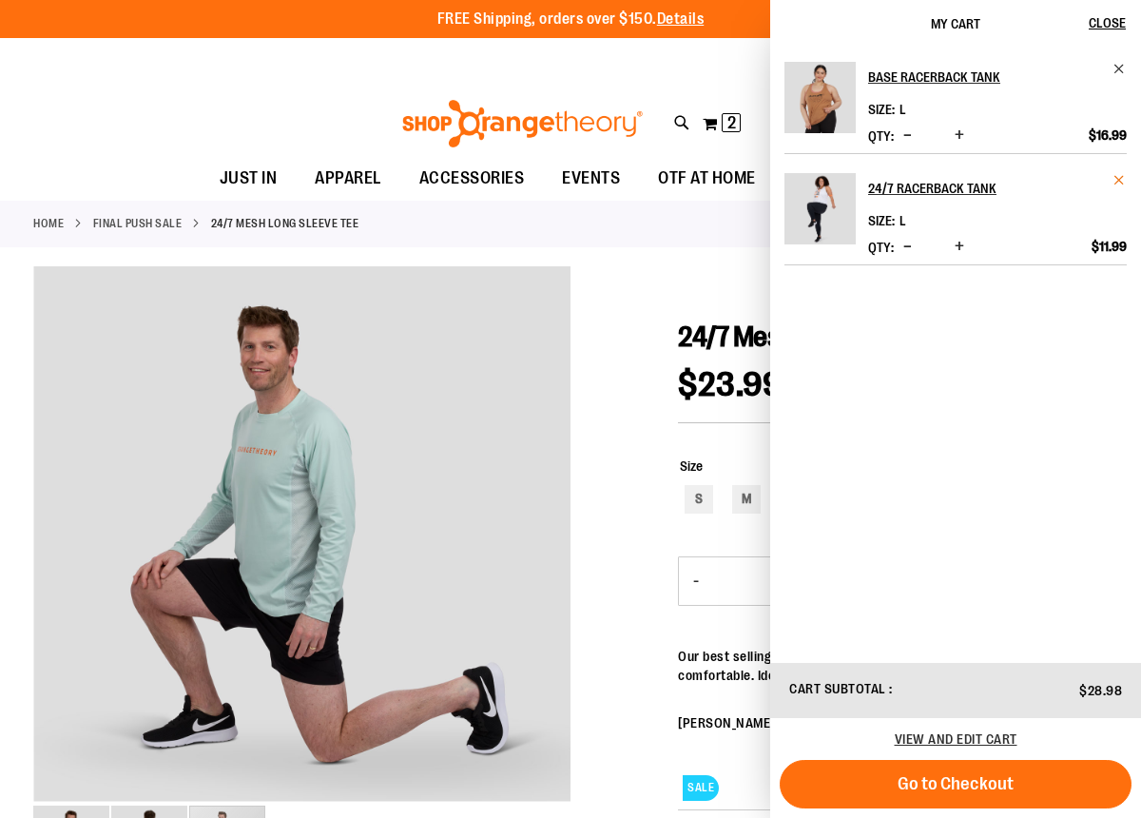
click at [1115, 182] on span "Remove item" at bounding box center [1119, 180] width 14 height 14
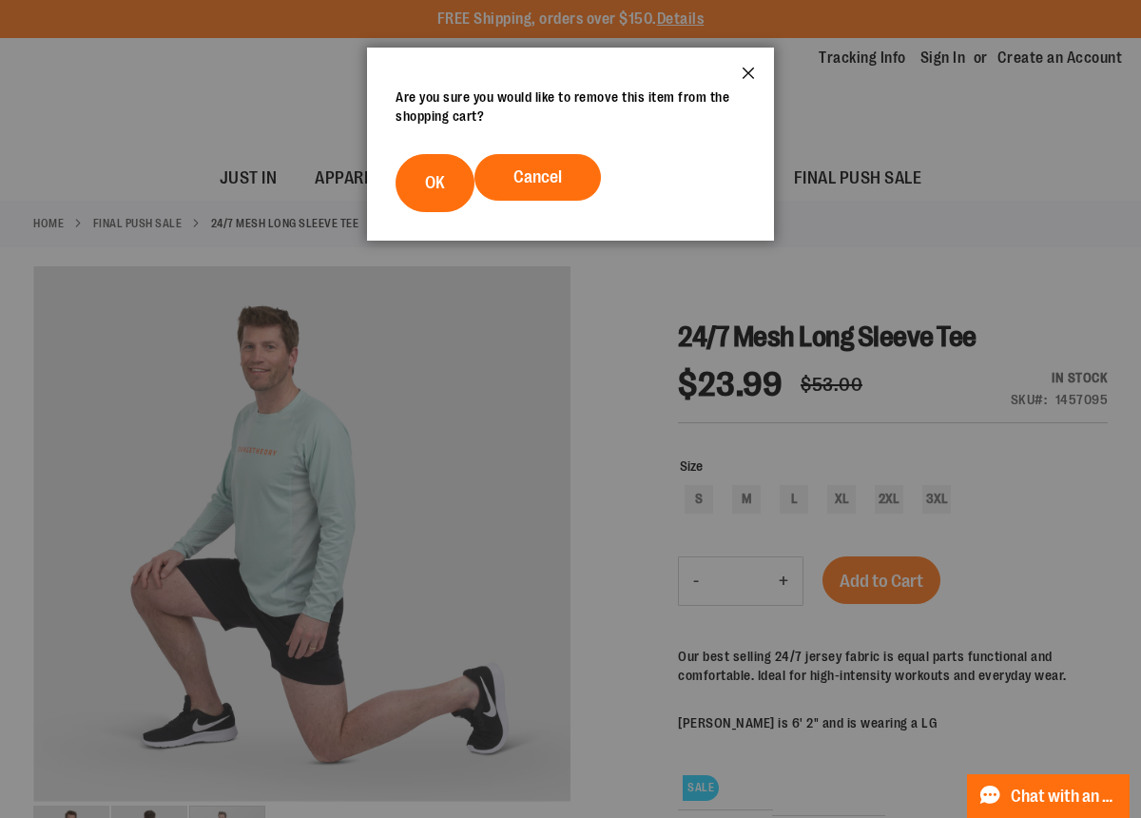
click at [749, 67] on button "Close" at bounding box center [747, 79] width 51 height 63
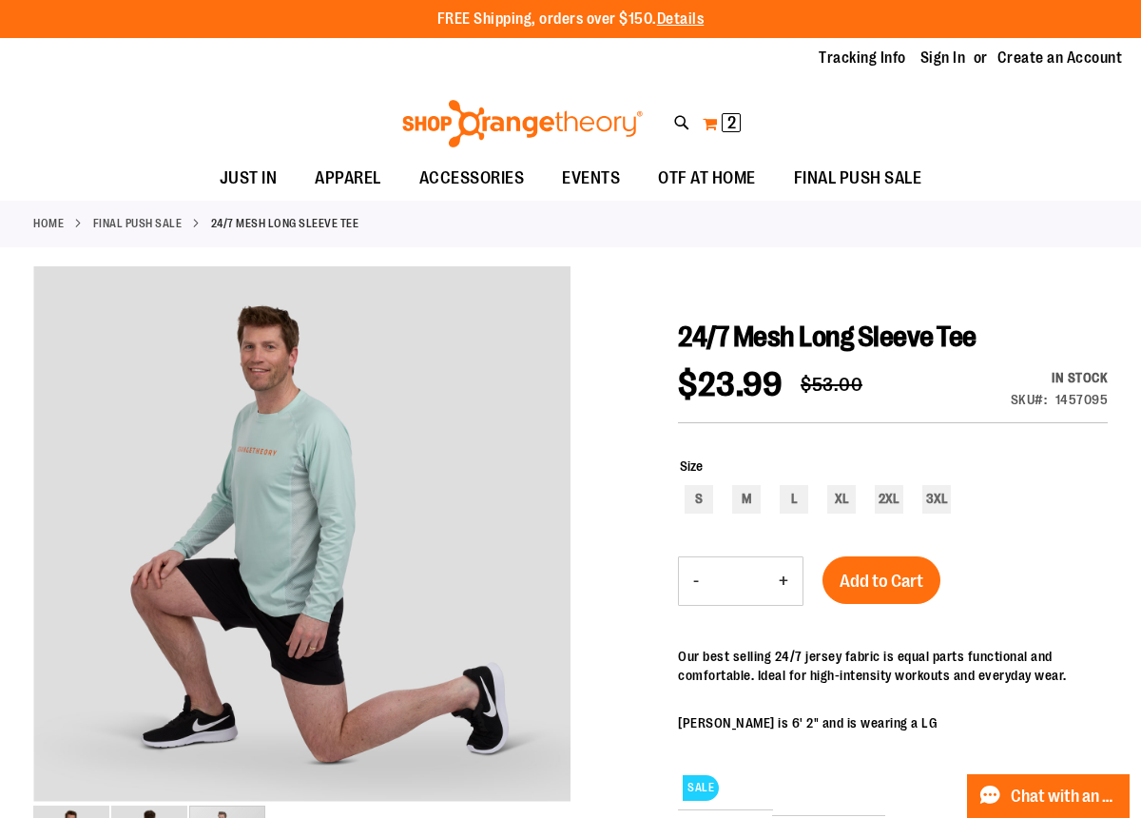
click at [723, 121] on span "2 2 items" at bounding box center [731, 122] width 19 height 19
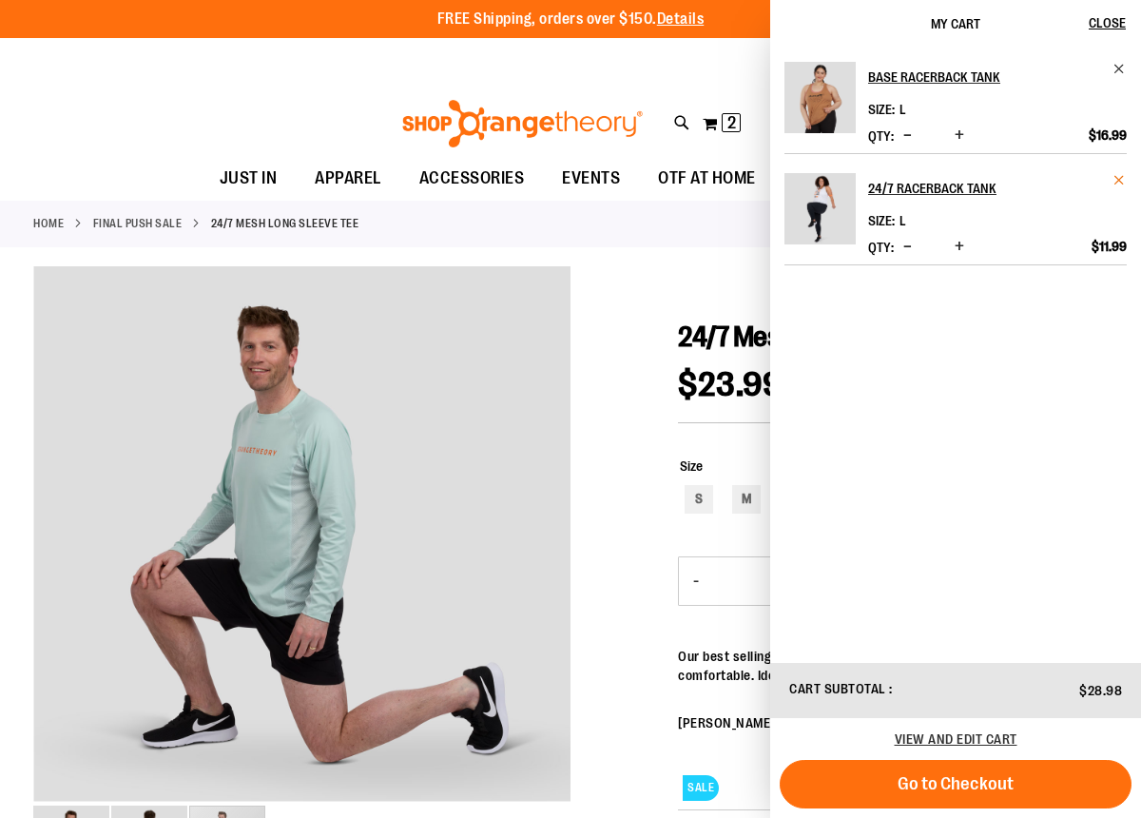
click at [1123, 176] on span "Remove item" at bounding box center [1119, 180] width 14 height 14
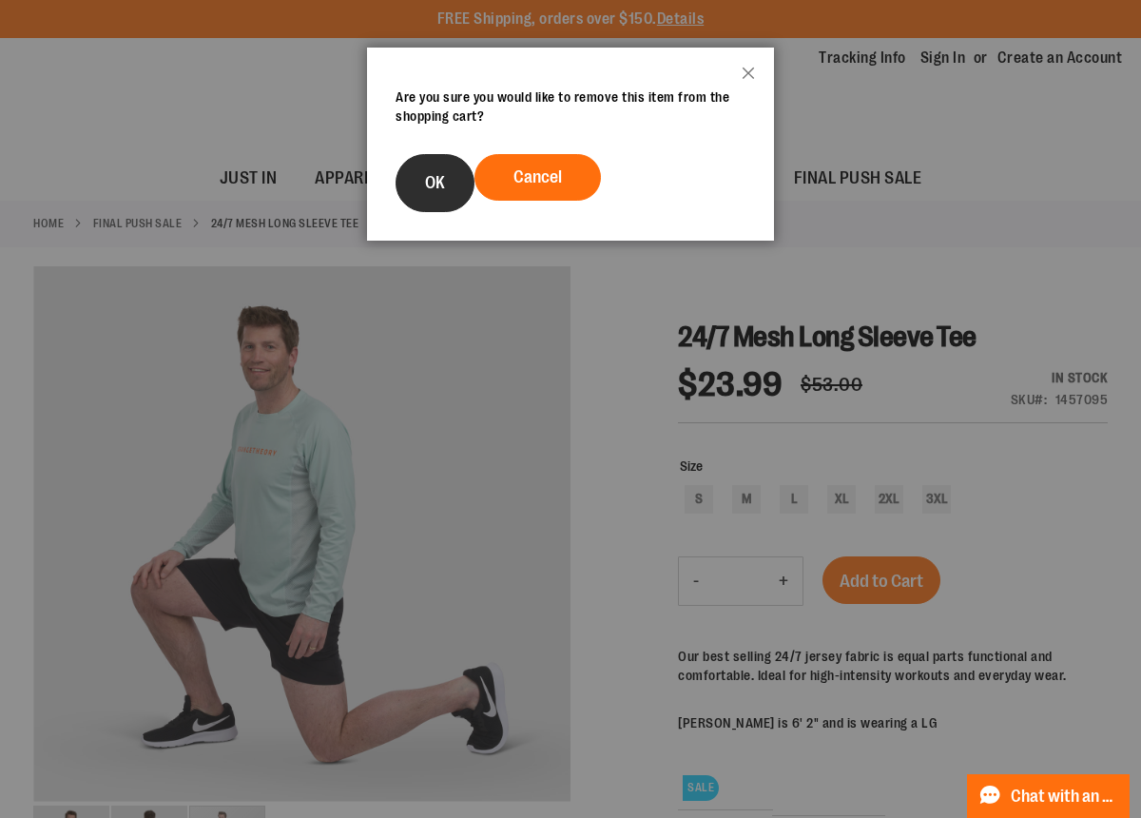
click at [426, 187] on span "OK" at bounding box center [435, 182] width 20 height 19
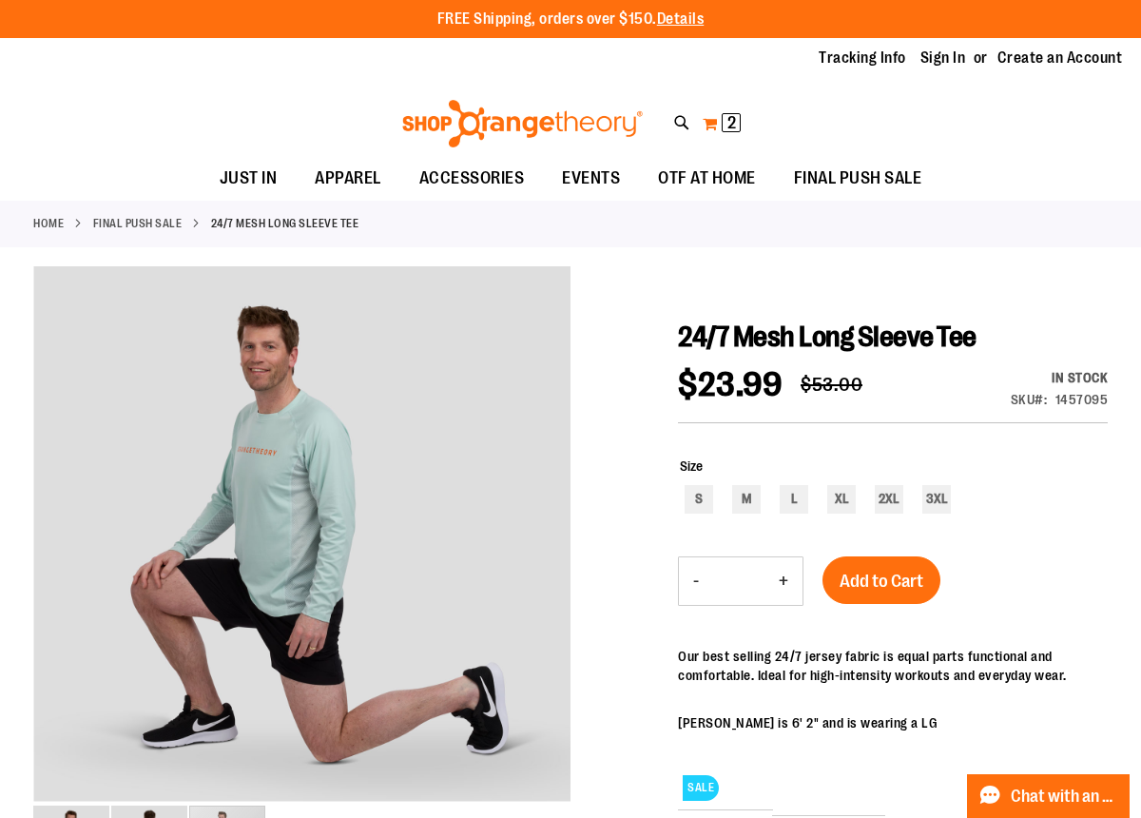
click at [724, 120] on span "2 2 items" at bounding box center [731, 122] width 19 height 19
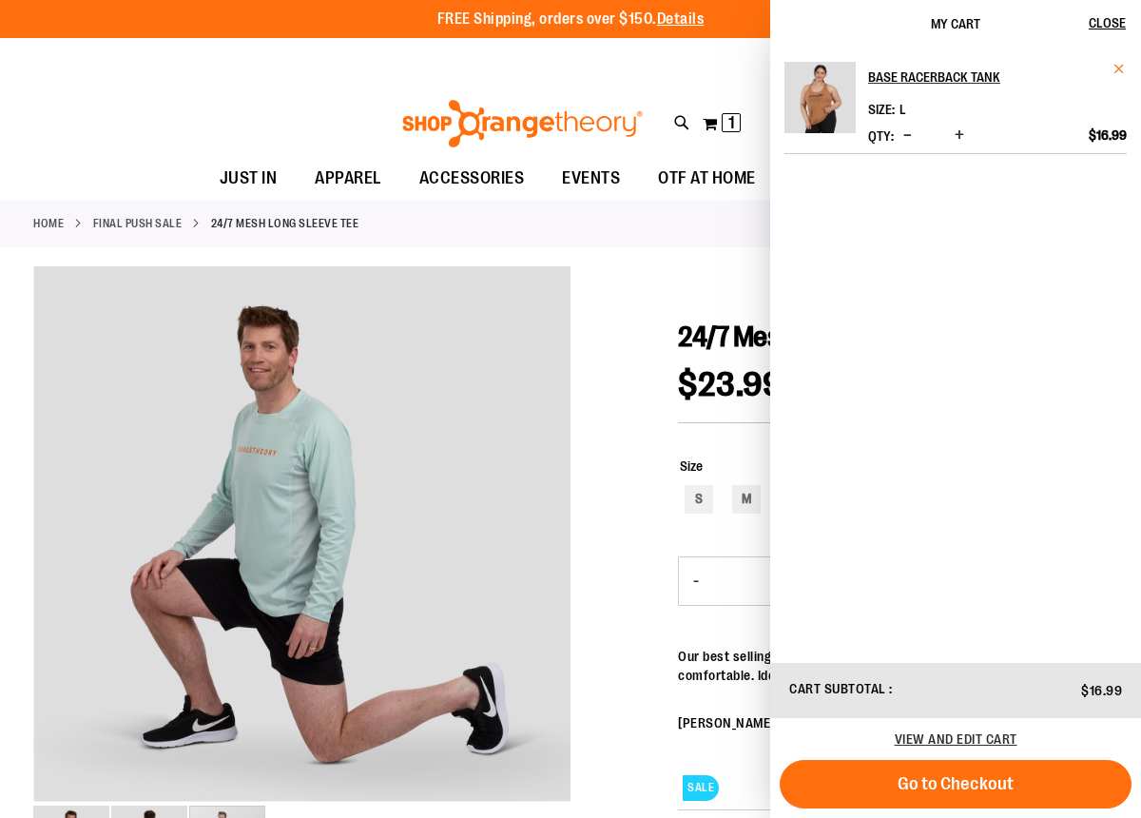
click at [1120, 70] on span "Remove item" at bounding box center [1119, 69] width 14 height 14
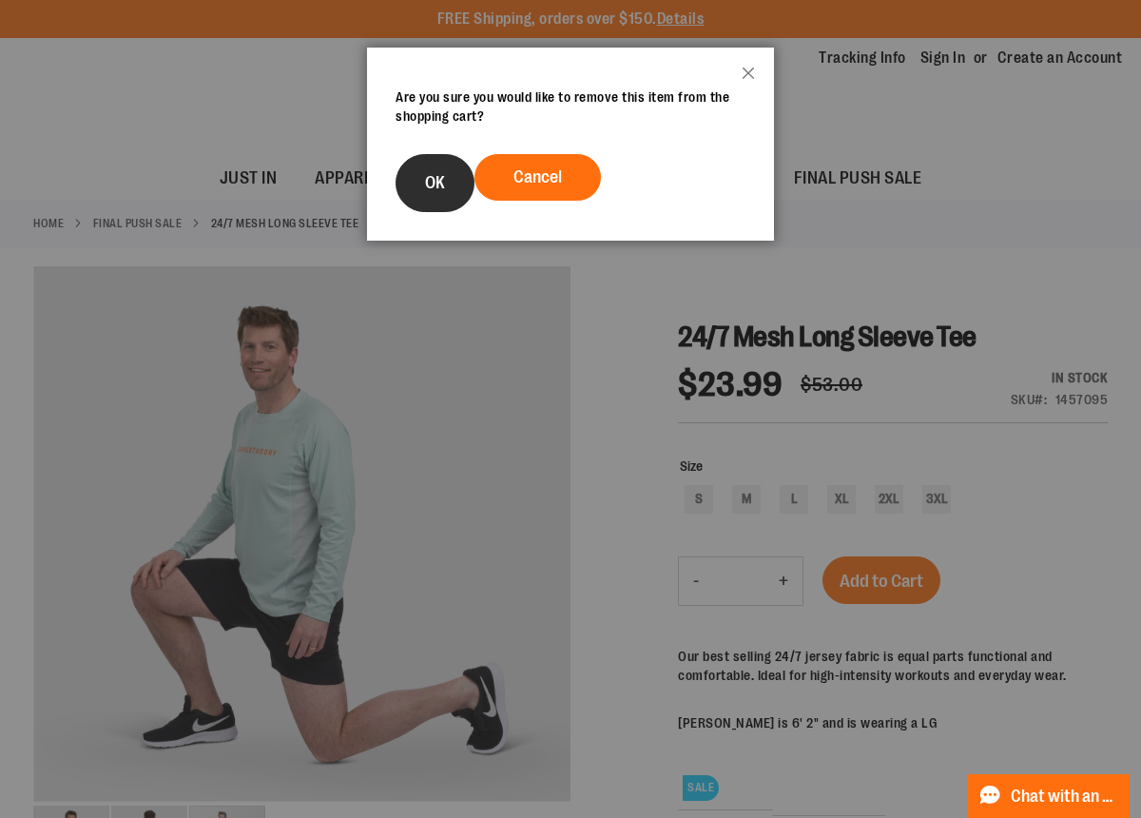
click at [412, 193] on button "OK" at bounding box center [434, 183] width 79 height 58
